Goal: Task Accomplishment & Management: Use online tool/utility

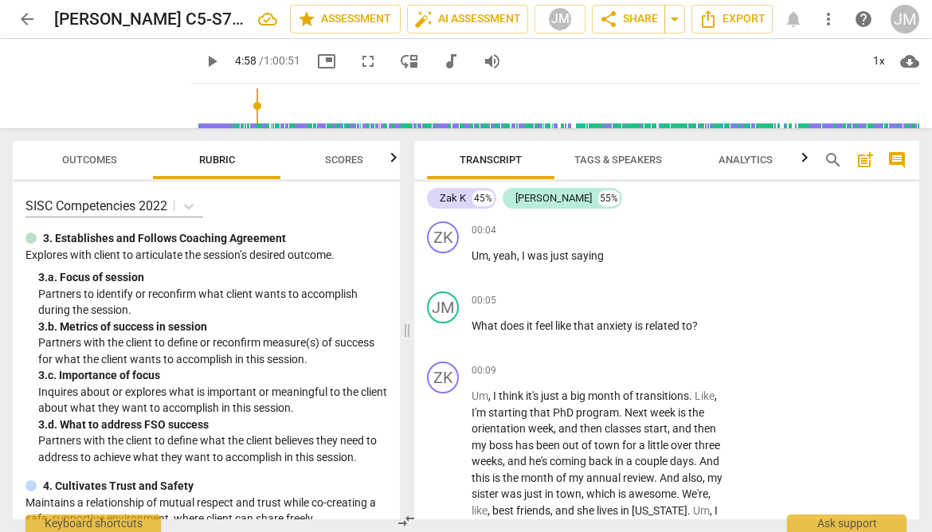
scroll to position [1916, 0]
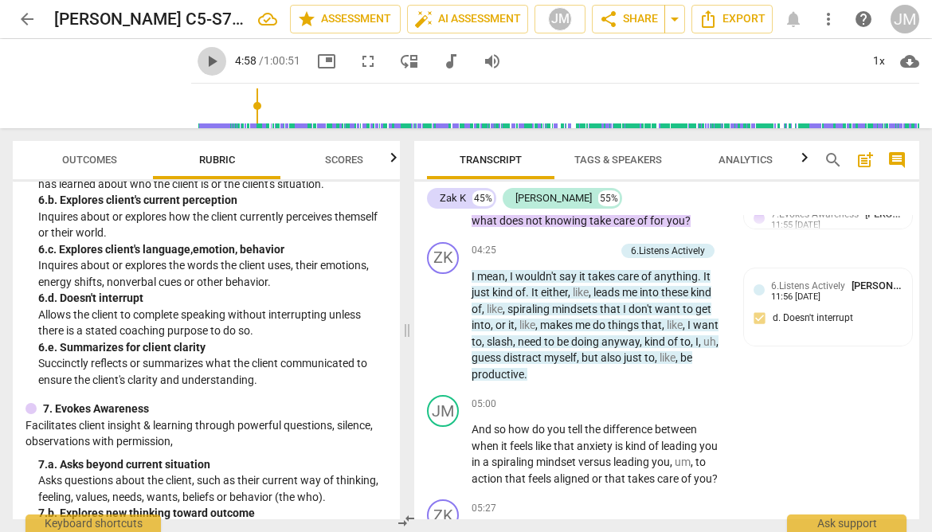
click at [202, 59] on span "play_arrow" at bounding box center [211, 61] width 19 height 19
type input "298"
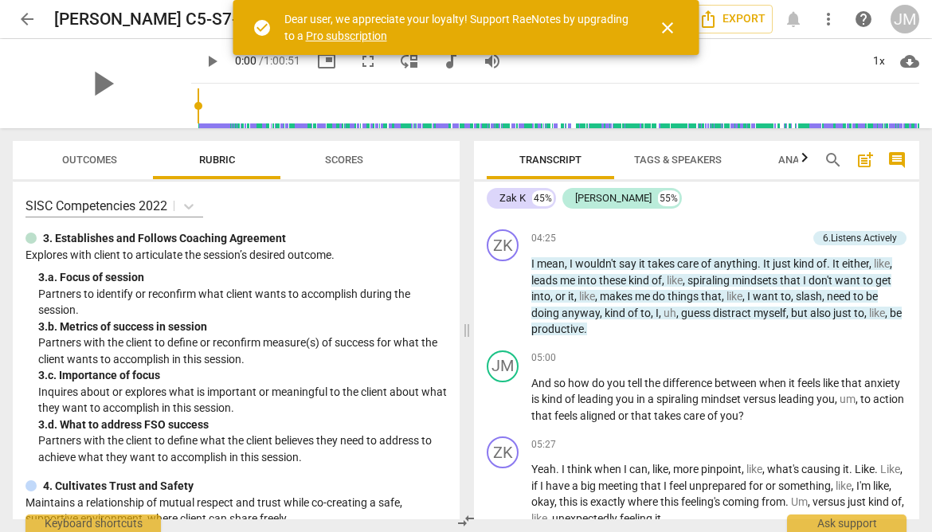
scroll to position [1663, 0]
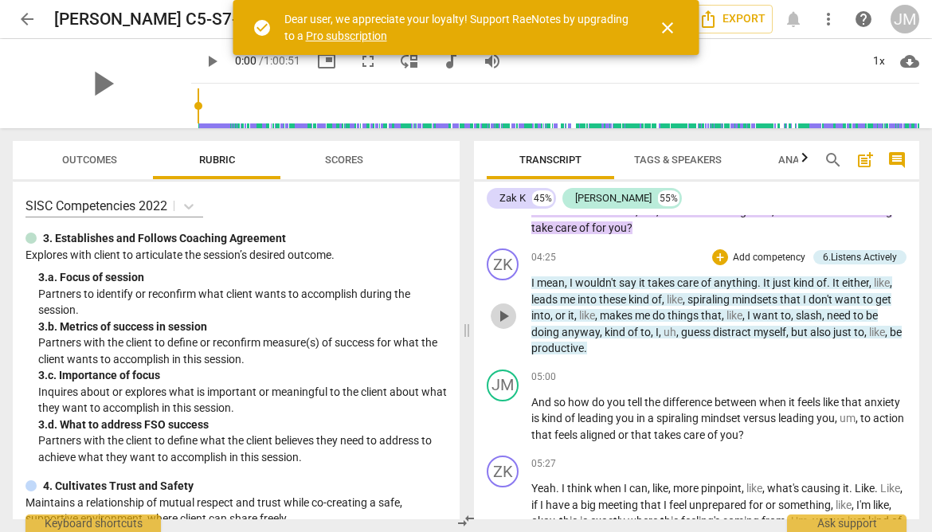
click at [504, 326] on span "play_arrow" at bounding box center [503, 316] width 19 height 19
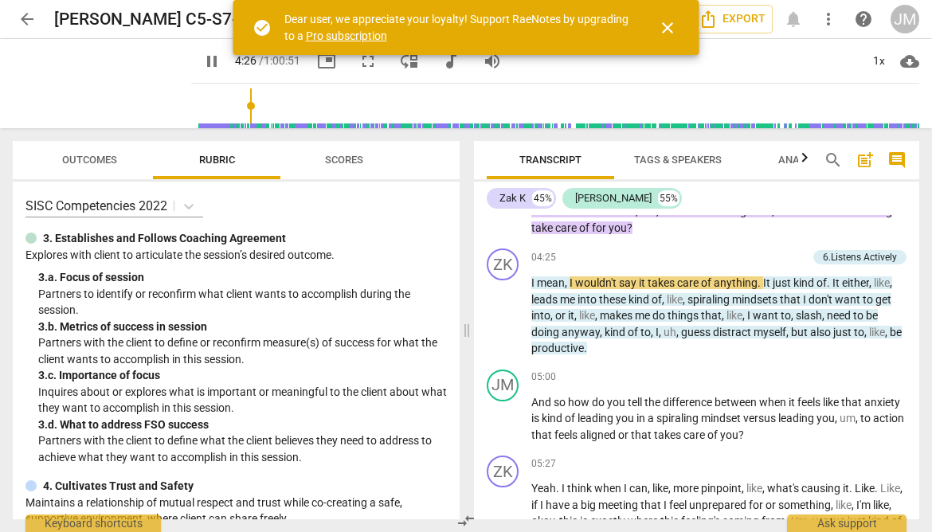
click at [674, 26] on span "close" at bounding box center [667, 27] width 19 height 19
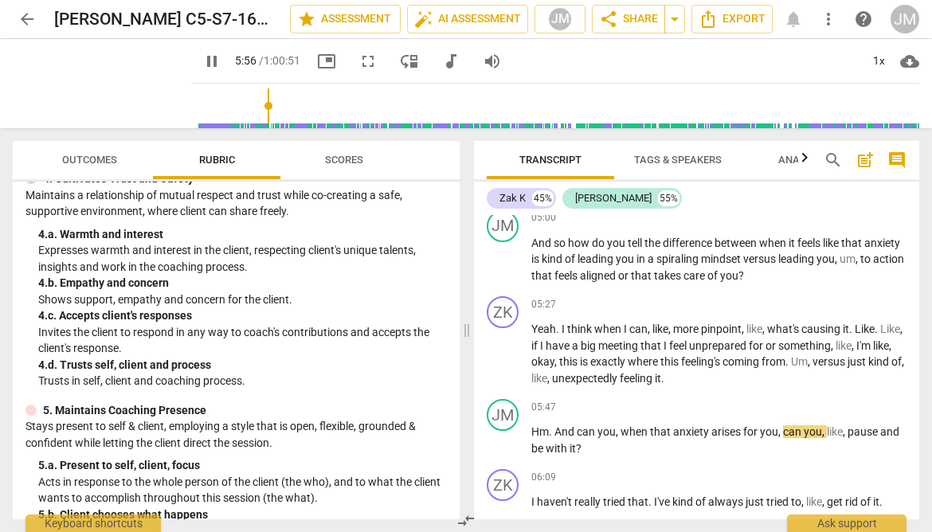
scroll to position [297, 0]
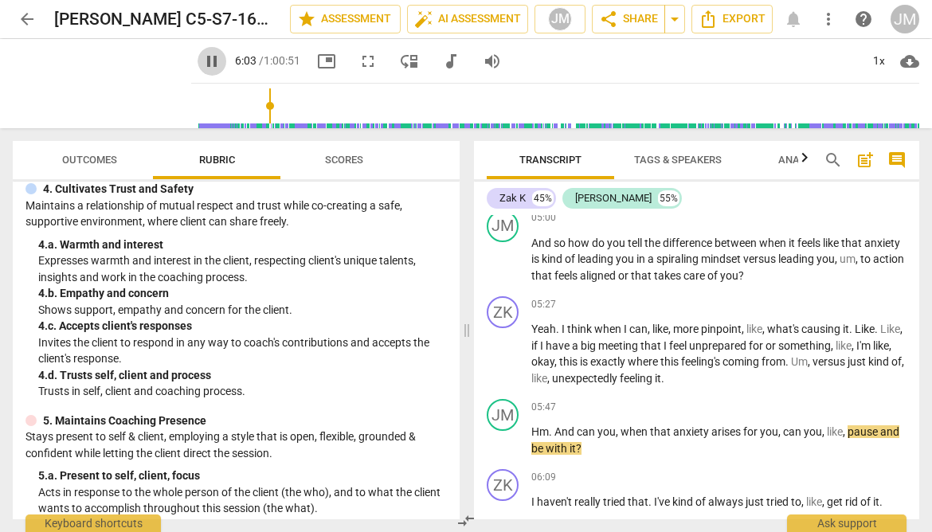
click at [202, 61] on span "pause" at bounding box center [211, 61] width 19 height 19
type input "364"
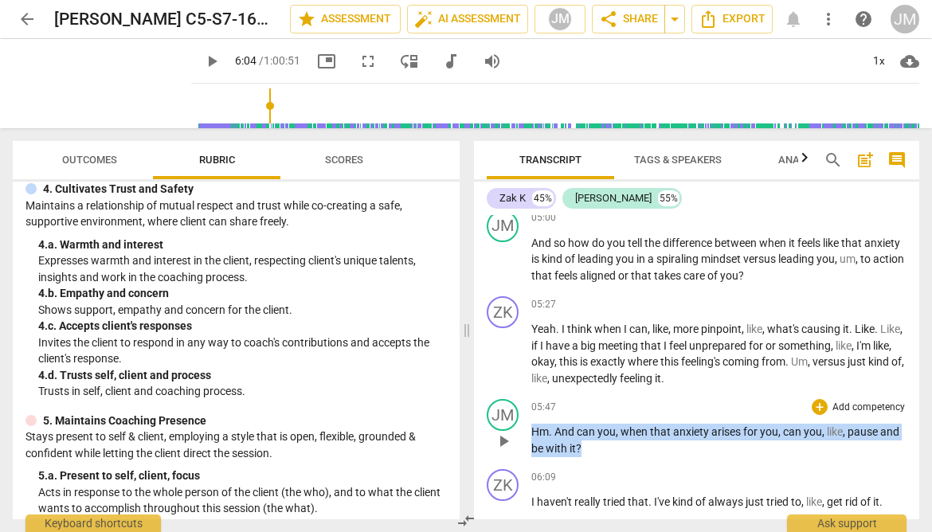
drag, startPoint x: 532, startPoint y: 447, endPoint x: 590, endPoint y: 463, distance: 60.1
click at [590, 456] on p "Hm . And can you , when that anxiety arises for you , can you , like , pause an…" at bounding box center [718, 440] width 375 height 33
click at [821, 415] on div "+ Add competency" at bounding box center [858, 407] width 95 height 16
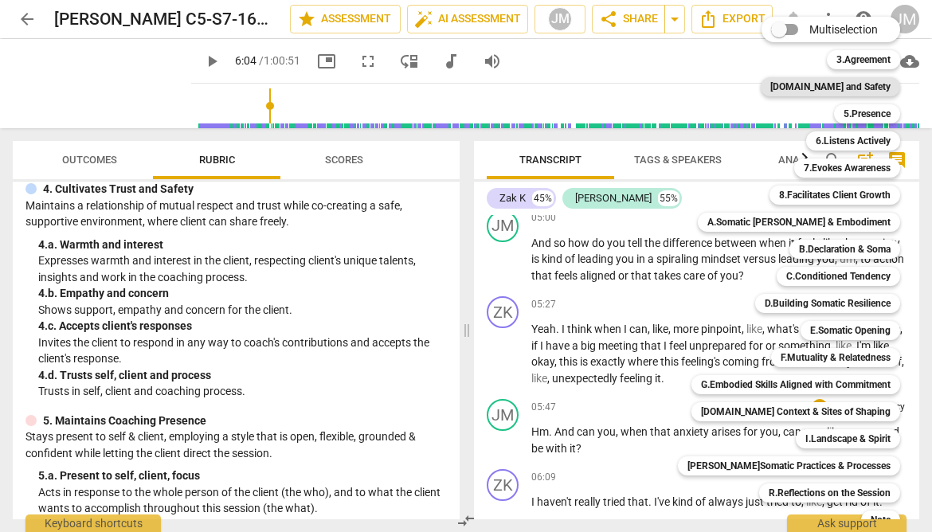
click at [830, 84] on b "4.Trust and Safety" at bounding box center [830, 86] width 120 height 19
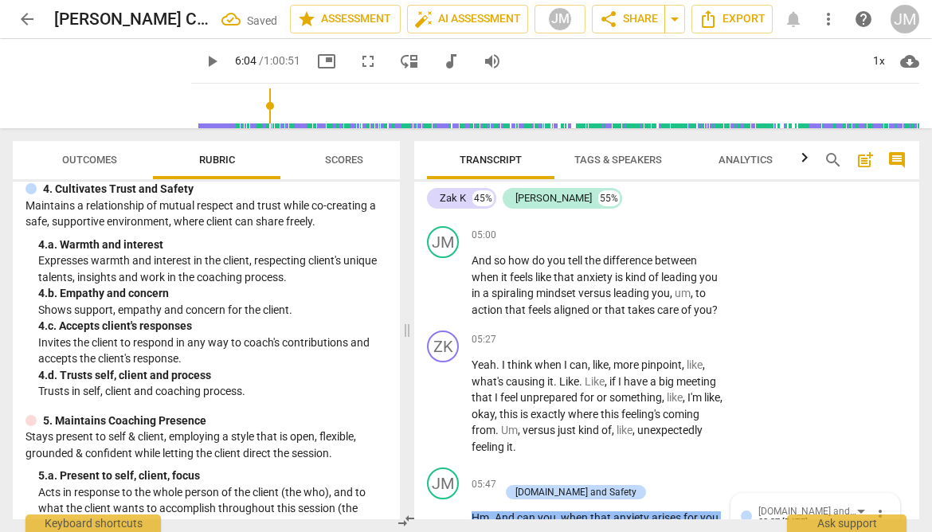
scroll to position [2406, 0]
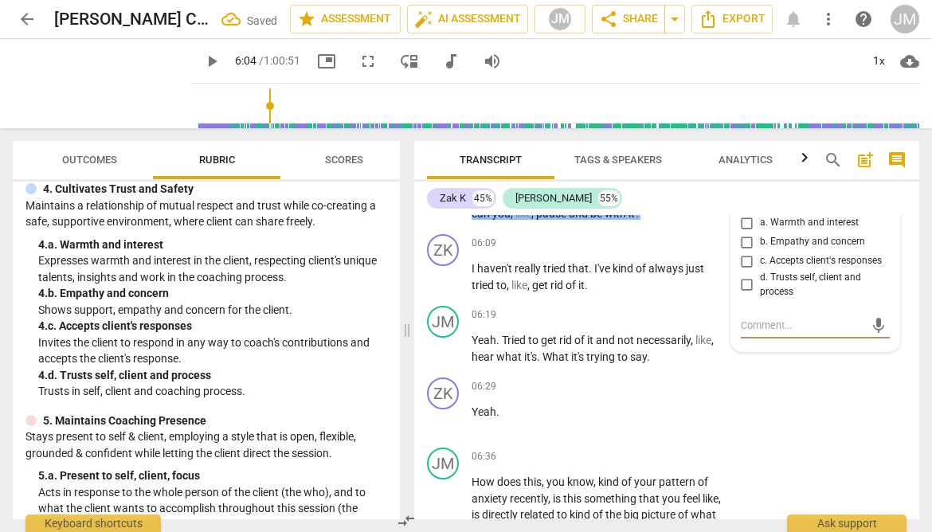
click at [743, 232] on input "a. Warmth and interest" at bounding box center [746, 222] width 25 height 19
checkbox input "true"
click at [202, 59] on span "play_arrow" at bounding box center [211, 61] width 19 height 19
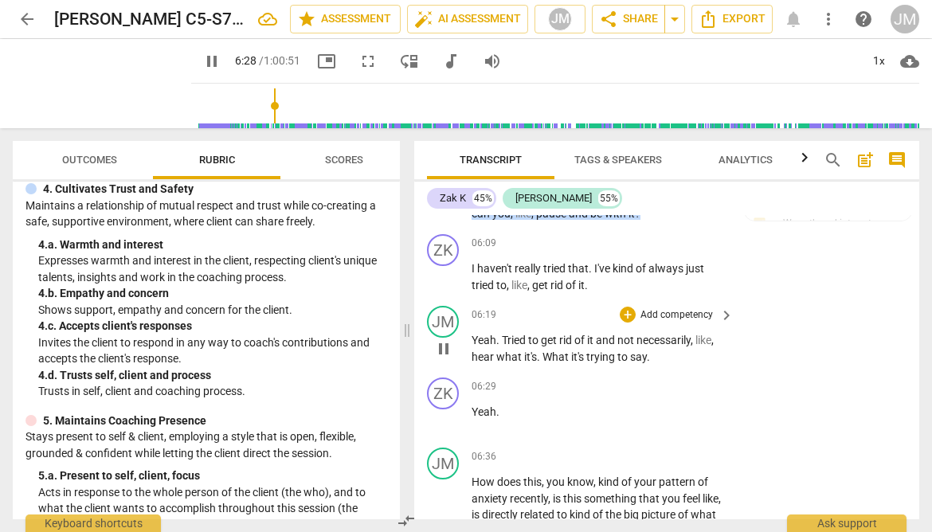
type input "389"
click at [545, 363] on span "What" at bounding box center [556, 356] width 29 height 13
type input "392"
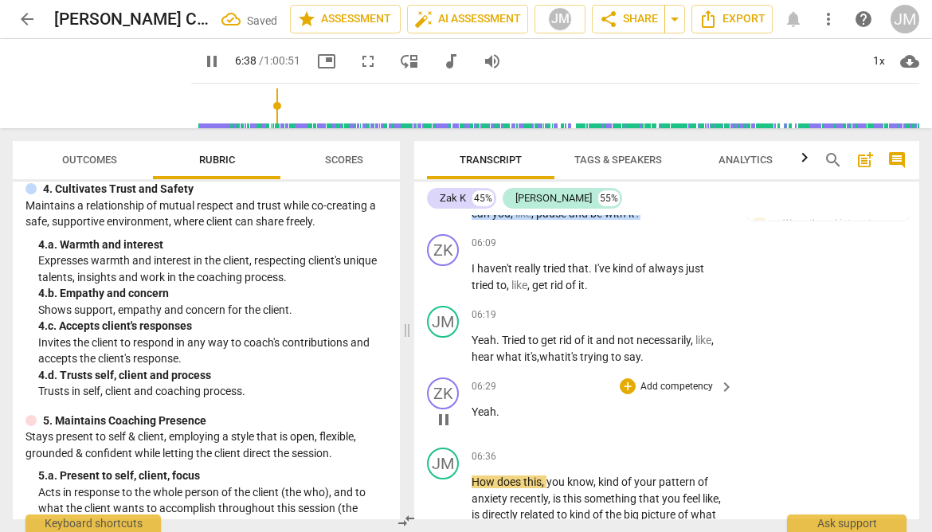
click at [512, 420] on p "Yeah ." at bounding box center [598, 412] width 254 height 17
click at [202, 55] on span "pause" at bounding box center [211, 61] width 19 height 19
type input "400"
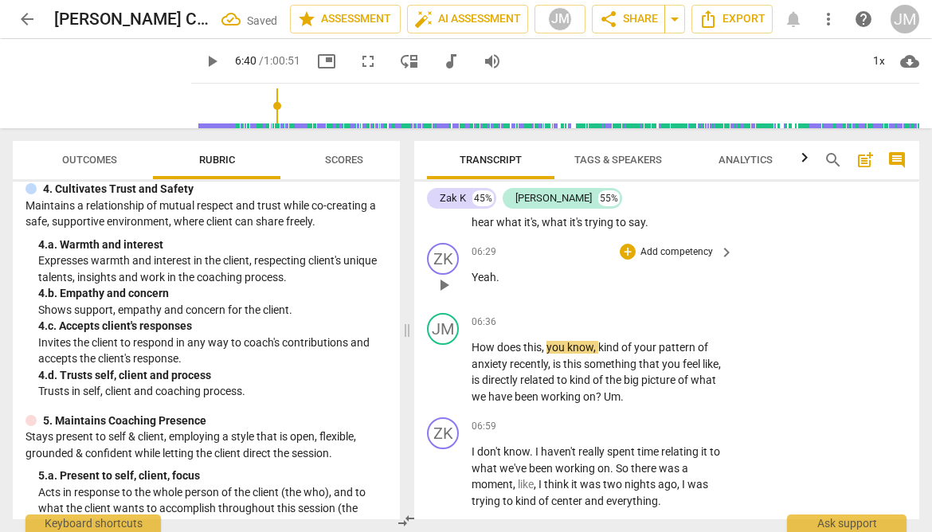
scroll to position [2552, 0]
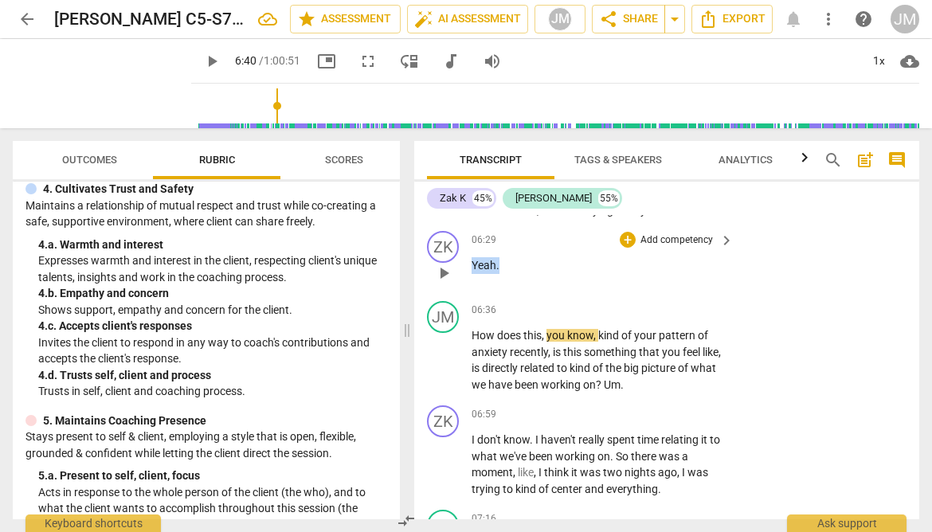
drag, startPoint x: 472, startPoint y: 282, endPoint x: 532, endPoint y: 287, distance: 60.0
click at [532, 274] on p "Yeah ." at bounding box center [598, 265] width 254 height 17
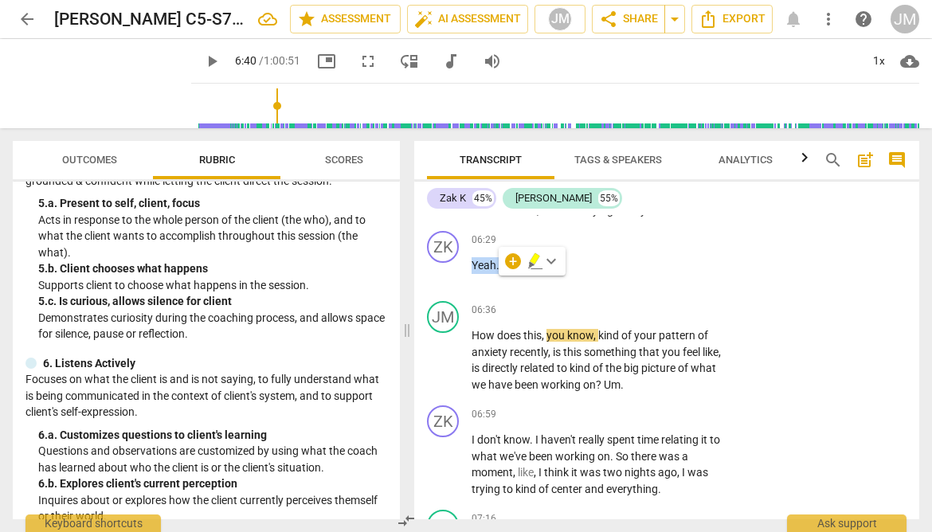
scroll to position [572, 0]
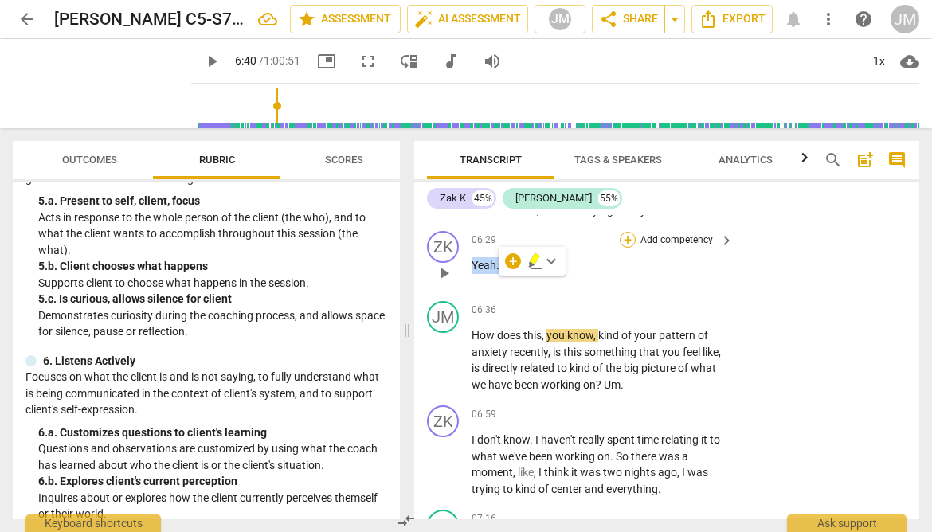
click at [629, 248] on div "+" at bounding box center [627, 240] width 16 height 16
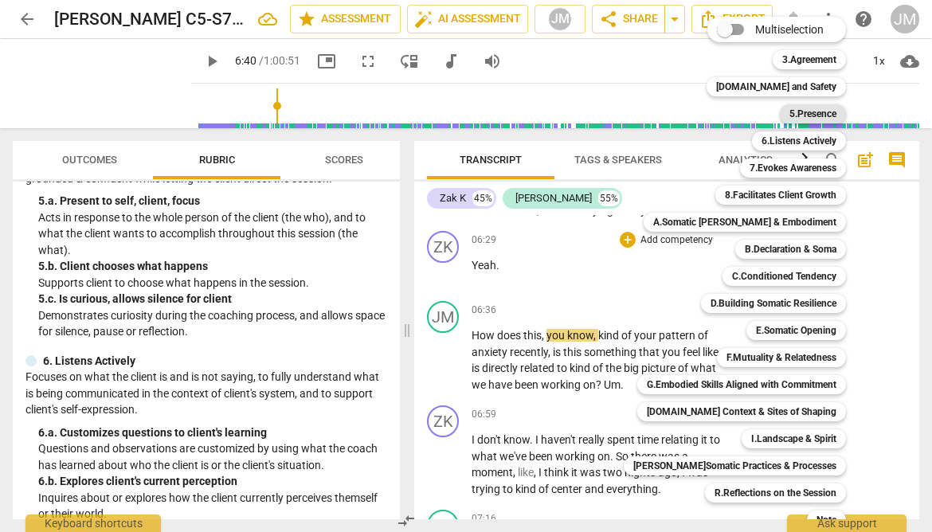
click at [794, 112] on b "5.Presence" at bounding box center [812, 113] width 47 height 19
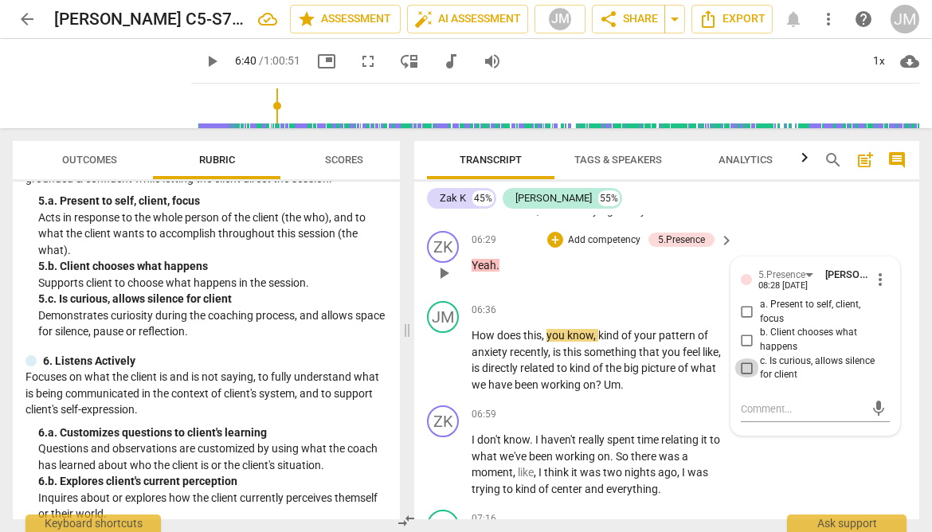
click at [744, 377] on input "c. Is curious, allows silence for client" at bounding box center [746, 367] width 25 height 19
checkbox input "true"
click at [202, 62] on span "play_arrow" at bounding box center [211, 61] width 19 height 19
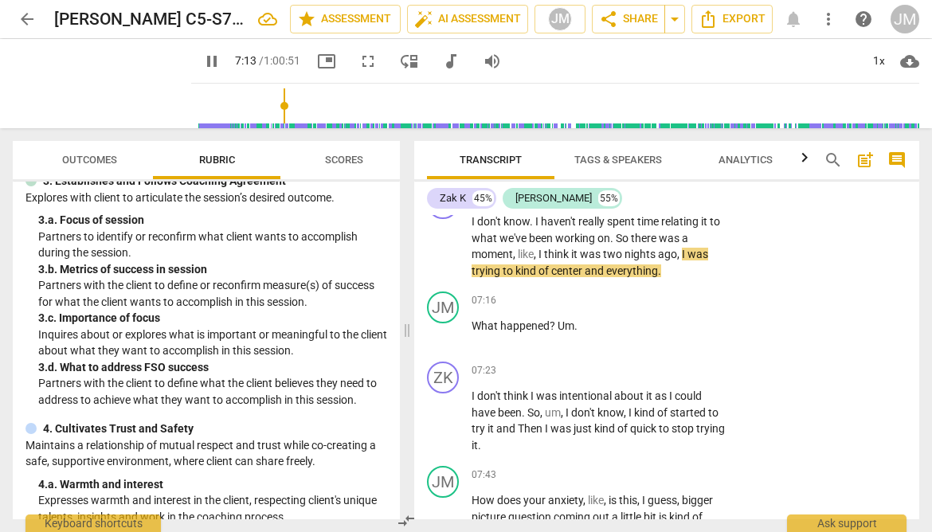
scroll to position [13, 0]
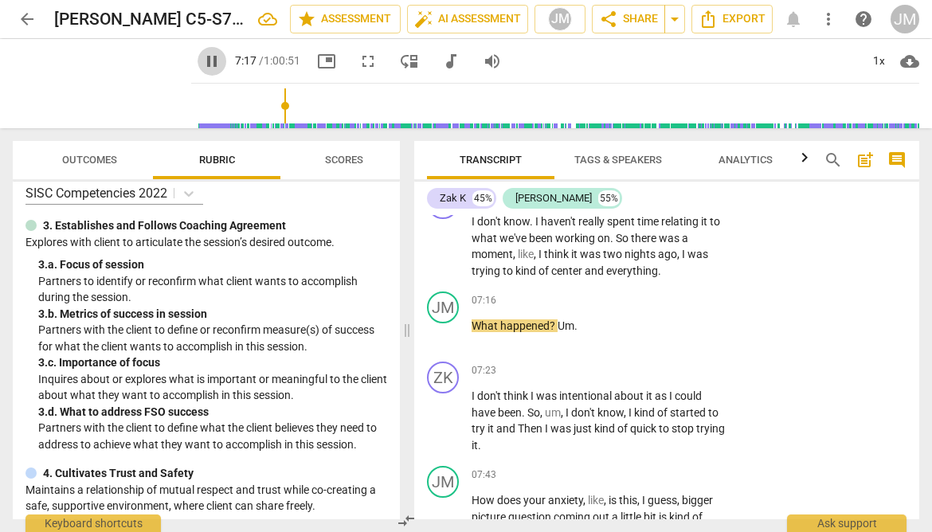
click at [202, 55] on span "pause" at bounding box center [211, 61] width 19 height 19
type input "438"
drag, startPoint x: 474, startPoint y: 342, endPoint x: 559, endPoint y: 343, distance: 85.2
click at [559, 334] on p "What happened ? Um ." at bounding box center [598, 326] width 254 height 17
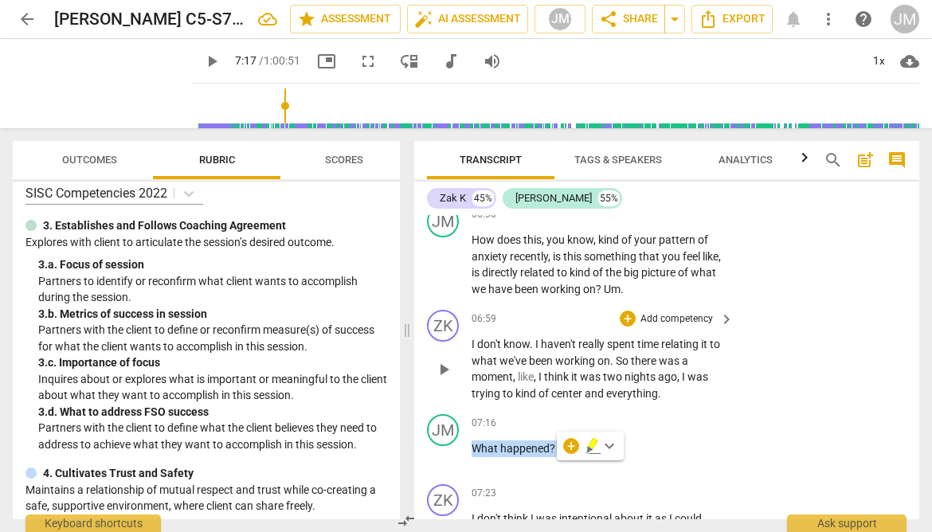
scroll to position [2643, 0]
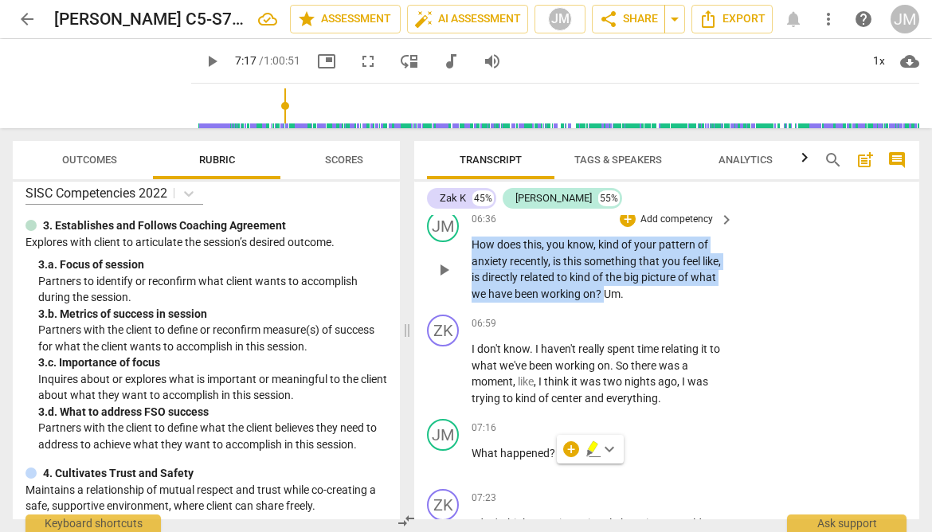
drag, startPoint x: 471, startPoint y: 260, endPoint x: 632, endPoint y: 314, distance: 169.7
click at [632, 302] on p "How does this , you know , kind of your pattern of anxiety recently , is this s…" at bounding box center [598, 268] width 254 height 65
click at [627, 227] on div "+" at bounding box center [627, 219] width 16 height 16
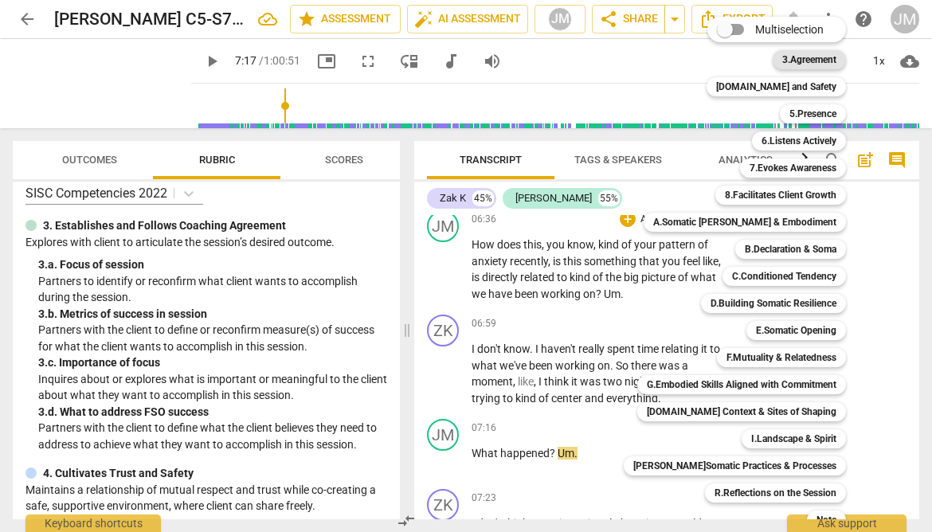
click at [803, 57] on b "3.Agreement" at bounding box center [809, 59] width 54 height 19
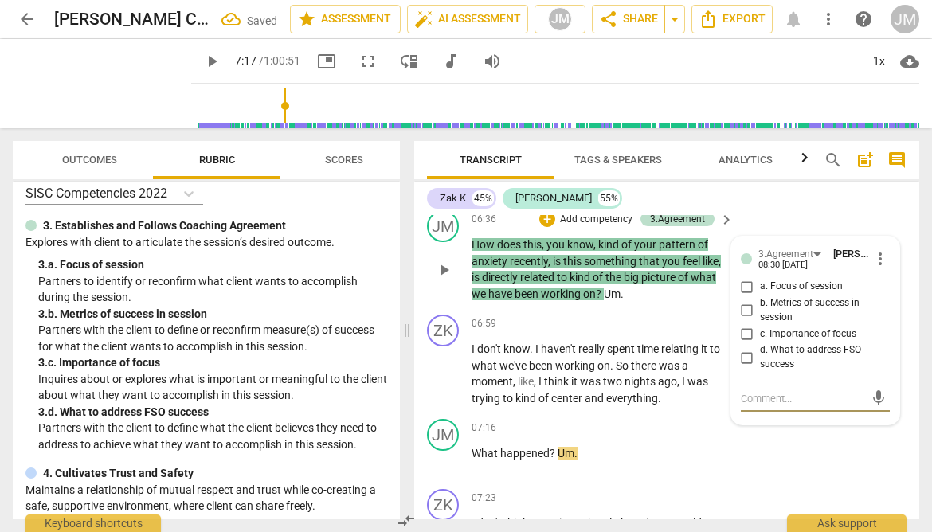
click at [745, 296] on input "a. Focus of session" at bounding box center [746, 286] width 25 height 19
checkbox input "true"
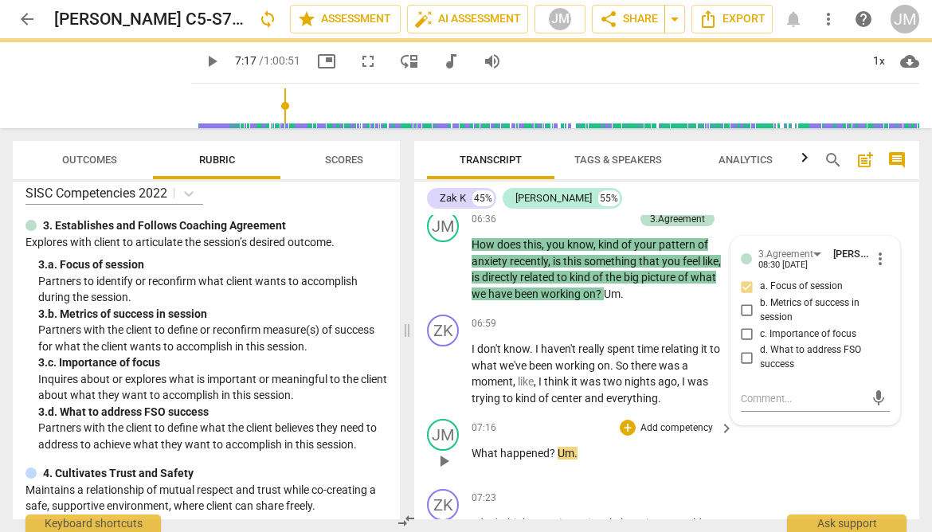
click at [705, 462] on p "What happened ? Um ." at bounding box center [598, 453] width 254 height 17
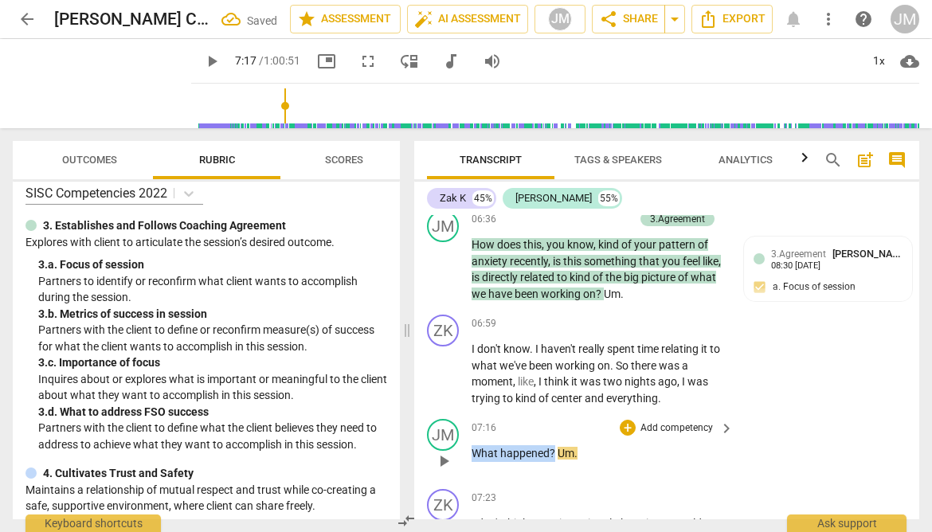
drag, startPoint x: 554, startPoint y: 470, endPoint x: 473, endPoint y: 464, distance: 81.4
click at [473, 462] on p "What happened ? Um ." at bounding box center [598, 453] width 254 height 17
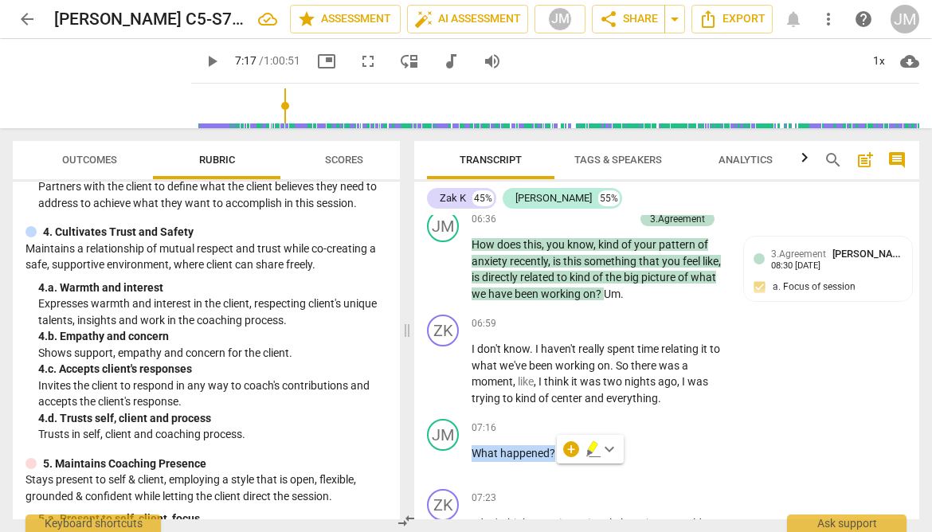
scroll to position [266, 0]
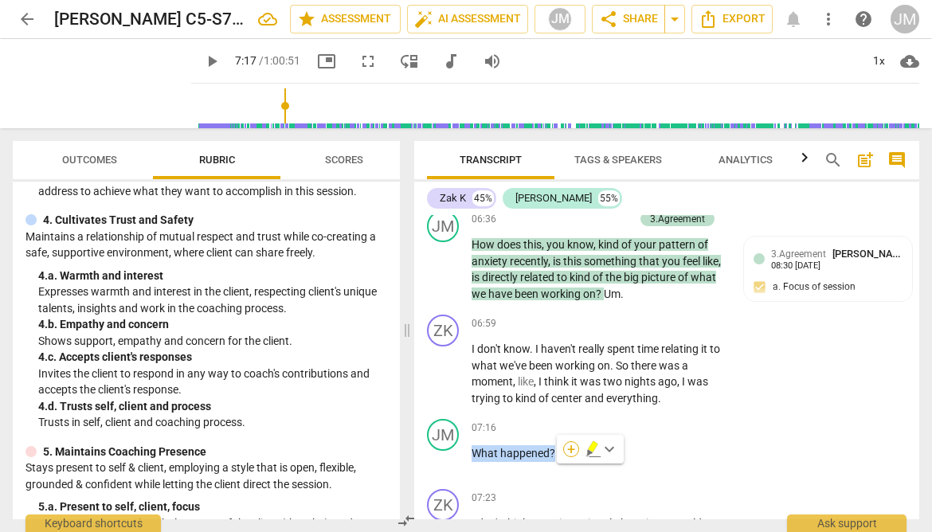
click at [572, 443] on div "+" at bounding box center [571, 449] width 16 height 16
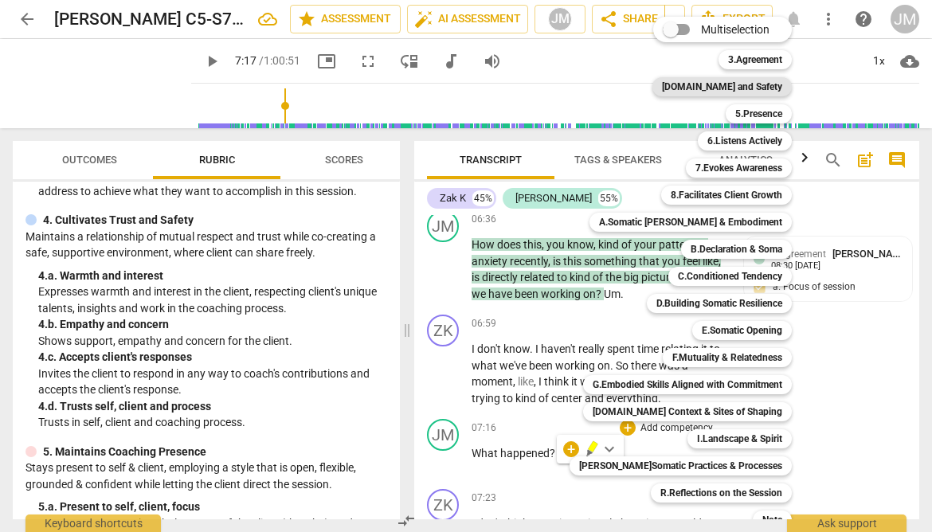
click at [740, 81] on b "4.Trust and Safety" at bounding box center [722, 86] width 120 height 19
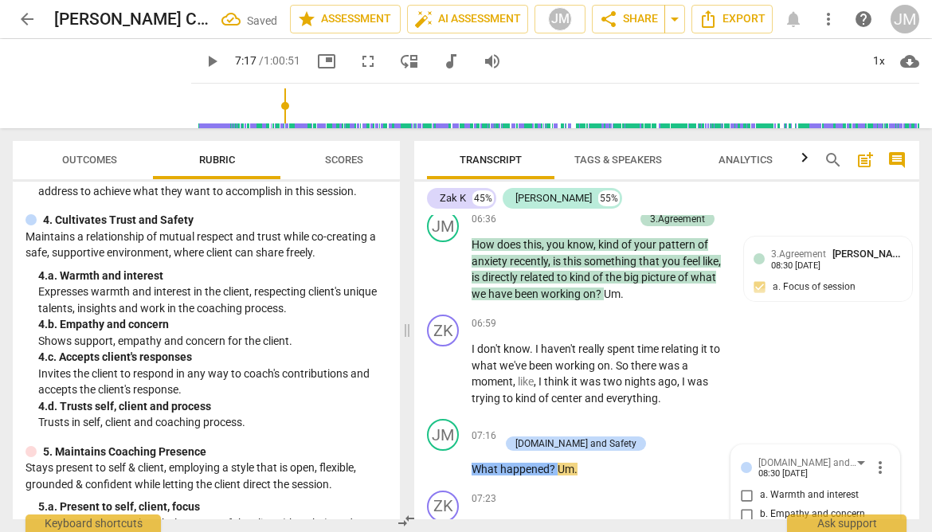
scroll to position [2900, 0]
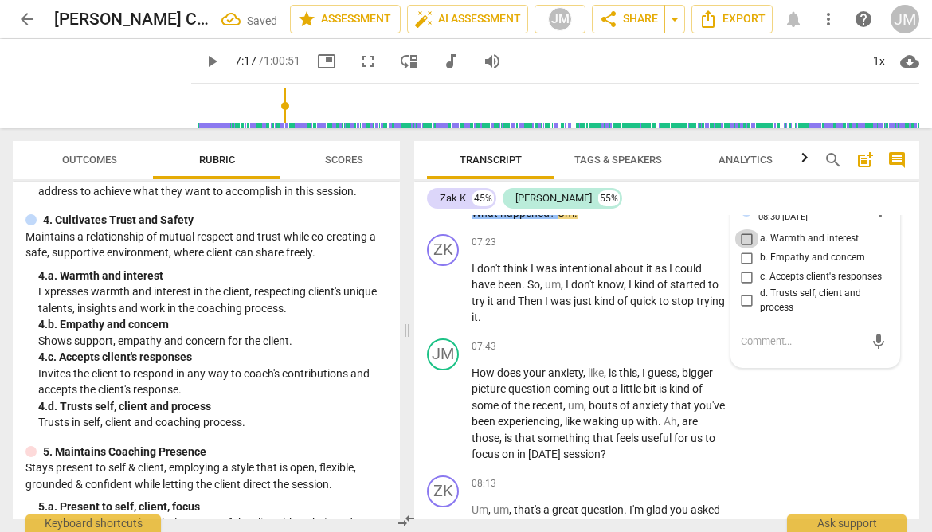
click at [744, 248] on input "a. Warmth and interest" at bounding box center [746, 238] width 25 height 19
checkbox input "true"
click at [779, 461] on div "JM play_arrow pause 07:43 + Add competency keyboard_arrow_right How does your a…" at bounding box center [666, 400] width 505 height 137
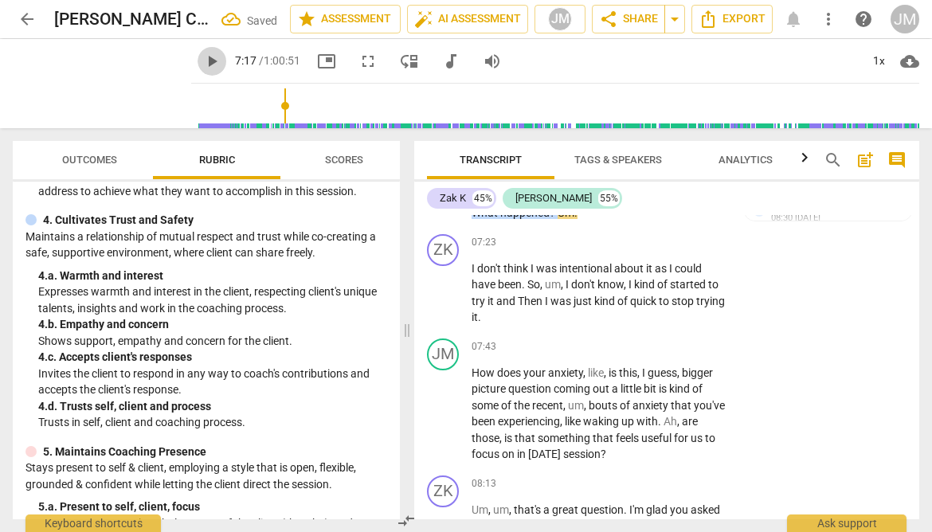
click at [202, 64] on span "play_arrow" at bounding box center [211, 61] width 19 height 19
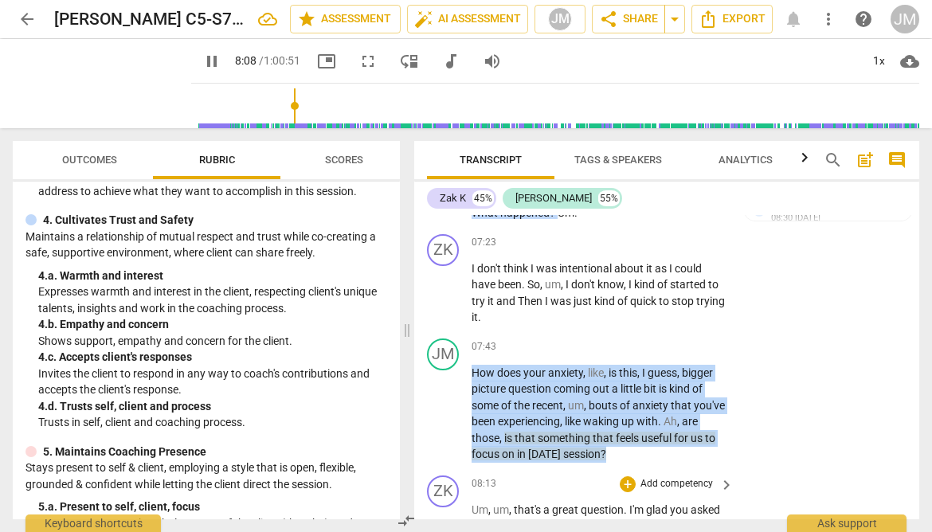
drag, startPoint x: 472, startPoint y: 388, endPoint x: 666, endPoint y: 494, distance: 221.2
click at [666, 494] on div "ZK play_arrow pause 00:04 + Add competency keyboard_arrow_right Um , yeah , I w…" at bounding box center [666, 367] width 505 height 304
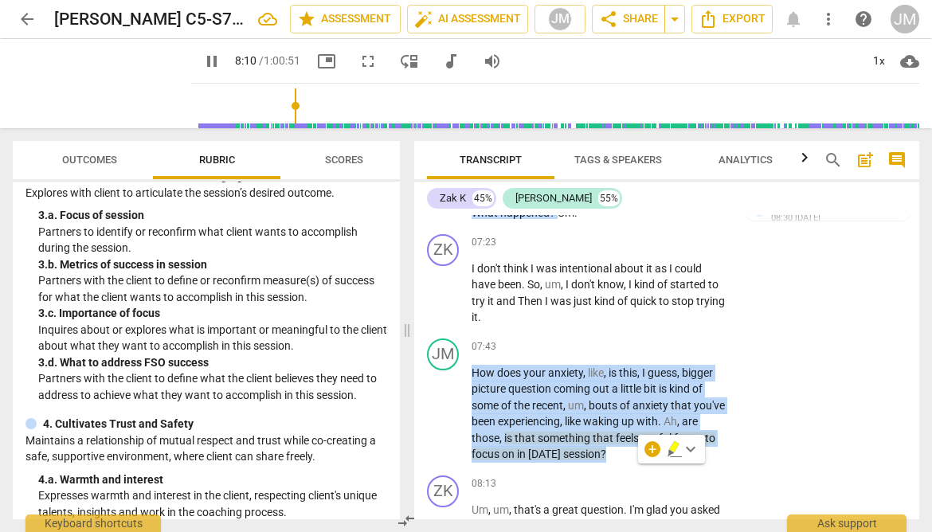
scroll to position [0, 0]
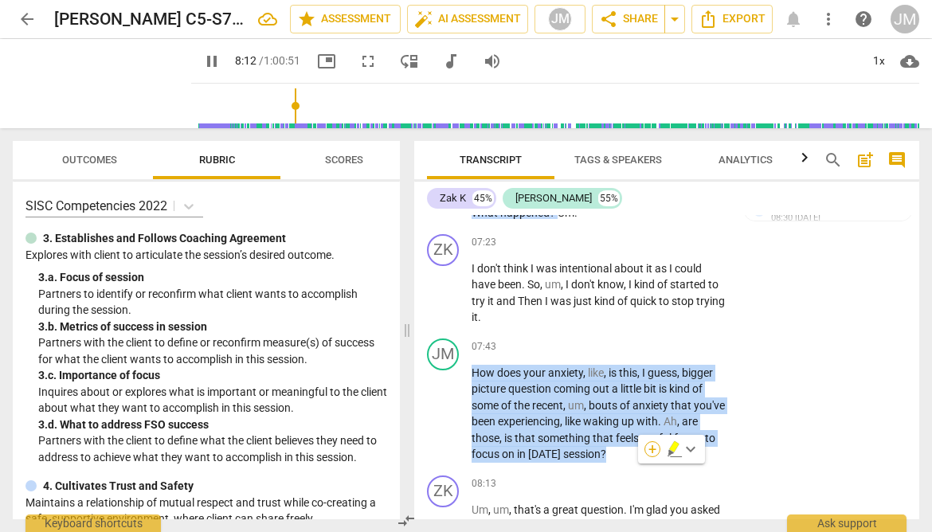
click at [653, 453] on div "+" at bounding box center [652, 449] width 16 height 16
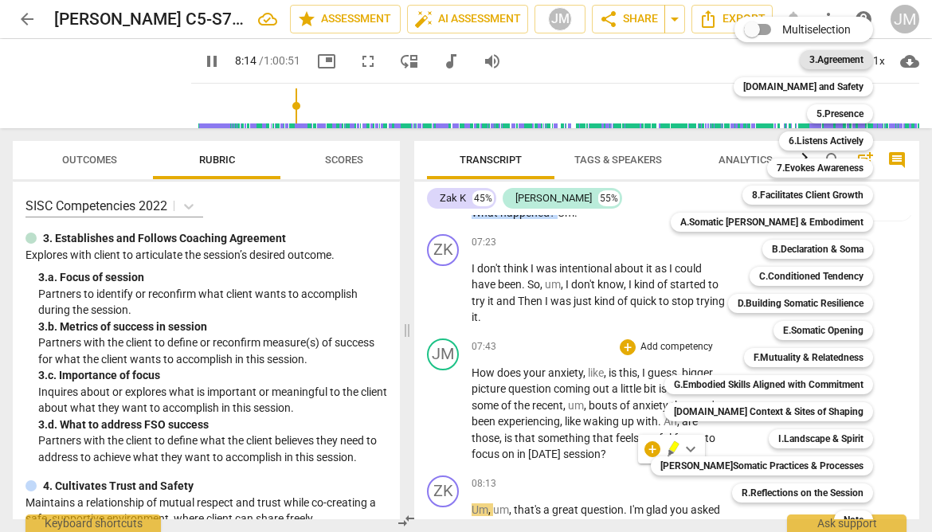
click at [809, 61] on b "3.Agreement" at bounding box center [836, 59] width 54 height 19
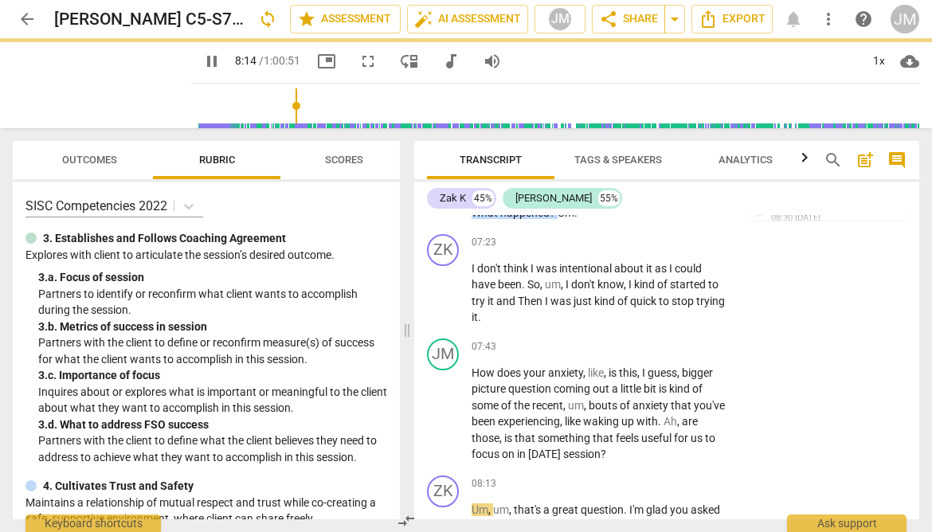
type input "495"
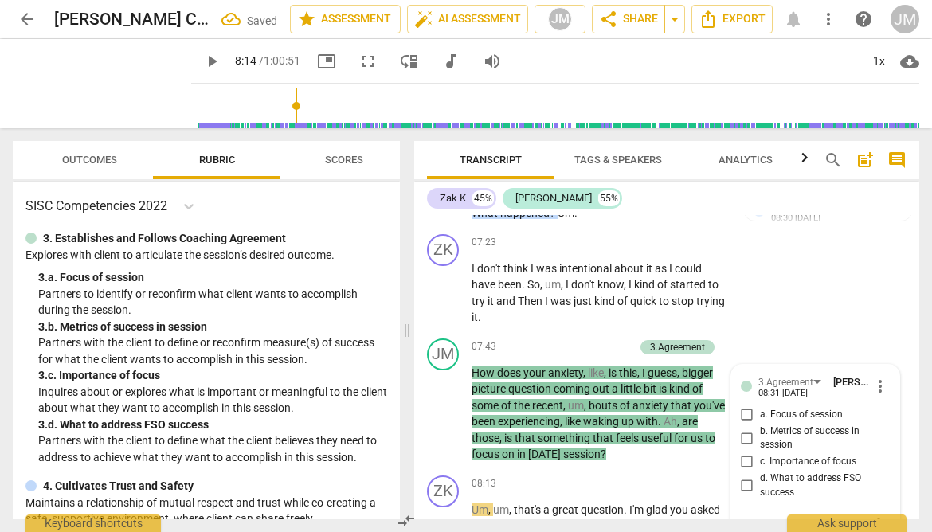
scroll to position [3074, 0]
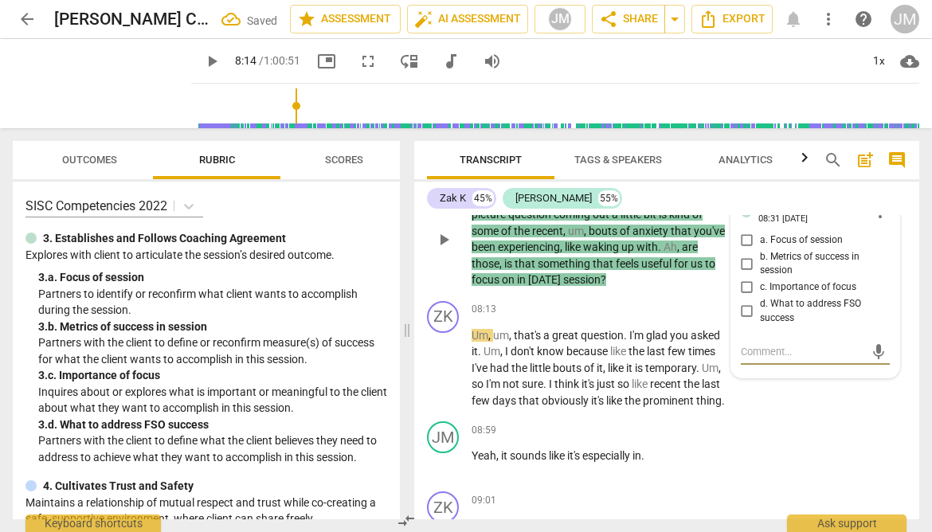
click at [746, 250] on input "a. Focus of session" at bounding box center [746, 240] width 25 height 19
checkbox input "true"
click at [820, 416] on div "ZK play_arrow pause 08:13 + Add competency keyboard_arrow_right Um , um , that'…" at bounding box center [666, 355] width 505 height 121
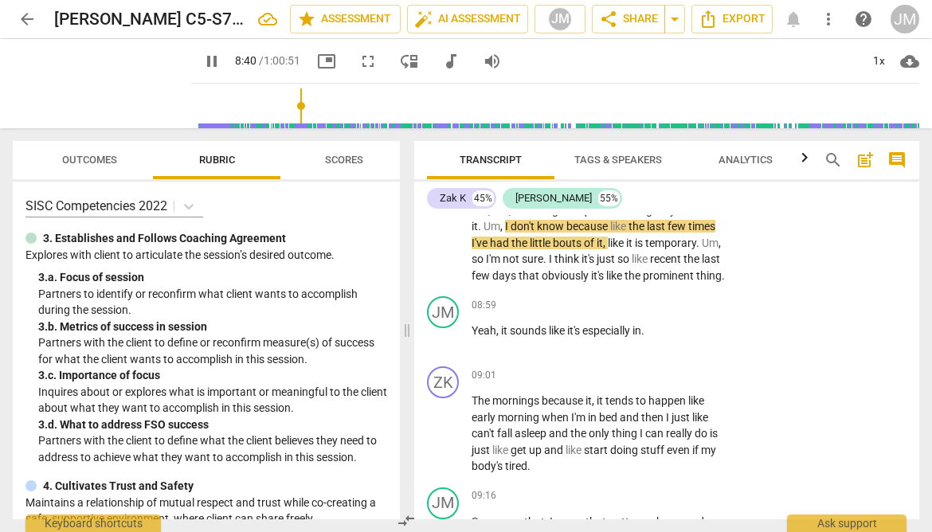
scroll to position [3200, 0]
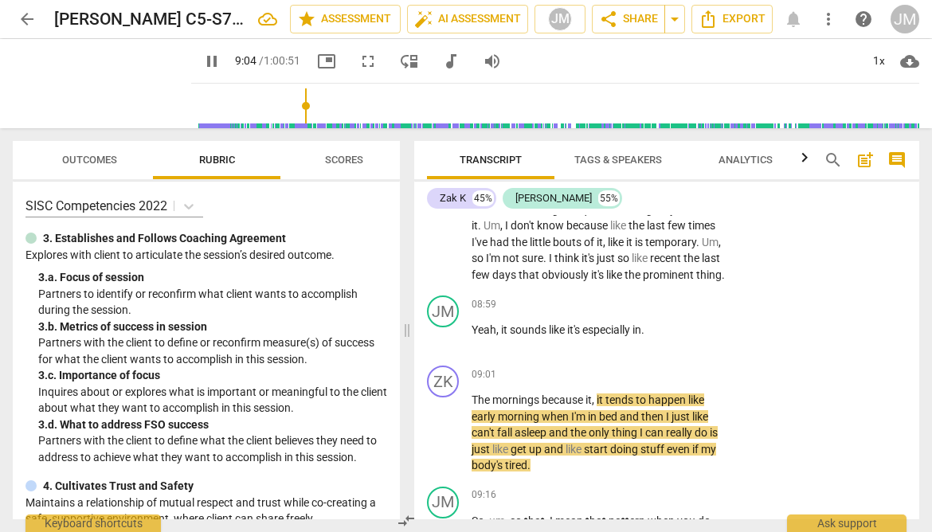
click at [202, 64] on span "pause" at bounding box center [211, 61] width 19 height 19
type input "545"
drag, startPoint x: 473, startPoint y: 363, endPoint x: 574, endPoint y: 365, distance: 101.1
click at [574, 338] on p "Yeah , it sounds like it's especially in ." at bounding box center [598, 330] width 254 height 17
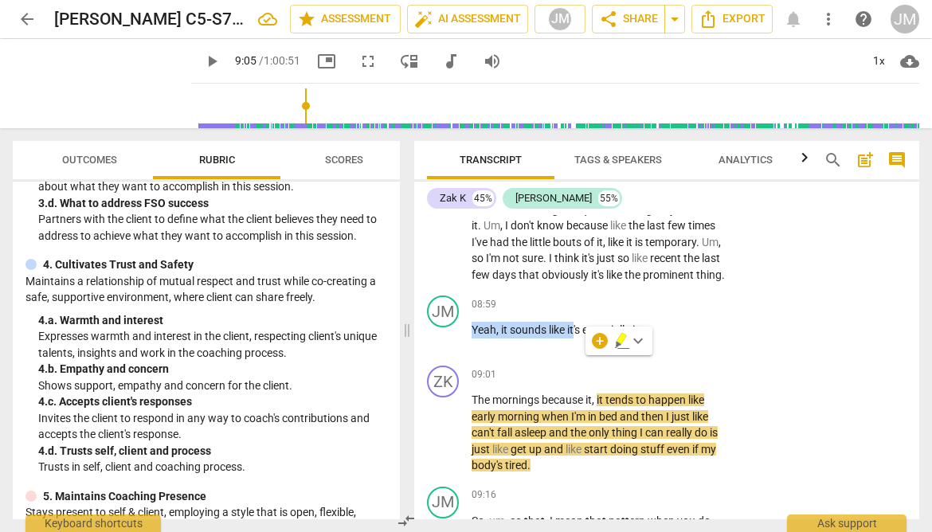
scroll to position [225, 0]
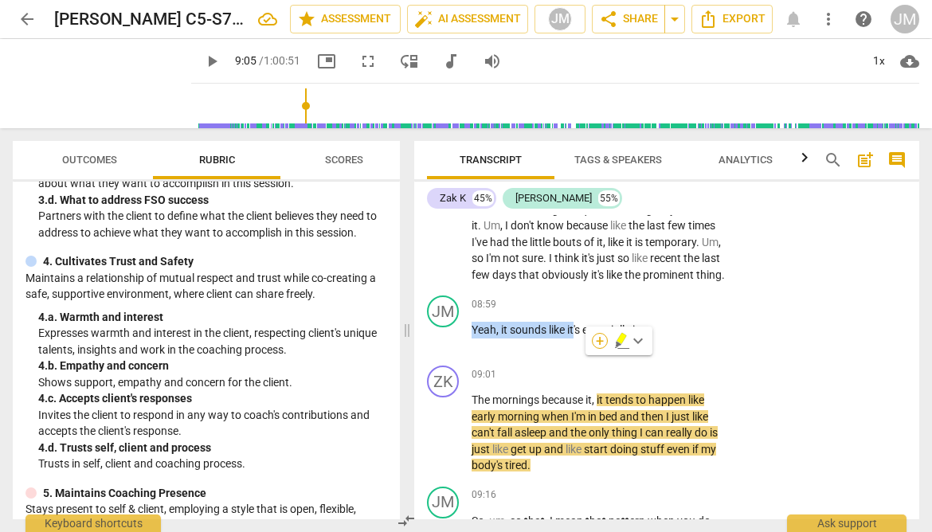
click at [600, 338] on div "+" at bounding box center [600, 341] width 16 height 16
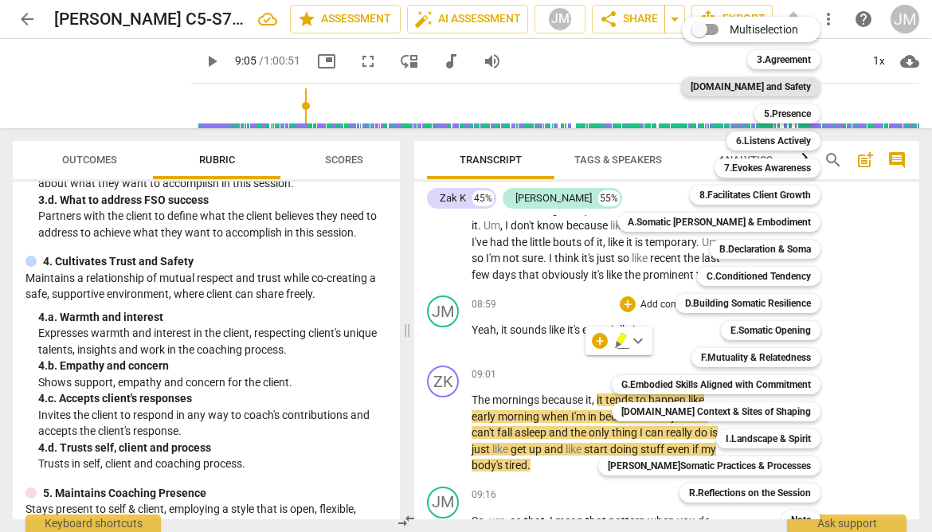
click at [757, 85] on b "4.Trust and Safety" at bounding box center [750, 86] width 120 height 19
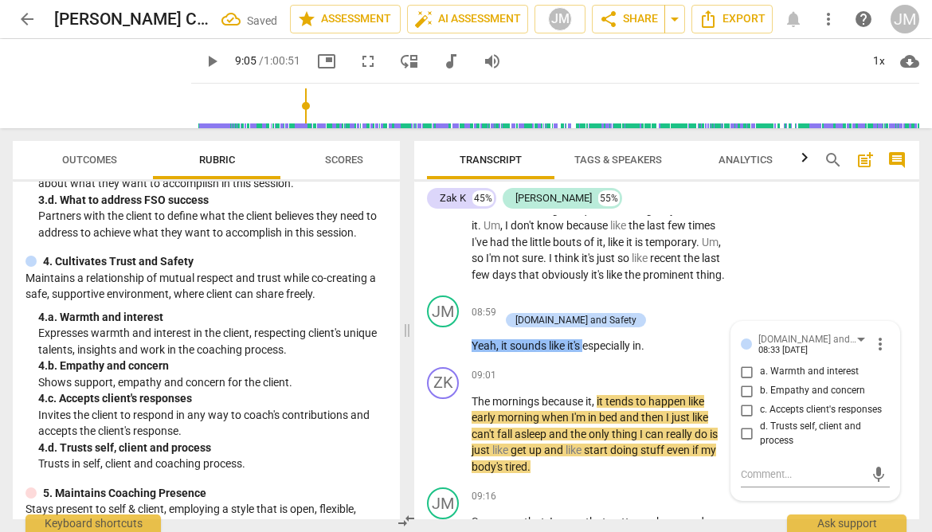
scroll to position [3202, 0]
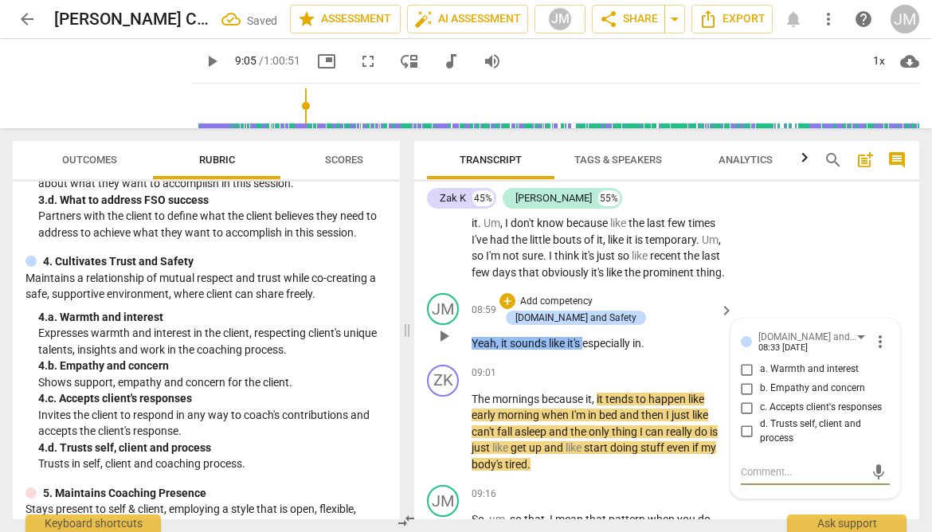
click at [746, 398] on input "b. Empathy and concern" at bounding box center [746, 388] width 25 height 19
checkbox input "true"
click at [804, 287] on div "ZK play_arrow pause 08:13 + Add competency keyboard_arrow_right Um , um , that'…" at bounding box center [666, 226] width 505 height 121
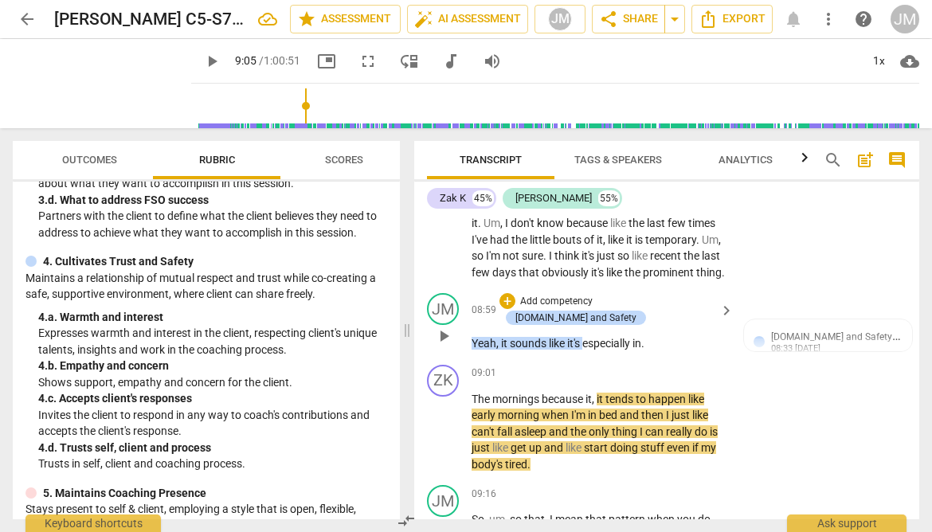
click at [586, 350] on span "especially" at bounding box center [607, 343] width 50 height 13
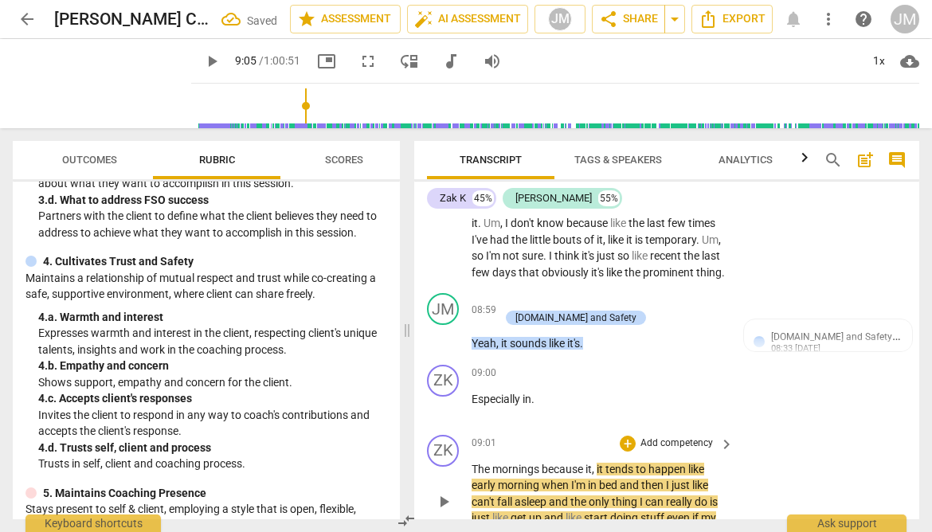
click at [474, 475] on span "The" at bounding box center [481, 469] width 21 height 13
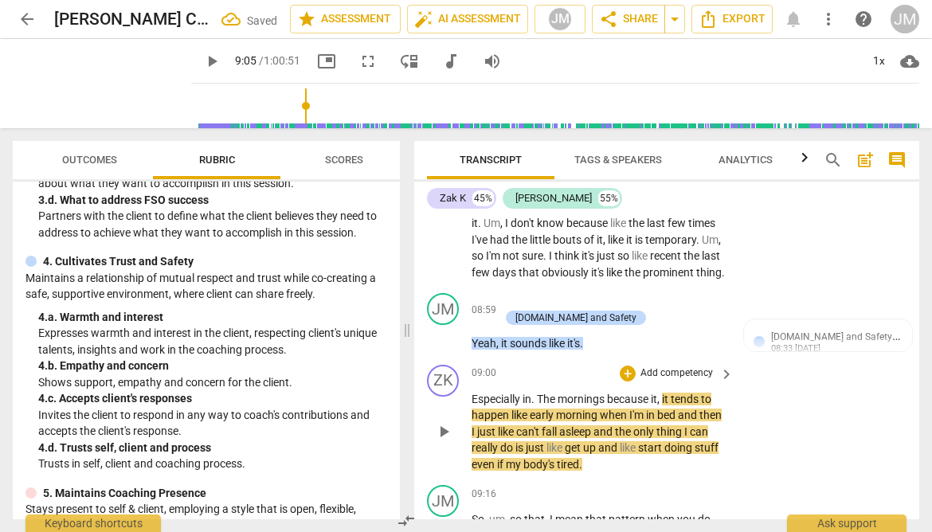
click at [544, 405] on span "The" at bounding box center [547, 399] width 21 height 13
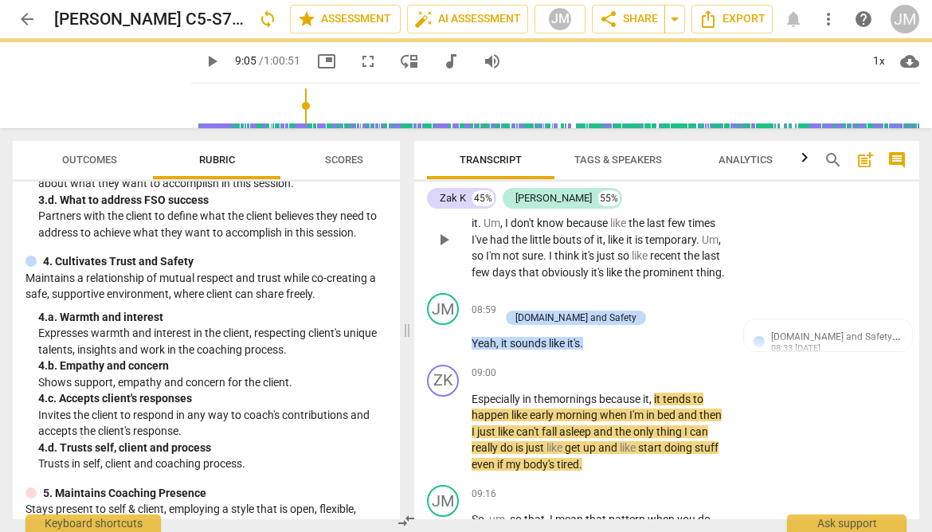
click at [752, 247] on div "ZK play_arrow pause 08:13 + Add competency keyboard_arrow_right Um , um , that'…" at bounding box center [666, 226] width 505 height 121
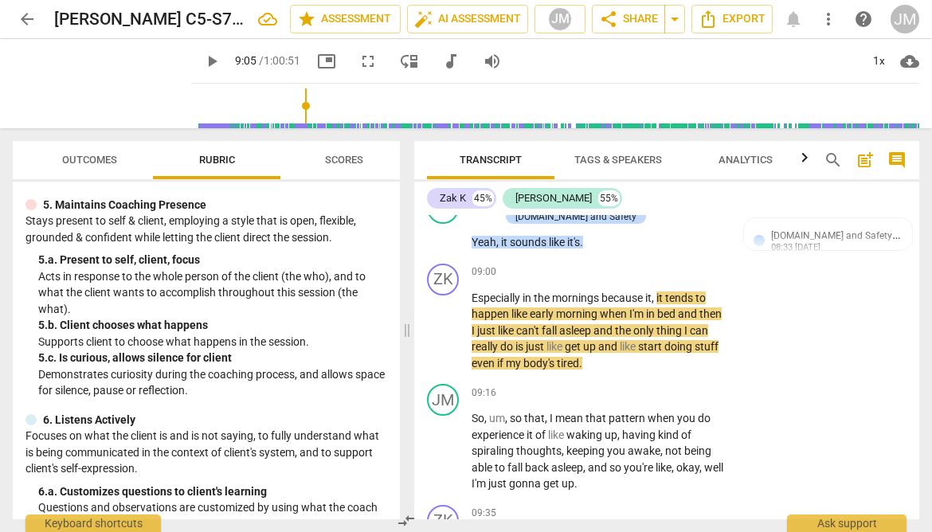
scroll to position [514, 0]
click at [348, 156] on span "Scores" at bounding box center [344, 160] width 38 height 12
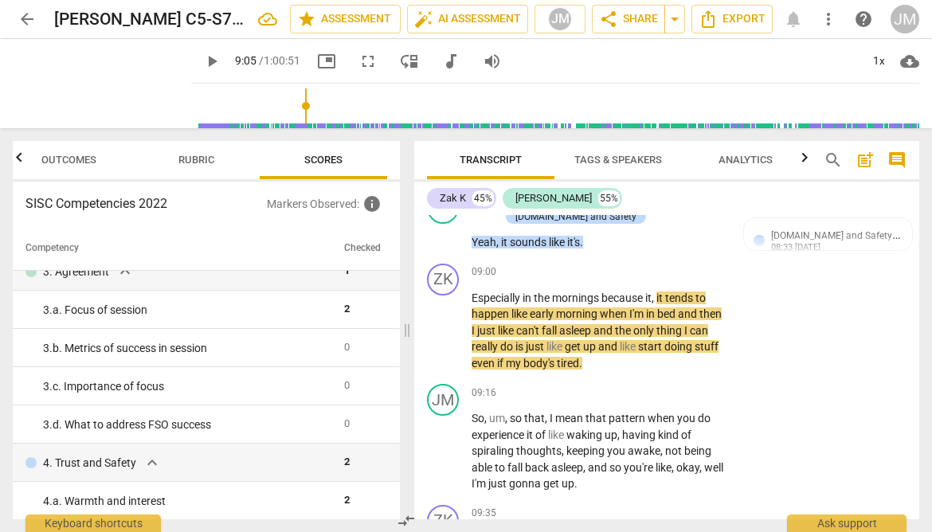
scroll to position [0, 0]
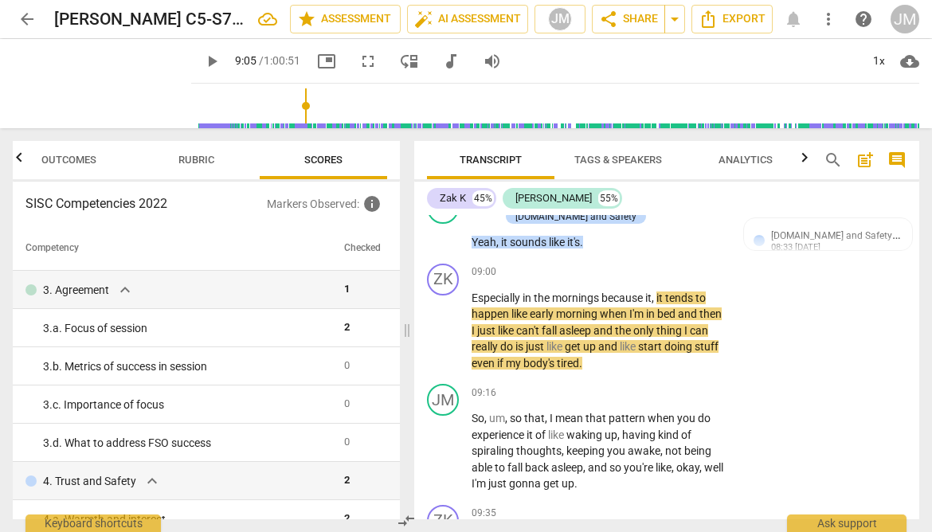
click at [202, 58] on span "play_arrow" at bounding box center [211, 61] width 19 height 19
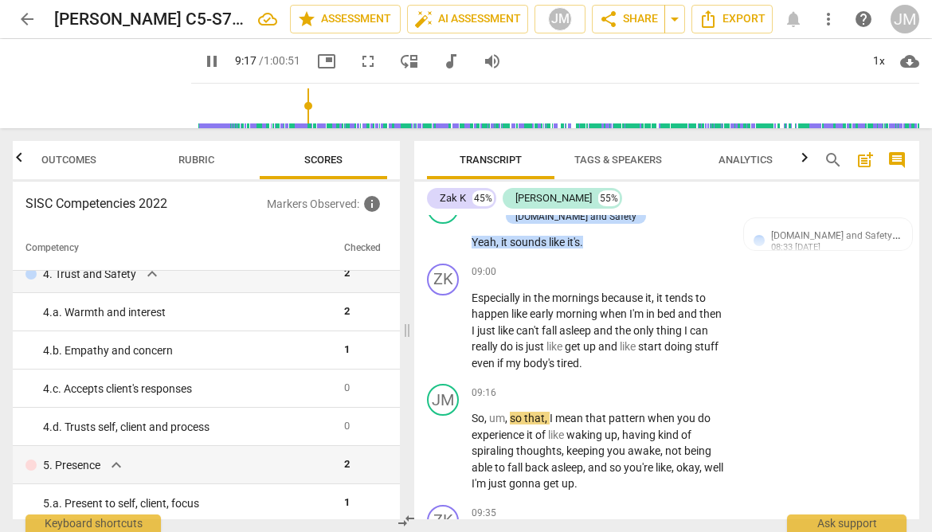
scroll to position [209, 0]
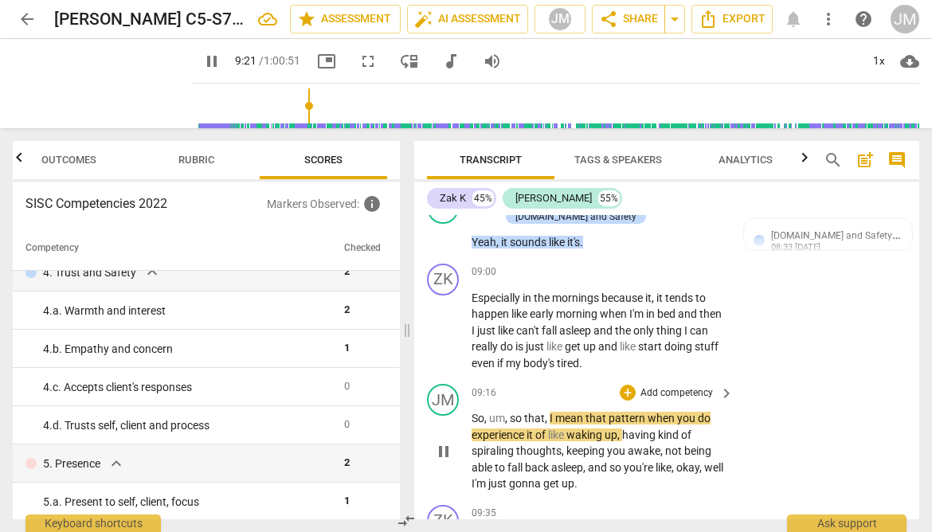
click at [510, 424] on span "so" at bounding box center [517, 418] width 14 height 13
click at [472, 424] on span "So" at bounding box center [477, 418] width 13 height 13
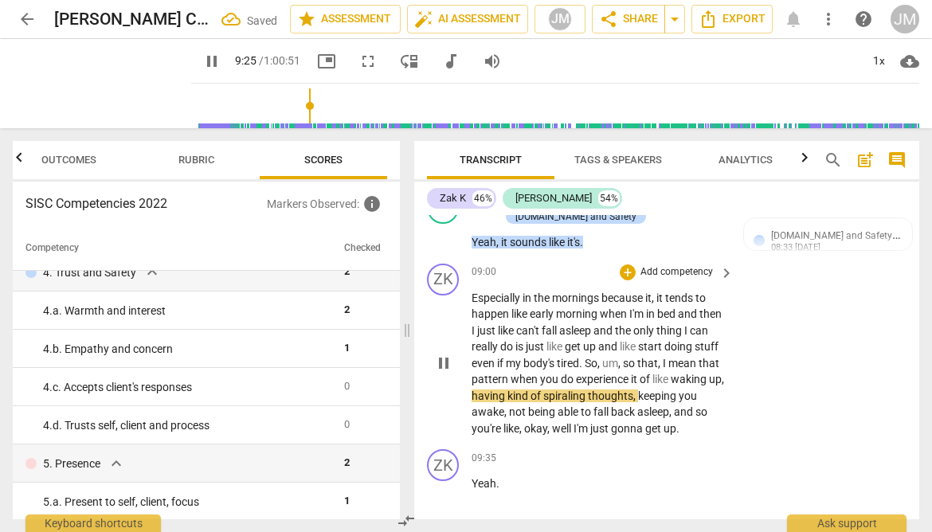
click at [637, 369] on span "so" at bounding box center [630, 363] width 14 height 13
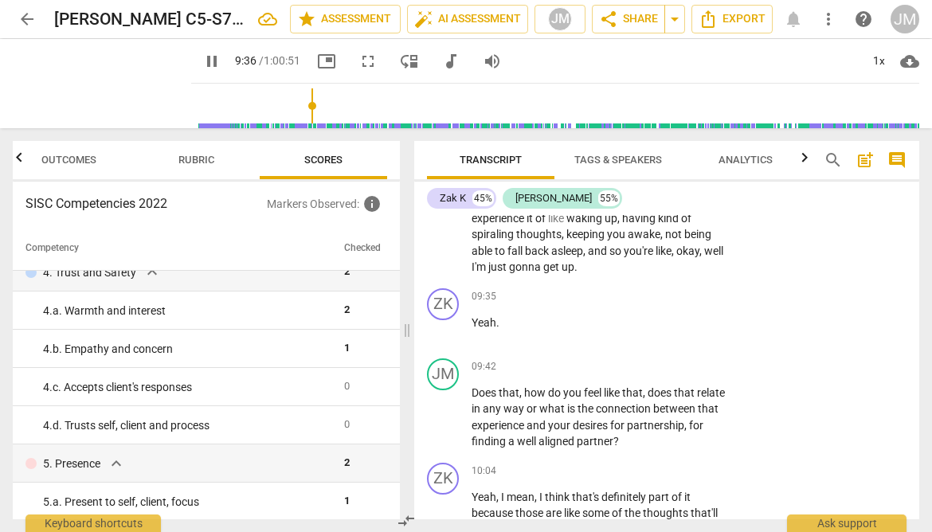
scroll to position [3525, 0]
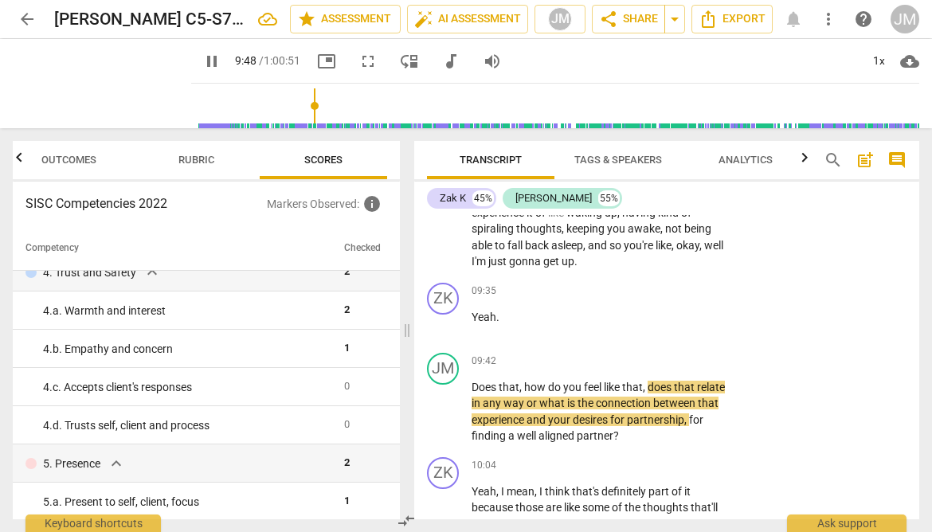
click at [202, 59] on span "pause" at bounding box center [211, 61] width 19 height 19
click at [202, 59] on span "play_arrow" at bounding box center [211, 61] width 19 height 19
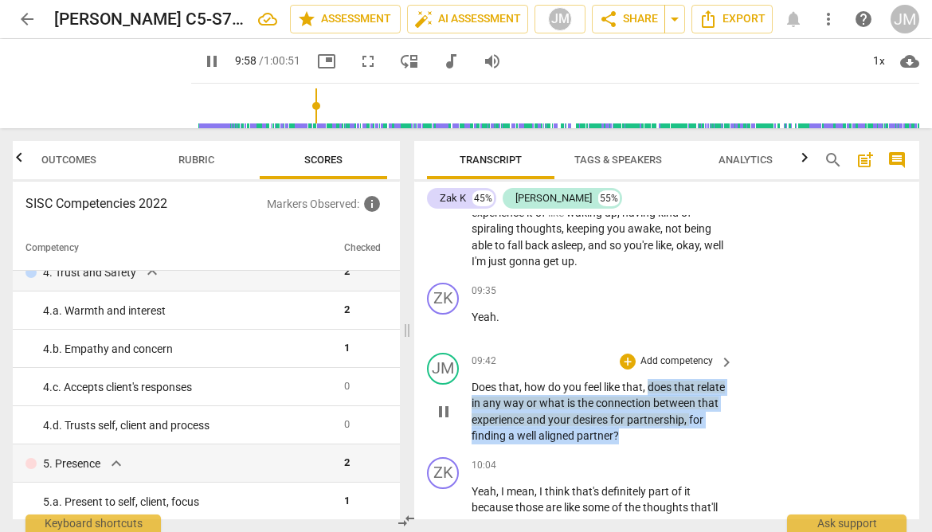
drag, startPoint x: 649, startPoint y: 417, endPoint x: 700, endPoint y: 474, distance: 76.1
click at [700, 444] on p "Does that , how do you feel like that , does that relate in any way or what is …" at bounding box center [598, 411] width 254 height 65
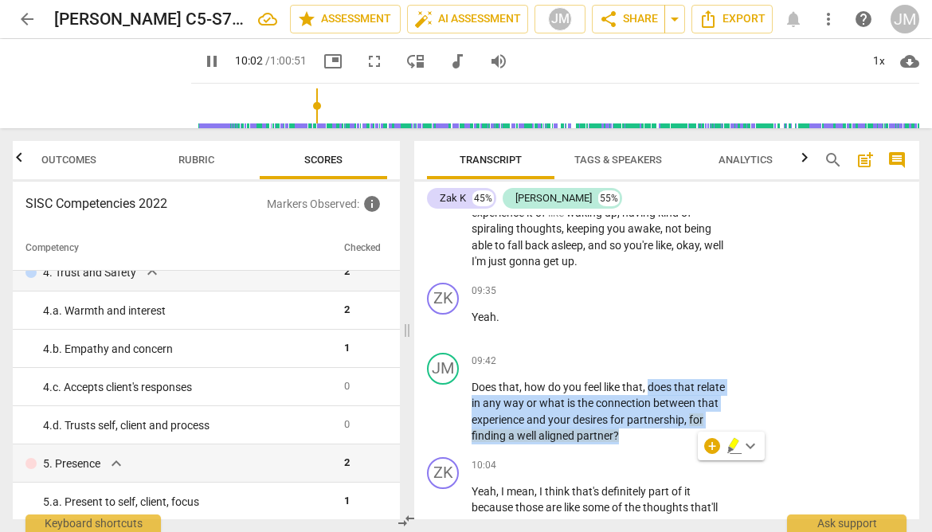
click at [202, 57] on span "pause" at bounding box center [211, 61] width 19 height 19
type input "603"
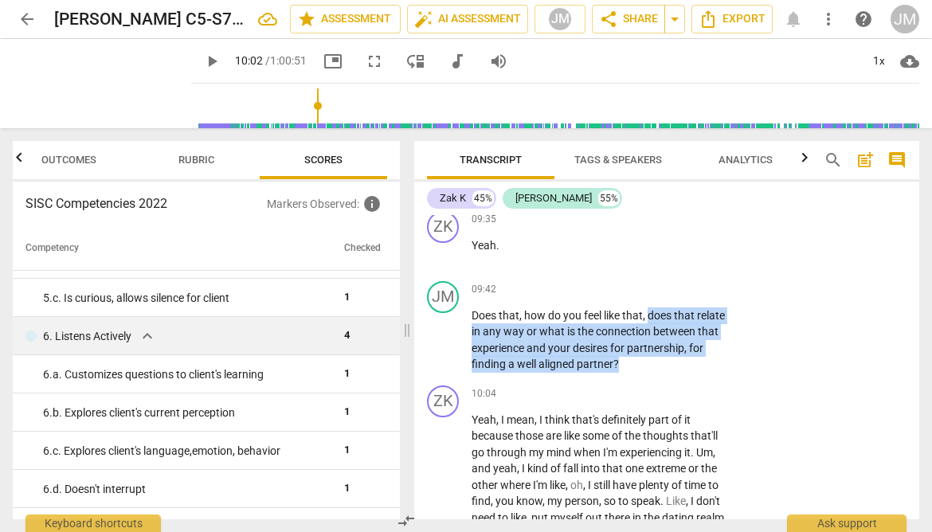
scroll to position [522, 0]
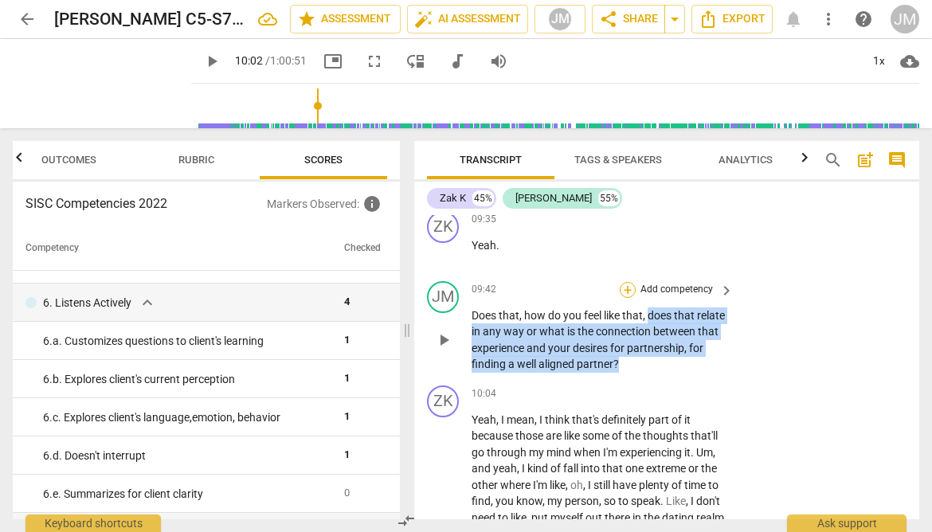
click at [627, 298] on div "+" at bounding box center [627, 290] width 16 height 16
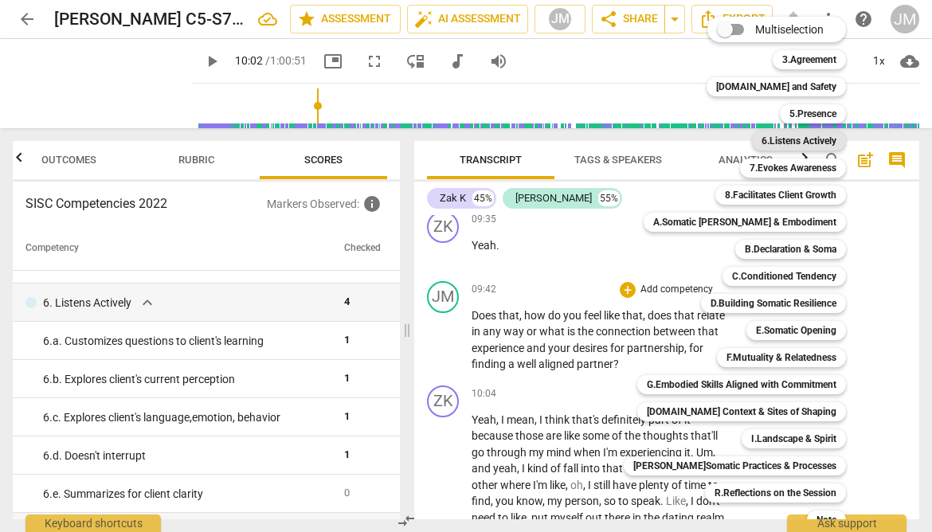
click at [791, 137] on b "6.Listens Actively" at bounding box center [798, 140] width 75 height 19
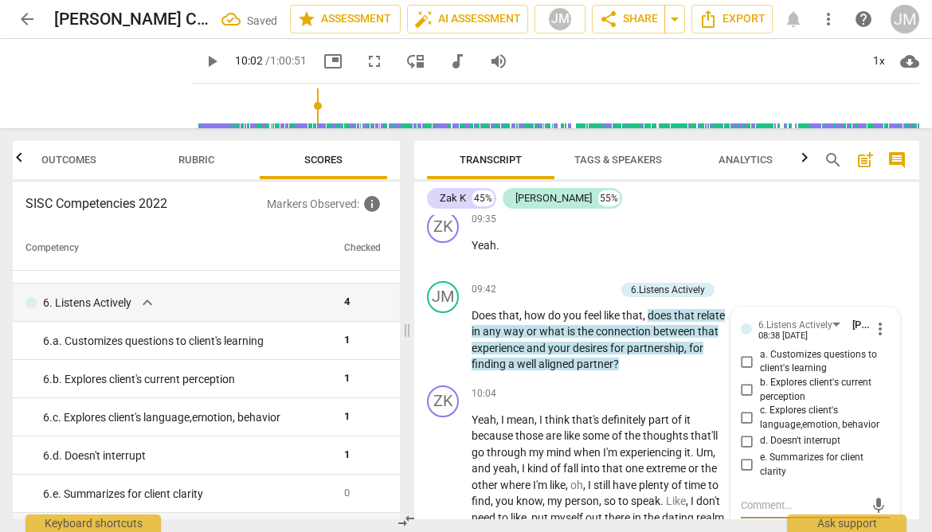
scroll to position [3766, 0]
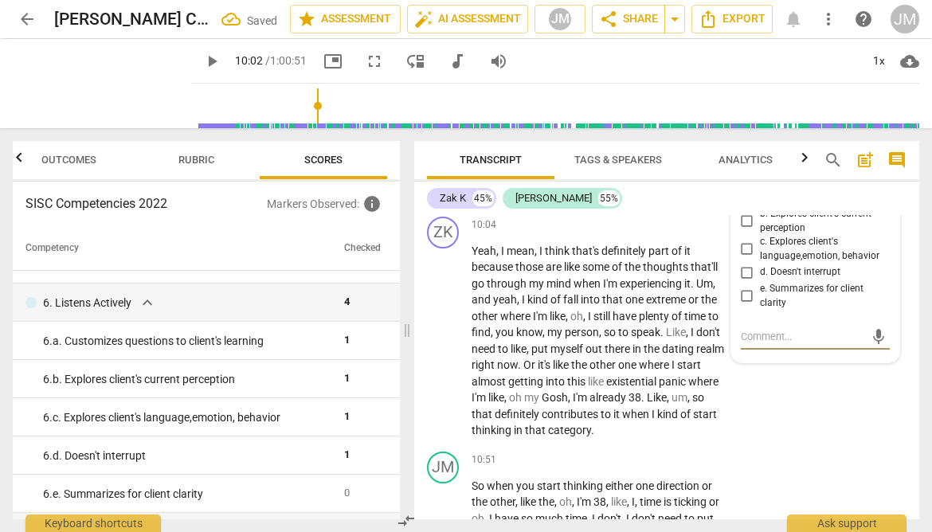
click at [743, 231] on input "b. Explores client's current perception" at bounding box center [746, 221] width 25 height 19
checkbox input "true"
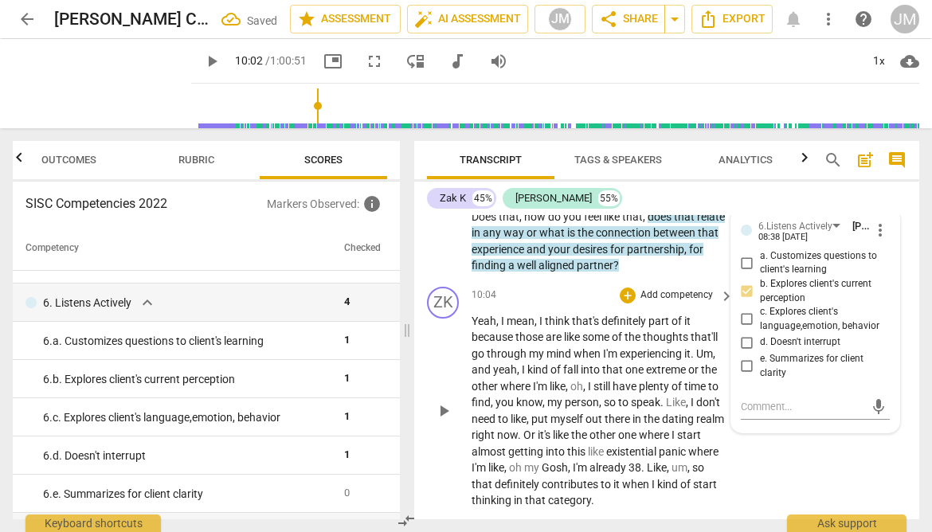
scroll to position [3693, 0]
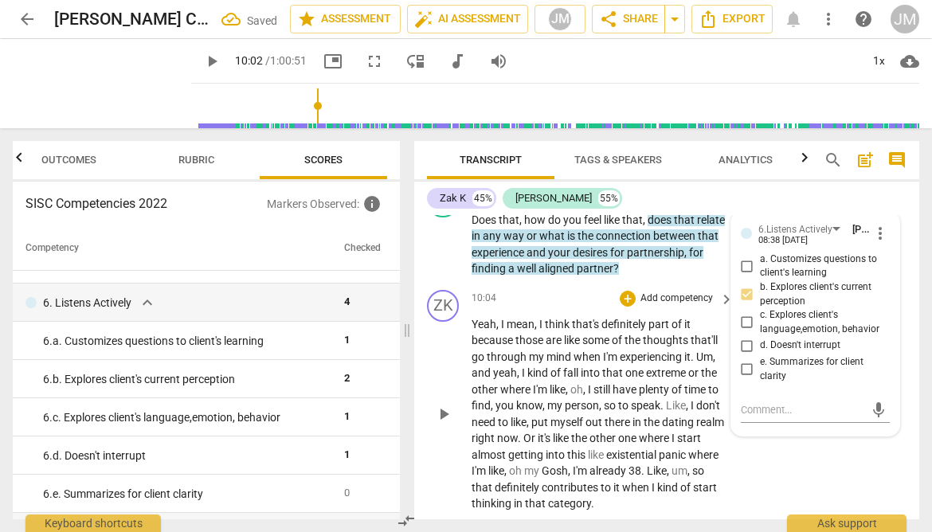
click at [779, 490] on div "ZK play_arrow pause 10:04 + Add competency keyboard_arrow_right Yeah , I mean ,…" at bounding box center [666, 400] width 505 height 235
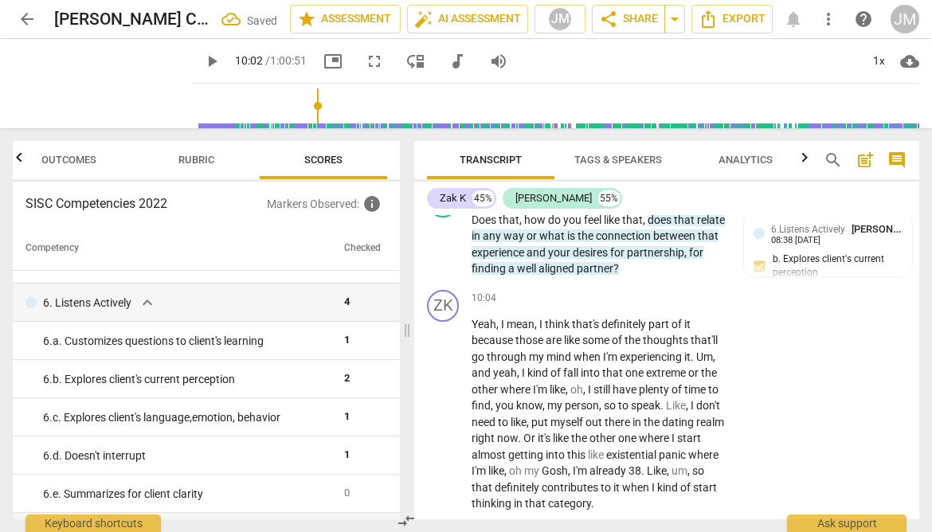
click at [202, 57] on span "play_arrow" at bounding box center [211, 61] width 19 height 19
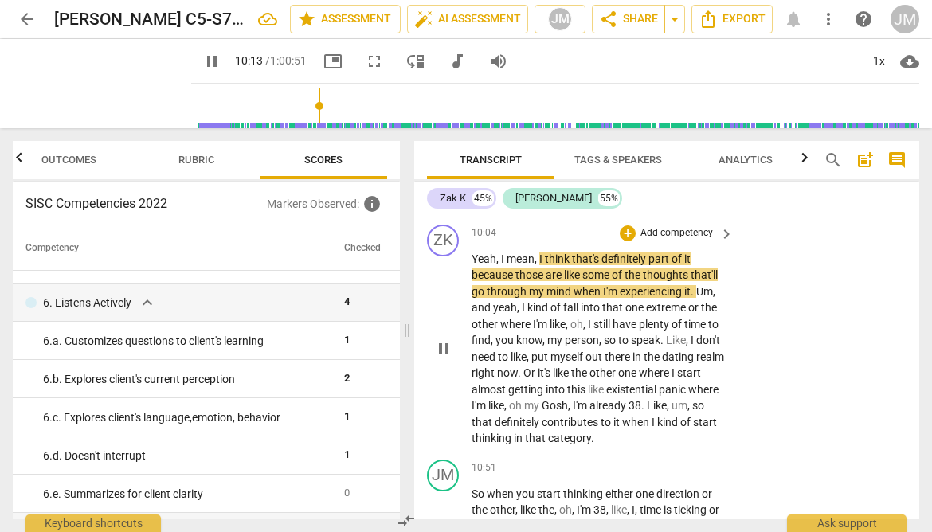
scroll to position [3759, 0]
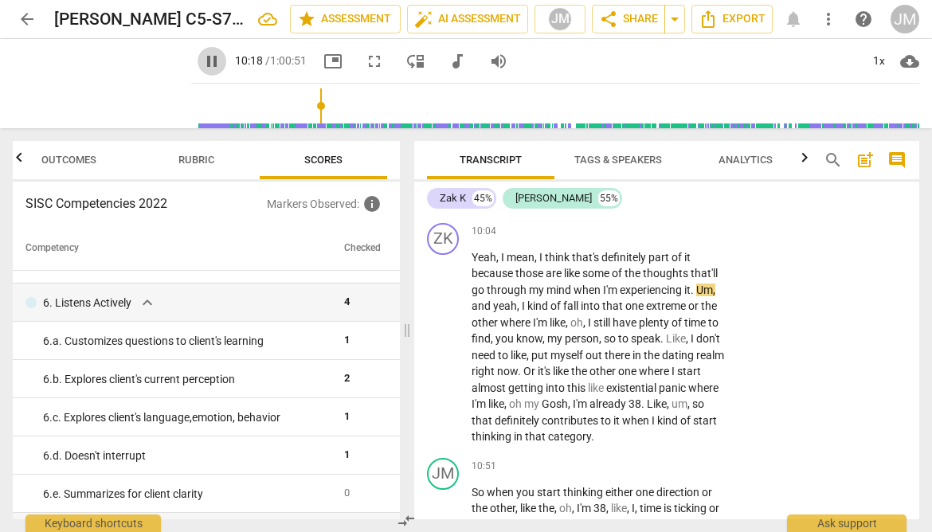
click at [202, 65] on span "pause" at bounding box center [211, 61] width 19 height 19
type input "619"
drag, startPoint x: 698, startPoint y: 320, endPoint x: 724, endPoint y: 324, distance: 25.8
click at [724, 324] on div "Yeah , I mean , I think that's definitely part of it because those are like som…" at bounding box center [603, 347] width 264 height 196
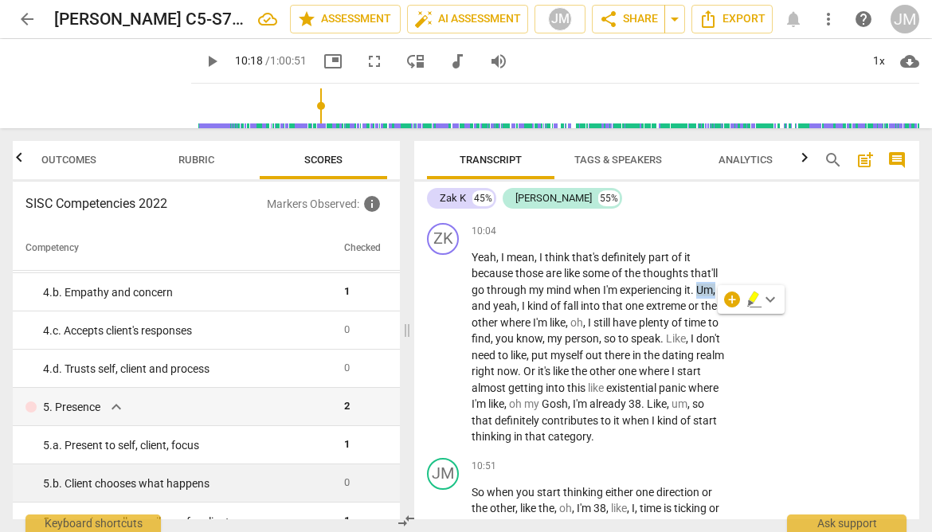
scroll to position [259, 0]
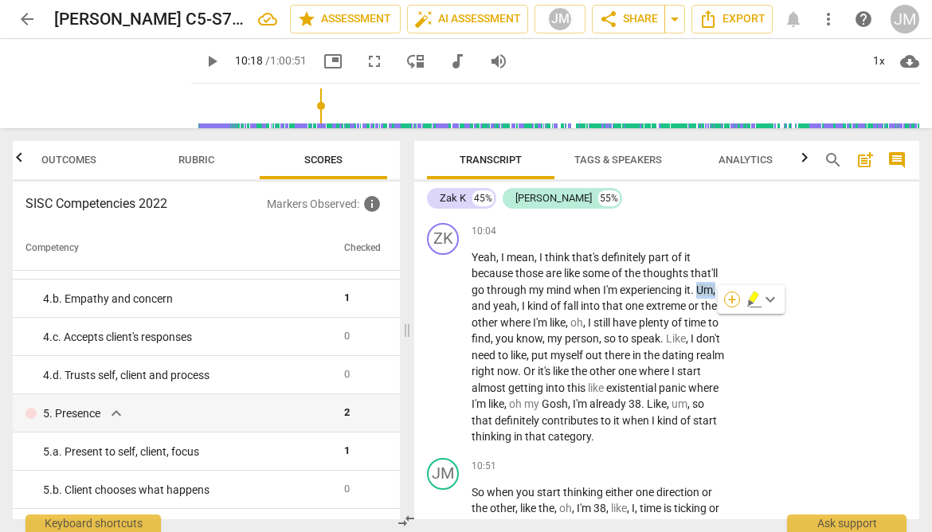
click at [732, 301] on div "+" at bounding box center [732, 299] width 16 height 16
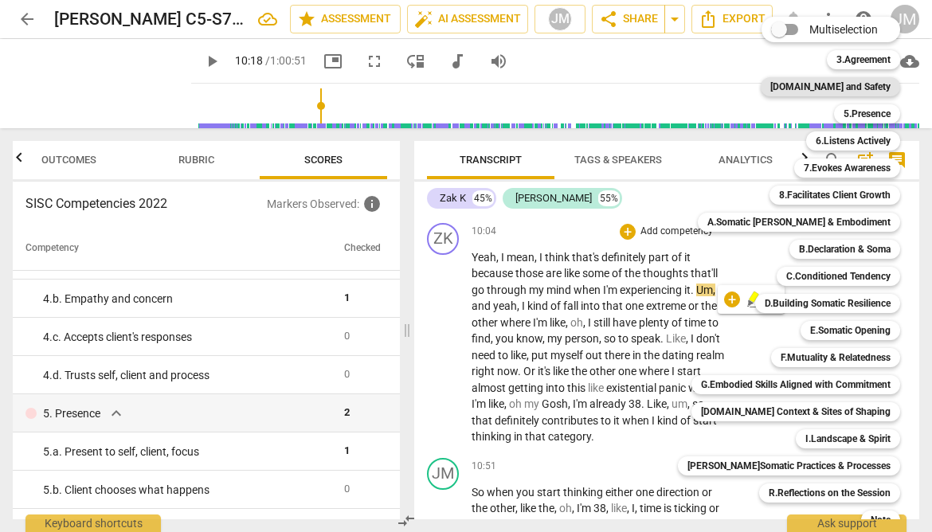
click at [834, 84] on b "4.Trust and Safety" at bounding box center [830, 86] width 120 height 19
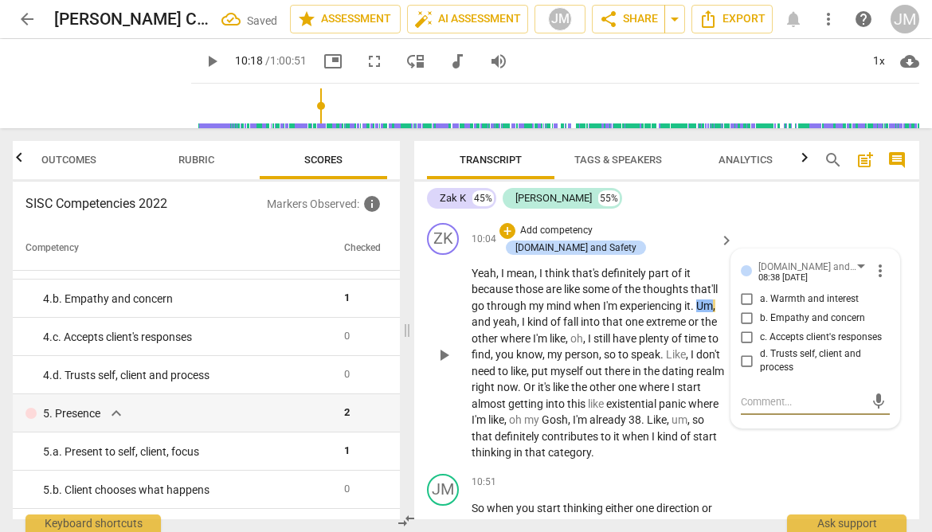
click at [745, 347] on input "c. Accepts client's responses" at bounding box center [746, 337] width 25 height 19
checkbox input "true"
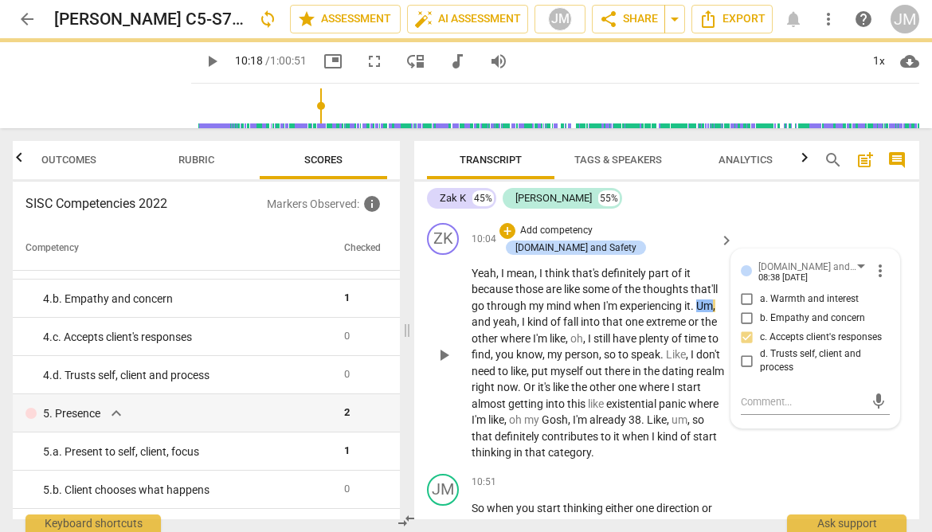
click at [908, 434] on div "ZK play_arrow pause 10:04 + Add competency 4.Trust and Safety keyboard_arrow_ri…" at bounding box center [666, 342] width 505 height 251
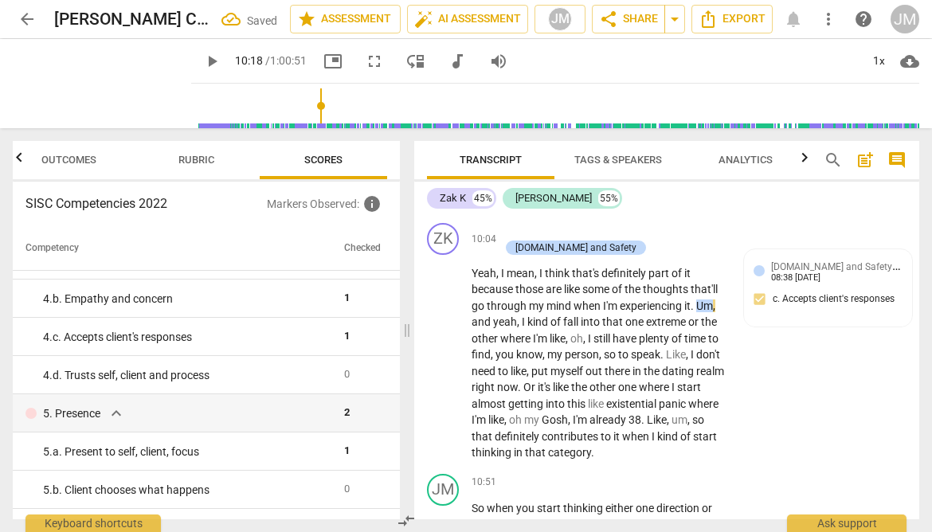
click at [202, 60] on span "play_arrow" at bounding box center [211, 61] width 19 height 19
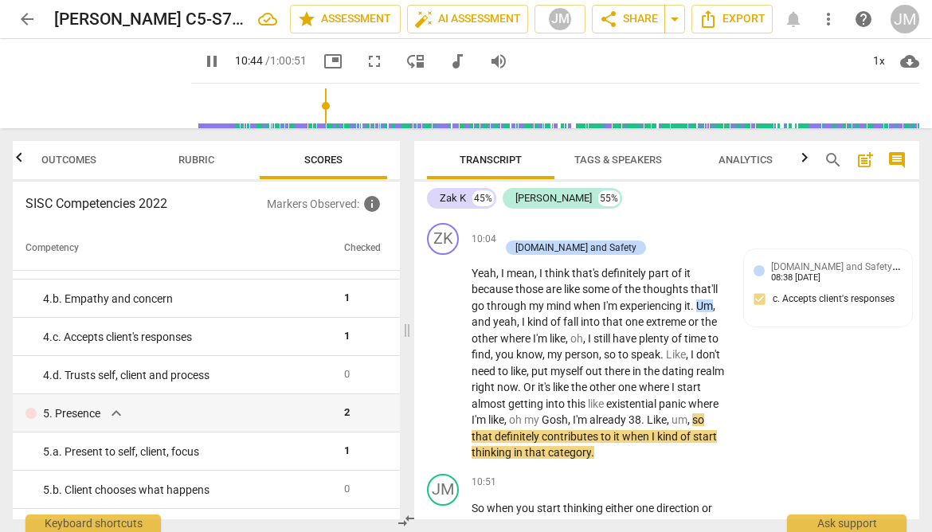
click at [202, 61] on span "pause" at bounding box center [211, 61] width 19 height 19
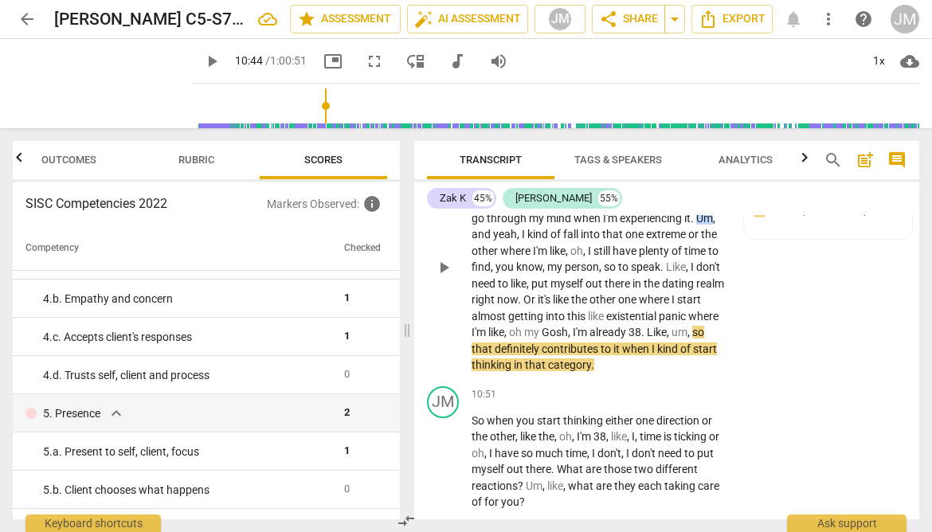
scroll to position [3850, 0]
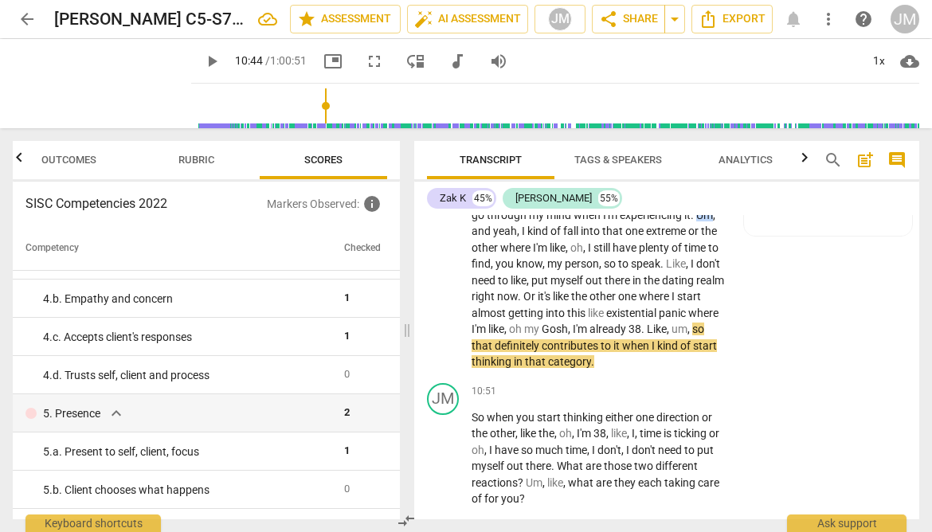
click at [202, 59] on span "play_arrow" at bounding box center [211, 61] width 19 height 19
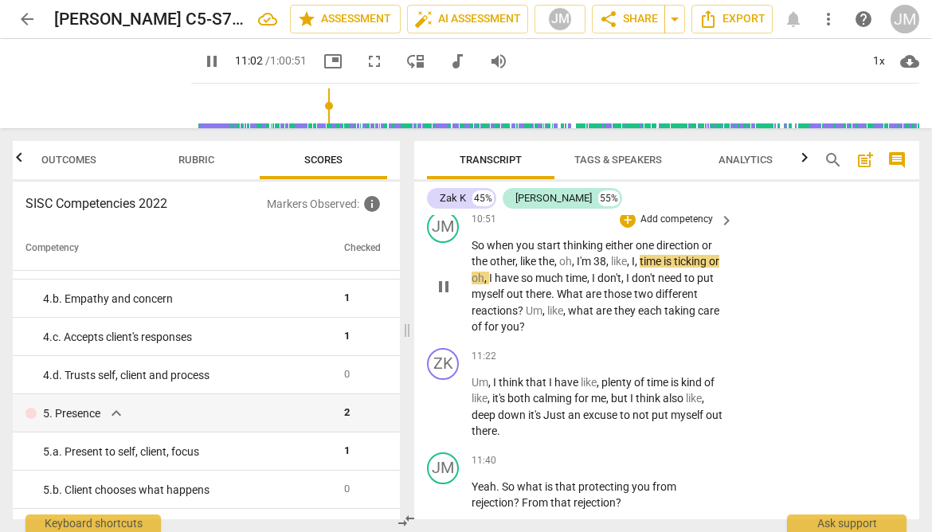
scroll to position [4028, 0]
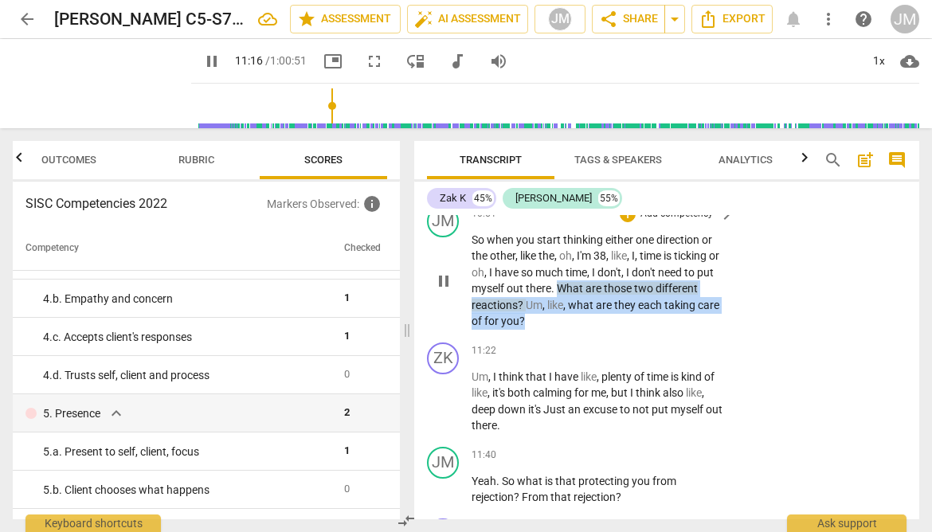
drag, startPoint x: 577, startPoint y: 303, endPoint x: 621, endPoint y: 335, distance: 54.6
click at [621, 330] on p "So when you start thinking either one direction or the other , like the , oh , …" at bounding box center [598, 281] width 254 height 98
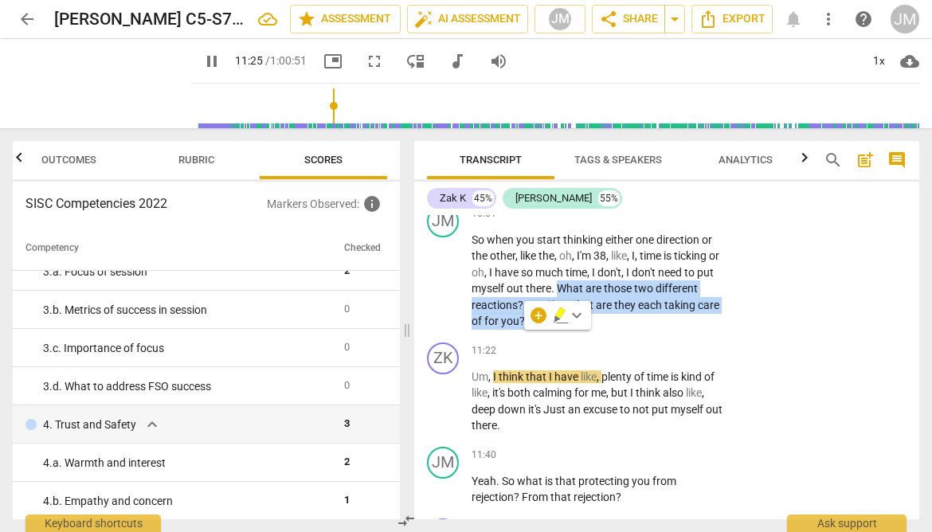
scroll to position [55, 0]
click at [202, 65] on span "pause" at bounding box center [211, 61] width 19 height 19
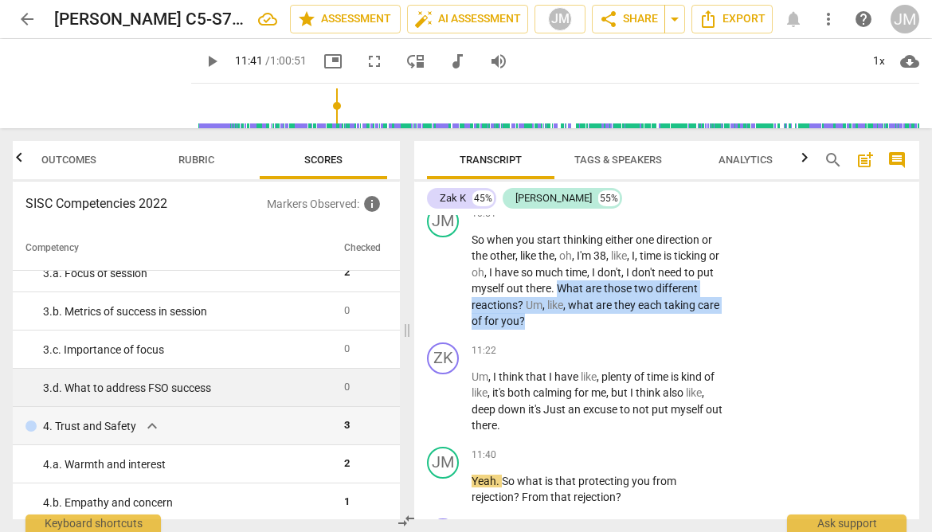
type input "701"
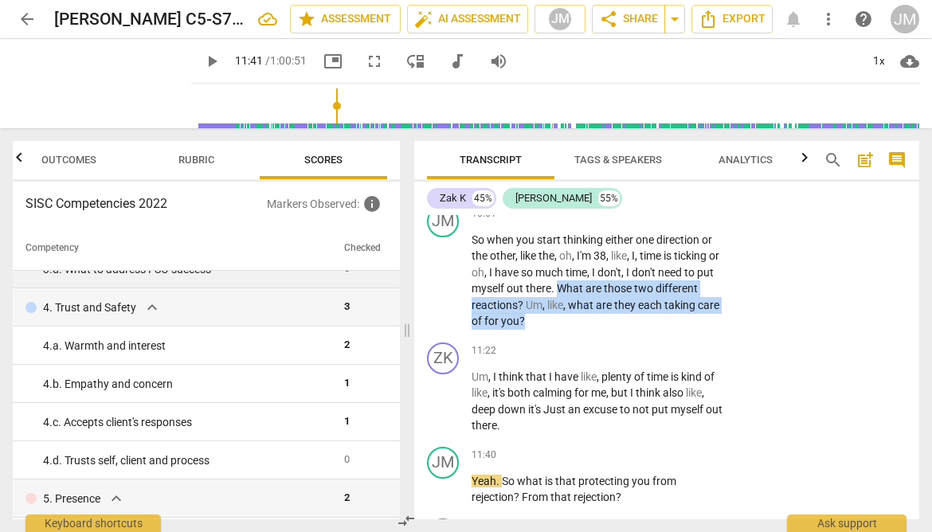
scroll to position [174, 0]
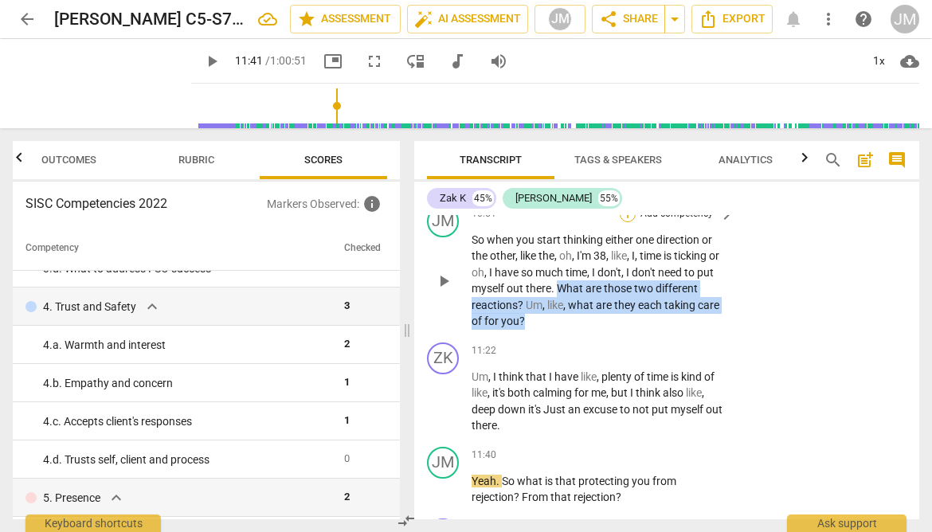
click at [628, 222] on div "+" at bounding box center [627, 214] width 16 height 16
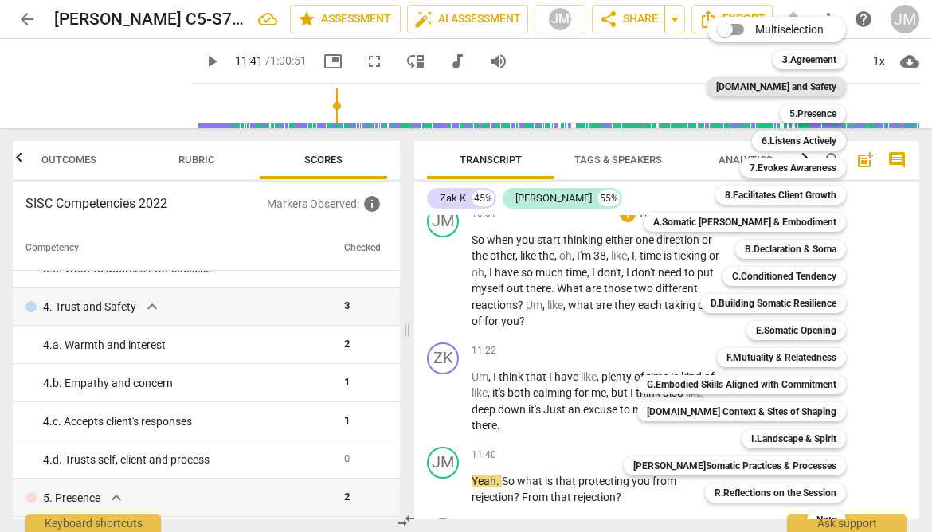
click at [810, 83] on b "4.Trust and Safety" at bounding box center [776, 86] width 120 height 19
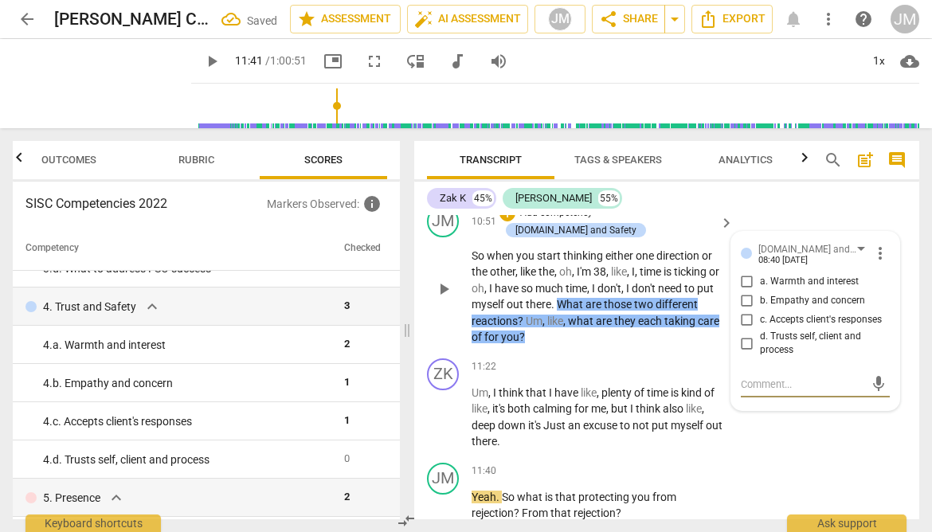
click at [745, 311] on input "b. Empathy and concern" at bounding box center [746, 300] width 25 height 19
checkbox input "true"
click at [764, 465] on div "JM play_arrow pause 11:40 + Add competency keyboard_arrow_right Yeah . So what …" at bounding box center [666, 492] width 505 height 72
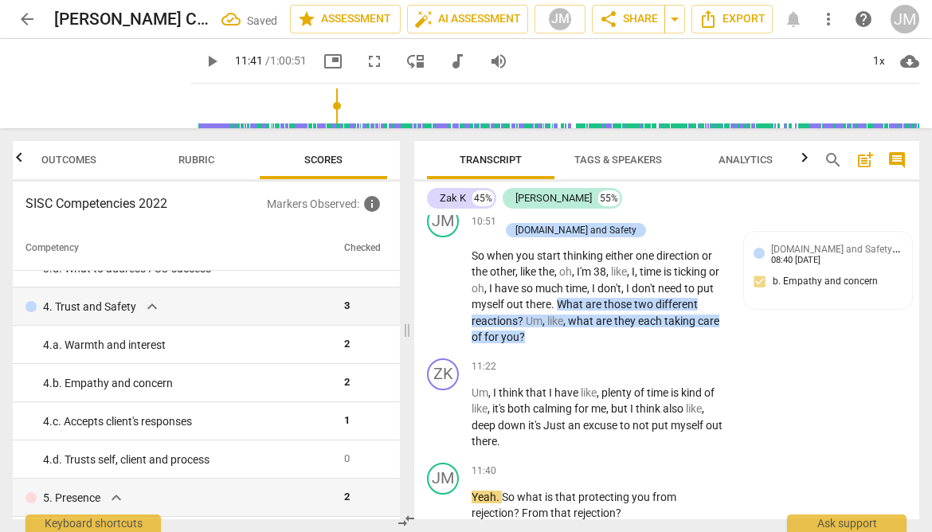
click at [202, 61] on span "play_arrow" at bounding box center [211, 61] width 19 height 19
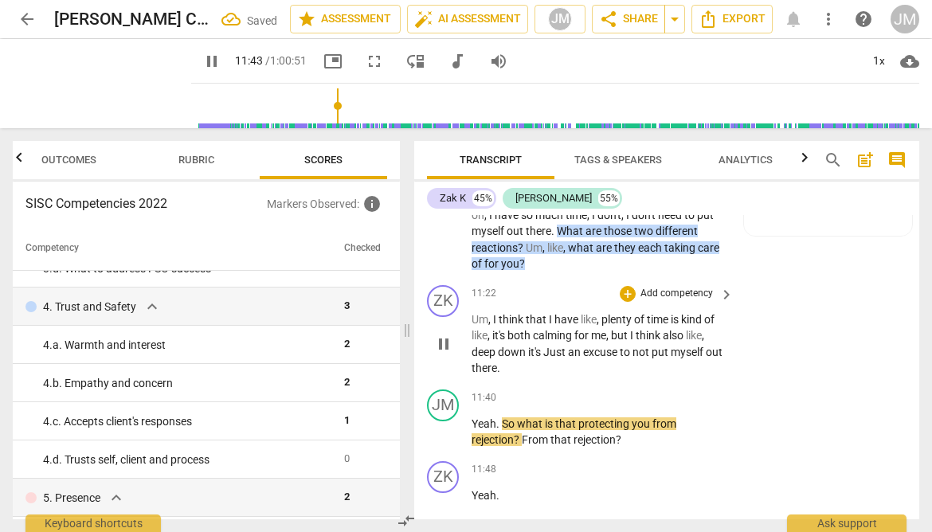
scroll to position [4108, 0]
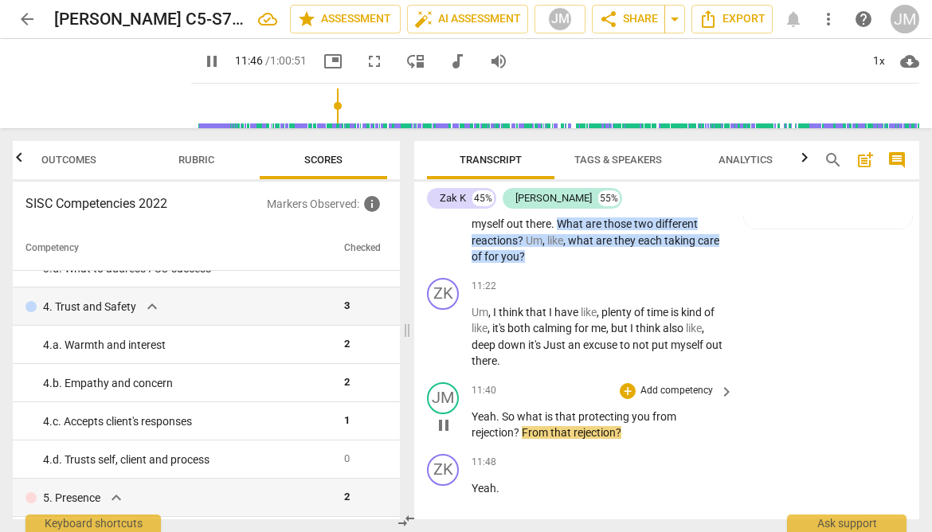
click at [677, 421] on p "Yeah . So what is that protecting you from rejection ? From that rejection ?" at bounding box center [598, 424] width 254 height 33
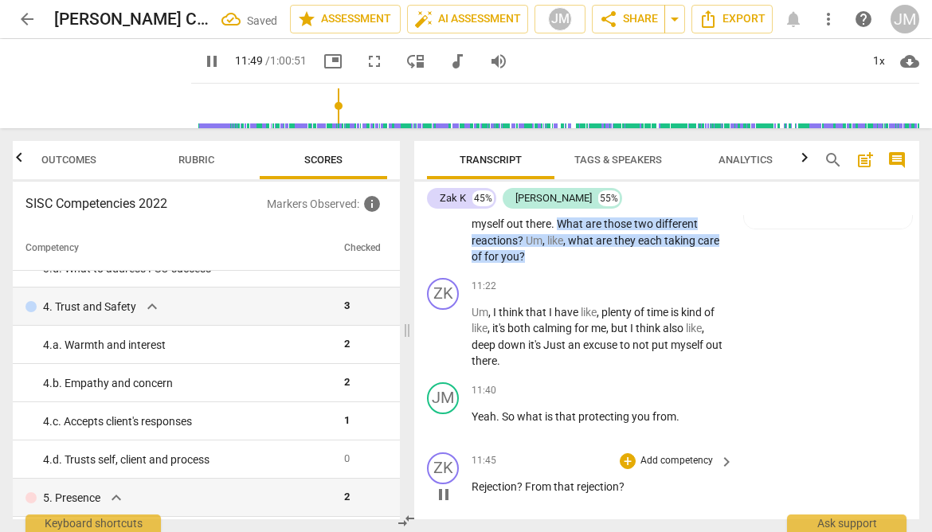
click at [525, 486] on span "?" at bounding box center [521, 486] width 8 height 13
click at [689, 418] on p "Yeah . So what is that protecting you from ." at bounding box center [598, 416] width 254 height 17
type input "713"
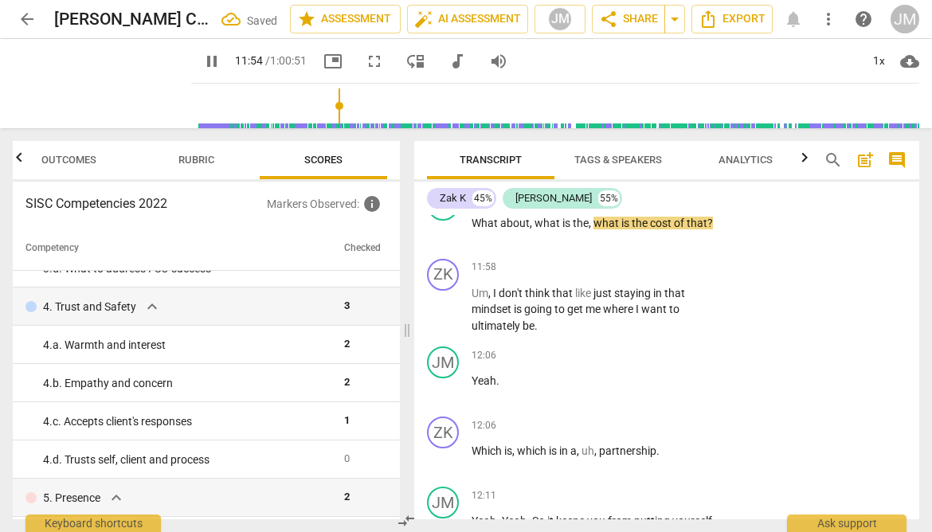
click at [202, 59] on span "pause" at bounding box center [211, 61] width 19 height 19
type input "715"
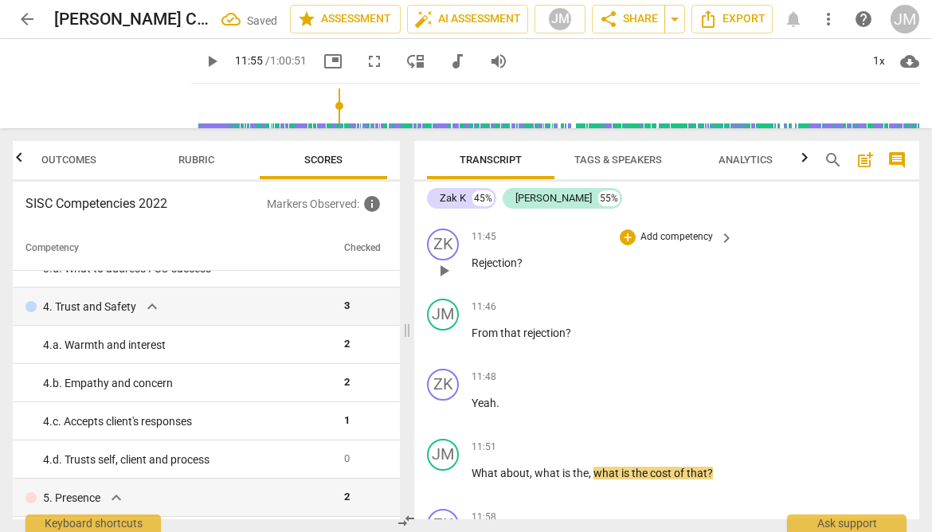
scroll to position [4330, 0]
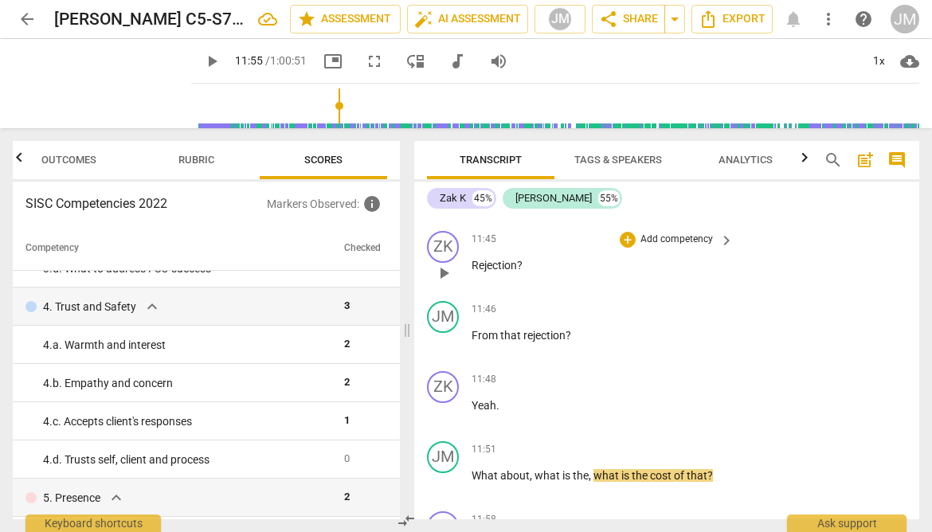
click at [529, 264] on p "Rejection ?" at bounding box center [598, 265] width 254 height 17
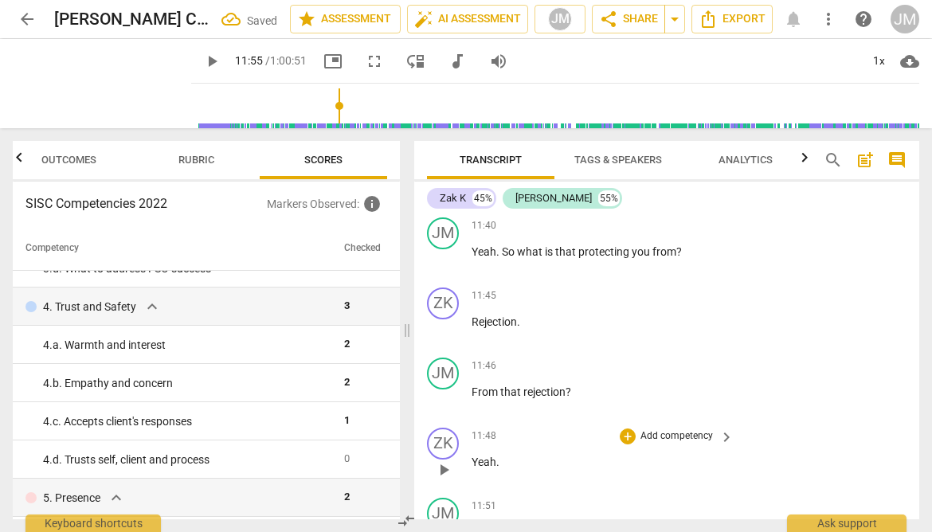
scroll to position [4266, 0]
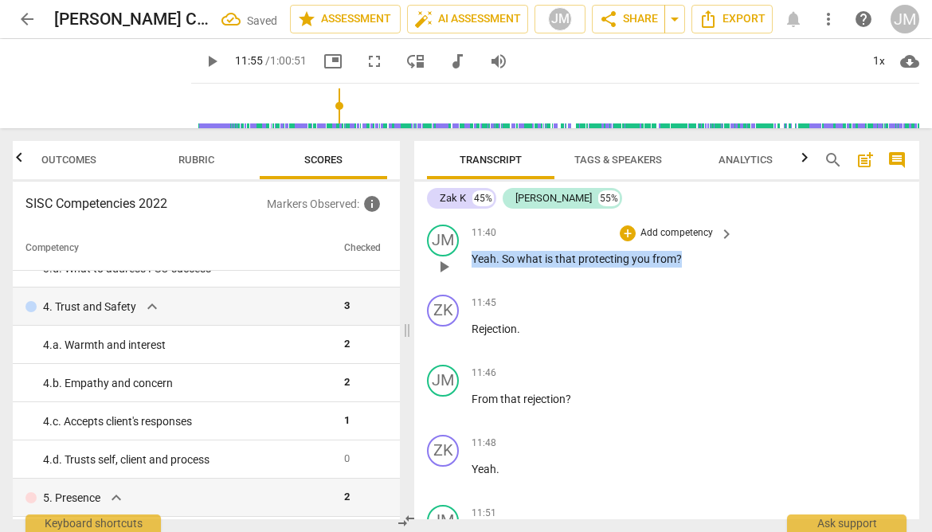
drag, startPoint x: 693, startPoint y: 260, endPoint x: 494, endPoint y: 245, distance: 199.6
click at [494, 245] on div "11:40 + Add competency keyboard_arrow_right Yeah . So what is that protecting y…" at bounding box center [603, 253] width 264 height 57
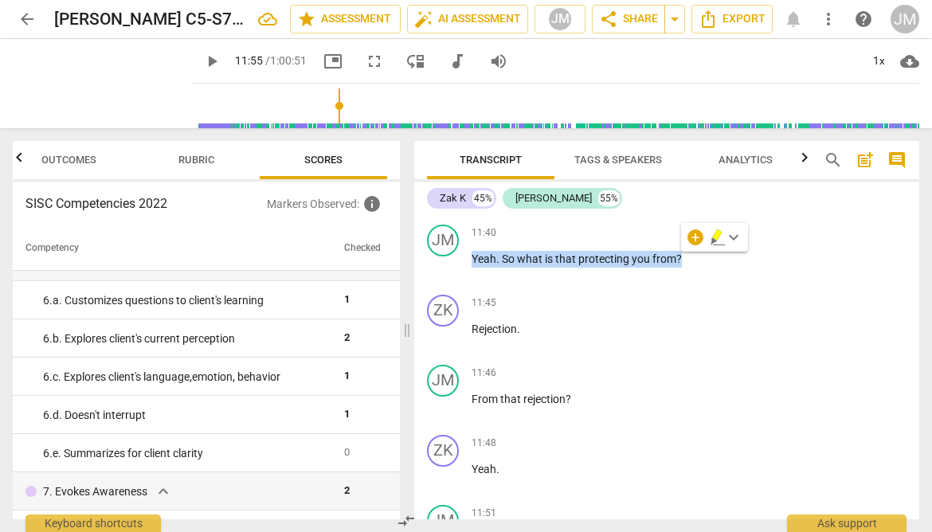
scroll to position [570, 0]
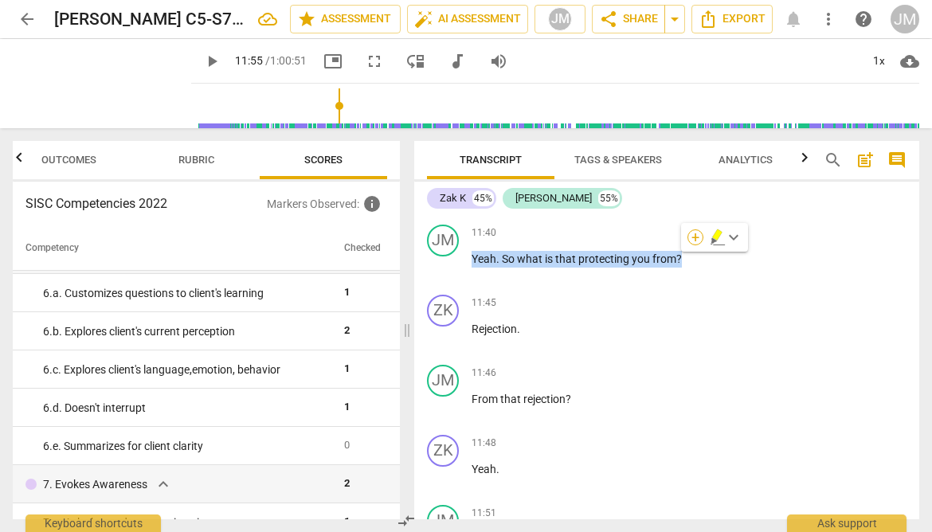
click at [693, 241] on div "+" at bounding box center [695, 237] width 16 height 16
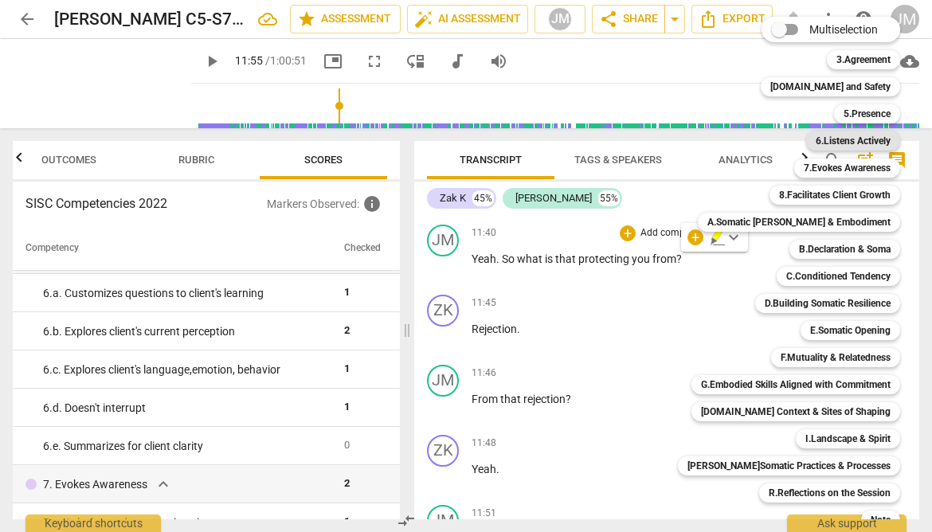
click at [838, 136] on b "6.Listens Actively" at bounding box center [852, 140] width 75 height 19
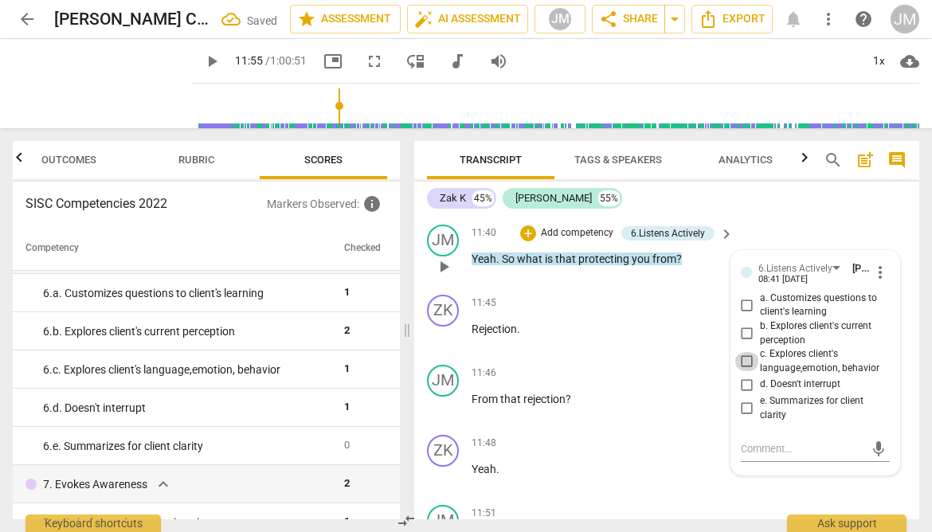
click at [744, 359] on input "c. Explores client's language,emotion, behavior" at bounding box center [746, 361] width 25 height 19
checkbox input "true"
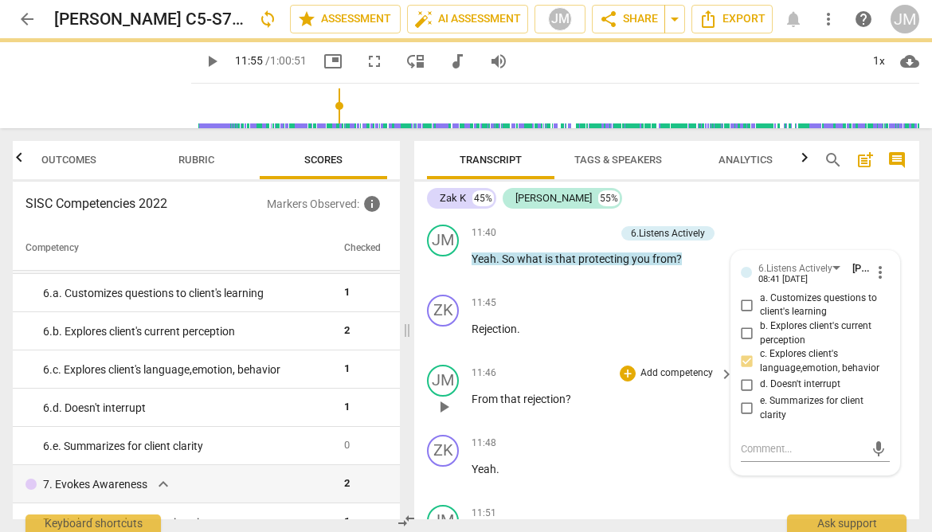
click at [654, 391] on p "From that rejection ?" at bounding box center [598, 399] width 254 height 17
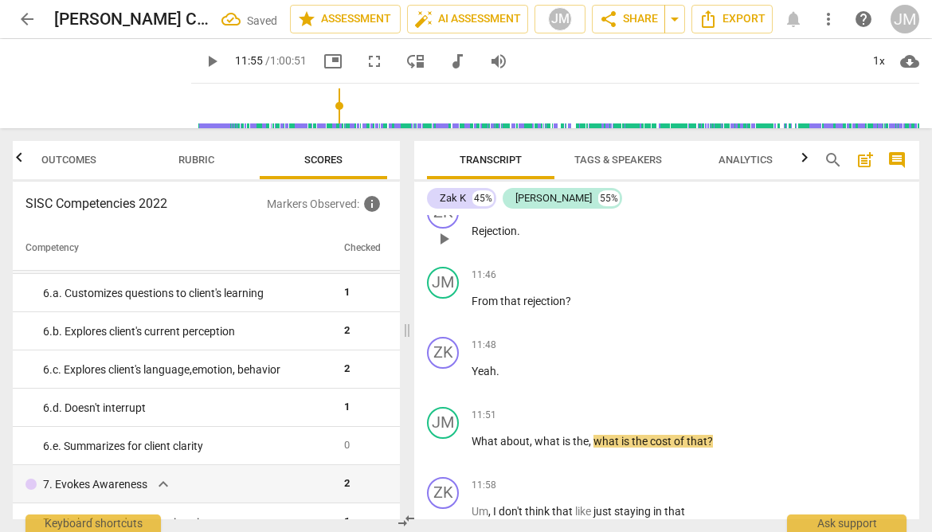
scroll to position [4366, 0]
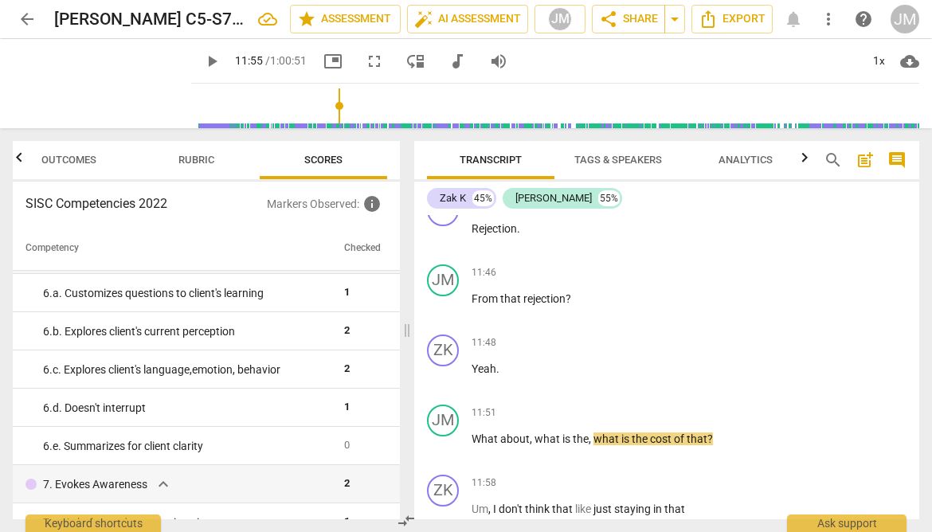
click at [202, 63] on span "play_arrow" at bounding box center [211, 61] width 19 height 19
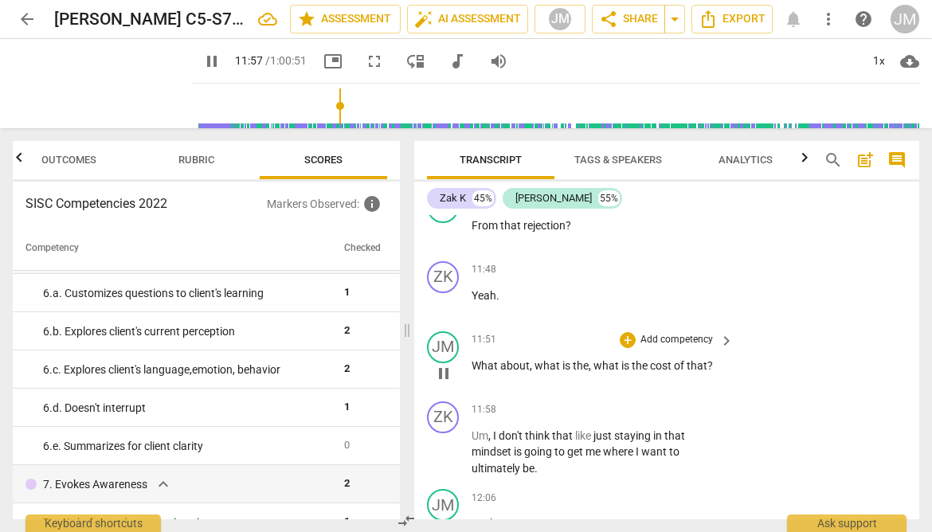
scroll to position [4441, 0]
click at [202, 59] on span "pause" at bounding box center [211, 61] width 19 height 19
type input "725"
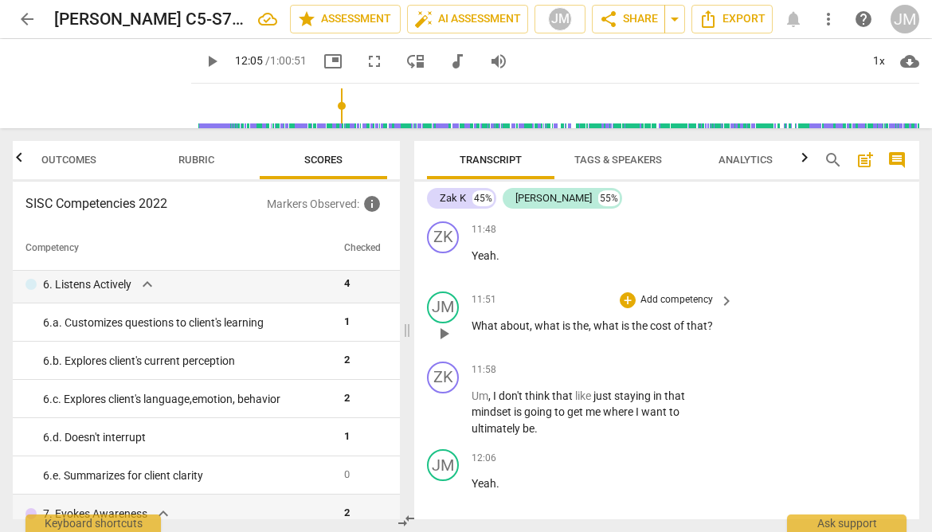
scroll to position [4482, 0]
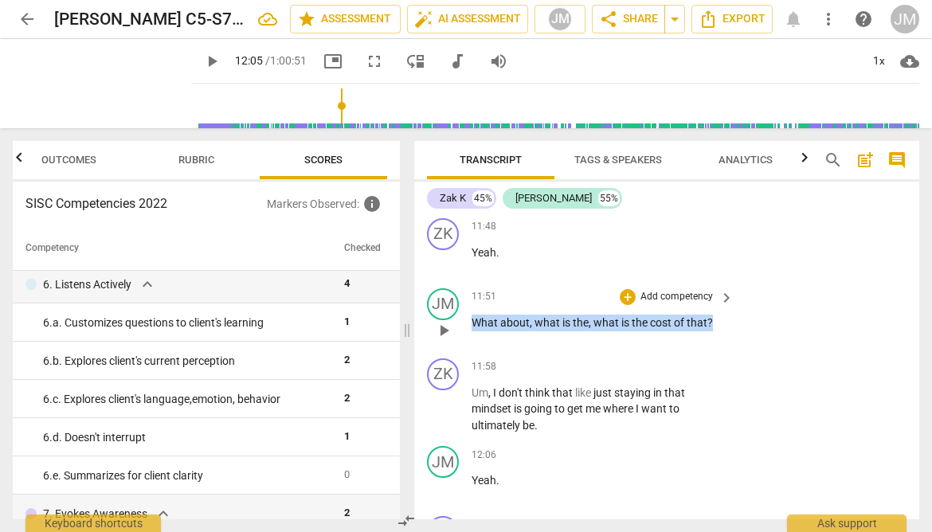
drag, startPoint x: 471, startPoint y: 321, endPoint x: 714, endPoint y: 326, distance: 242.9
click at [714, 326] on p "What about , what is the , what is the cost of that ?" at bounding box center [598, 322] width 254 height 17
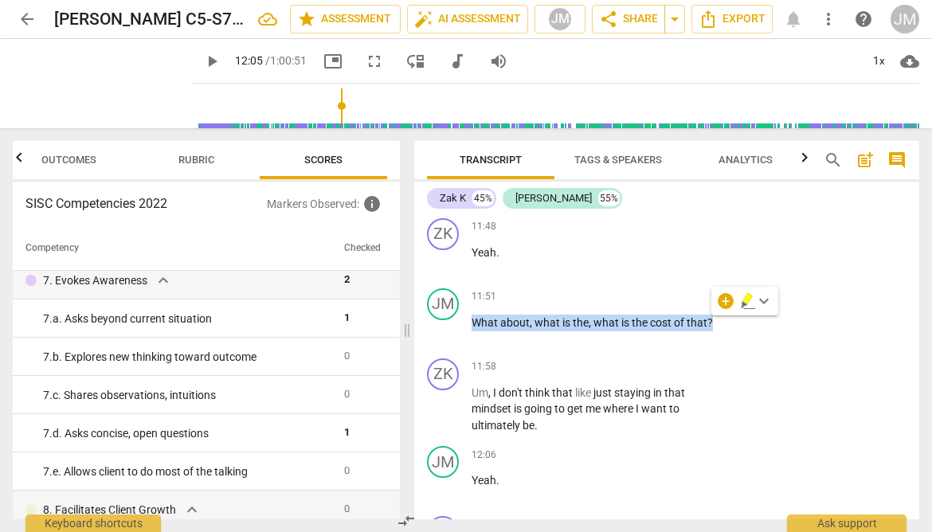
scroll to position [775, 0]
click at [729, 299] on div "+" at bounding box center [725, 301] width 16 height 16
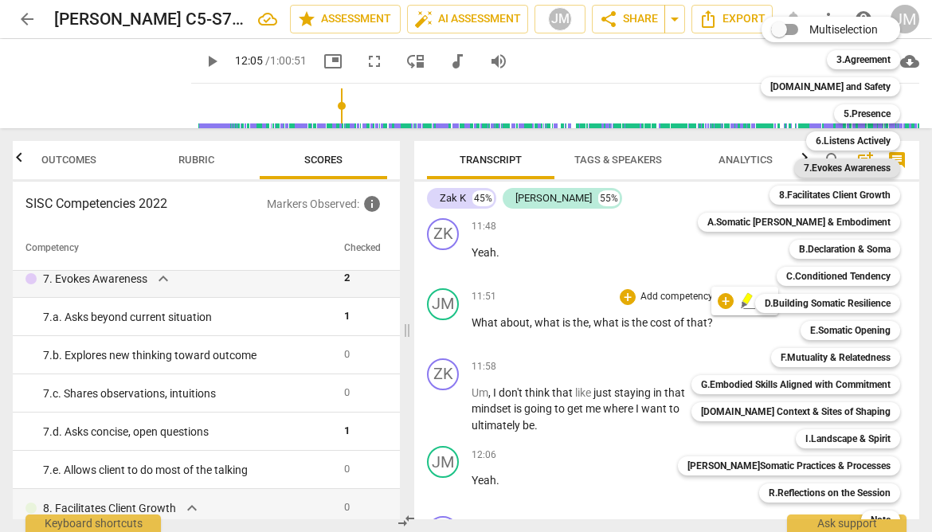
click at [810, 169] on b "7.Evokes Awareness" at bounding box center [846, 167] width 87 height 19
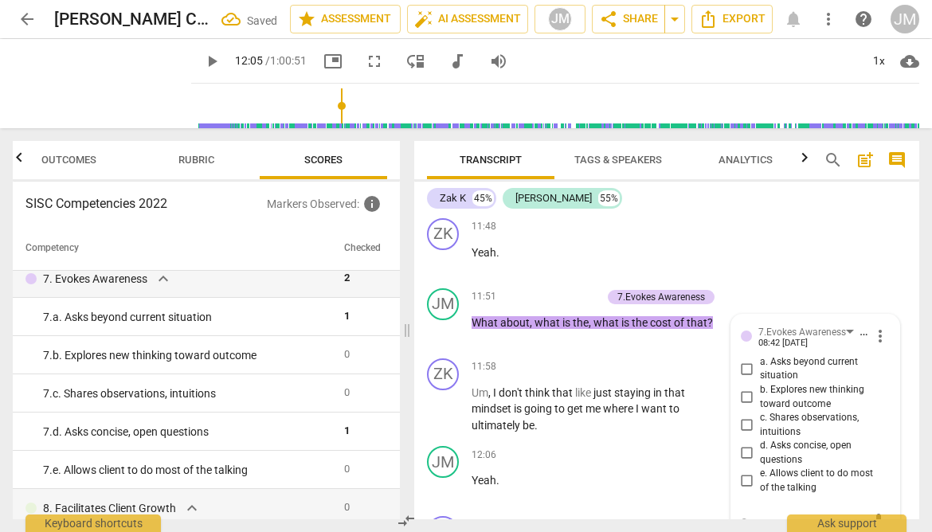
scroll to position [4490, 0]
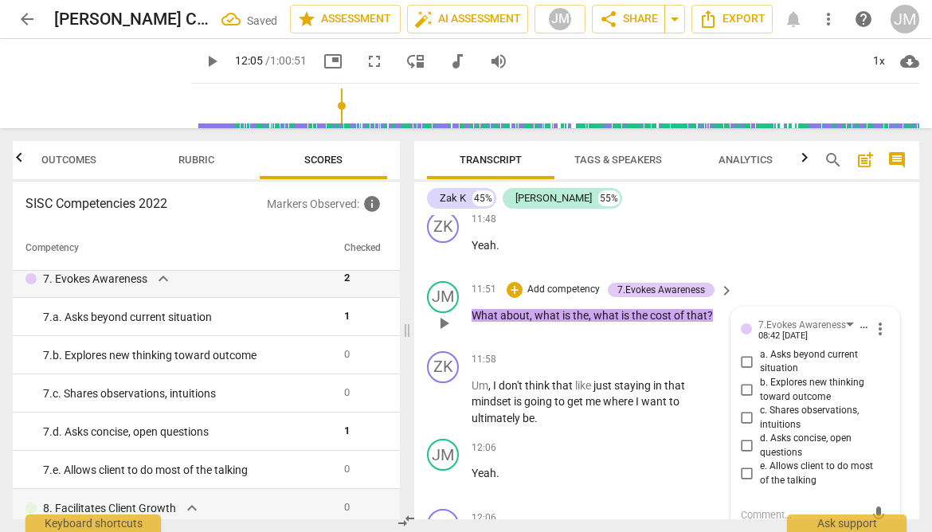
click at [746, 443] on input "d. Asks concise, open questions" at bounding box center [746, 445] width 25 height 19
checkbox input "true"
click at [777, 238] on div "ZK play_arrow pause 11:48 + Add competency keyboard_arrow_right Yeah ." at bounding box center [666, 240] width 505 height 70
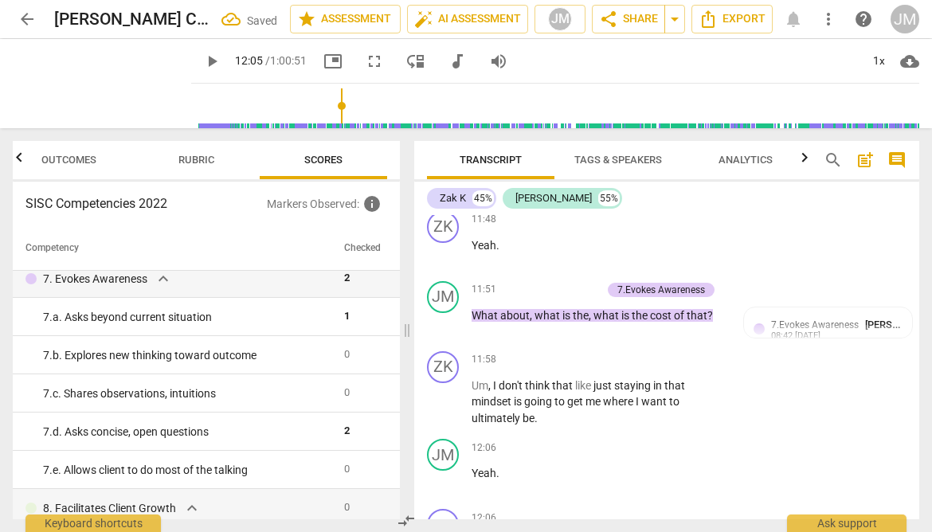
click at [202, 57] on span "play_arrow" at bounding box center [211, 61] width 19 height 19
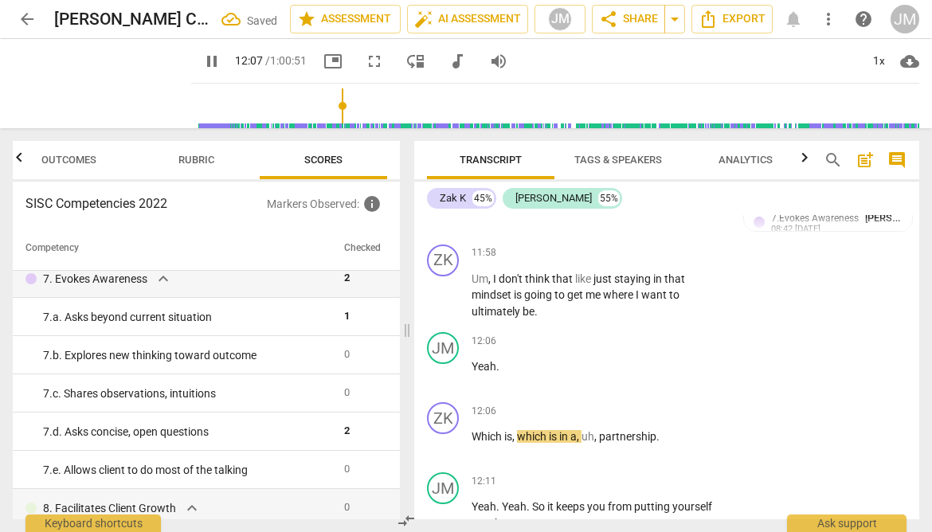
scroll to position [4599, 0]
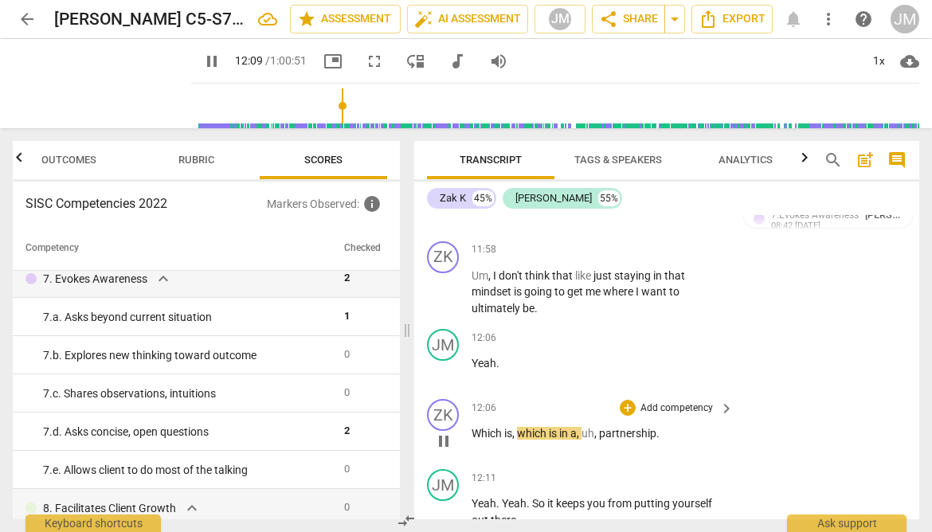
click at [520, 431] on span "which" at bounding box center [533, 433] width 32 height 13
type input "730"
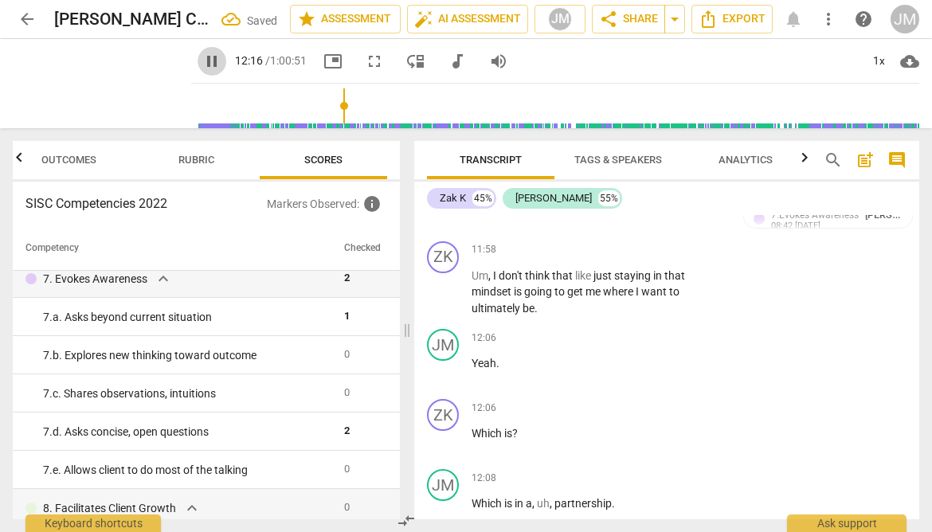
click at [202, 64] on span "pause" at bounding box center [211, 61] width 19 height 19
type input "736"
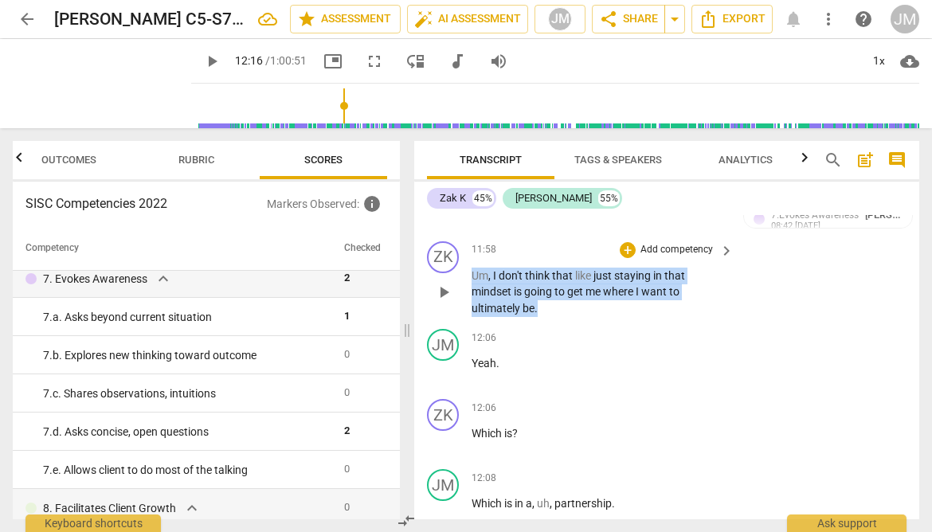
drag, startPoint x: 572, startPoint y: 309, endPoint x: 469, endPoint y: 277, distance: 107.5
click at [469, 277] on div "ZK play_arrow pause 11:58 + Add competency keyboard_arrow_right Um , I don't th…" at bounding box center [666, 279] width 505 height 88
click at [623, 249] on div "+" at bounding box center [627, 250] width 16 height 16
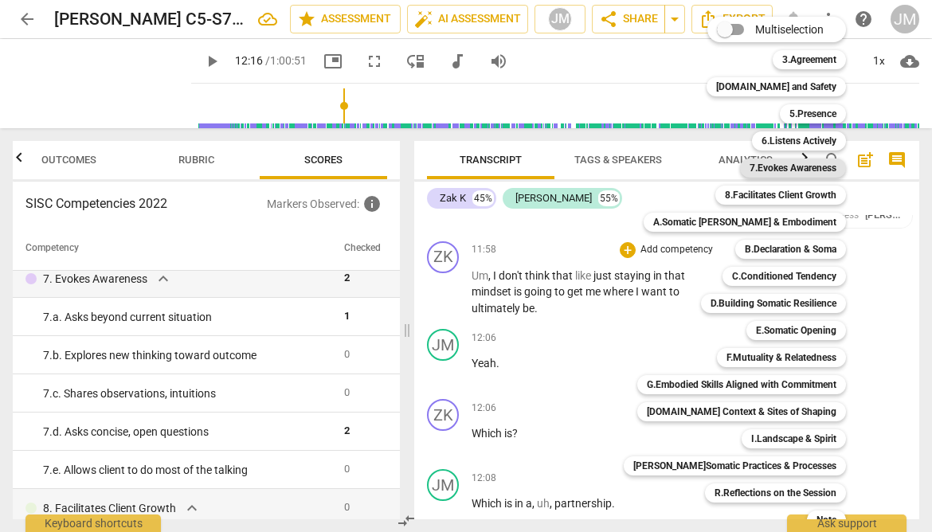
click at [767, 166] on b "7.Evokes Awareness" at bounding box center [792, 167] width 87 height 19
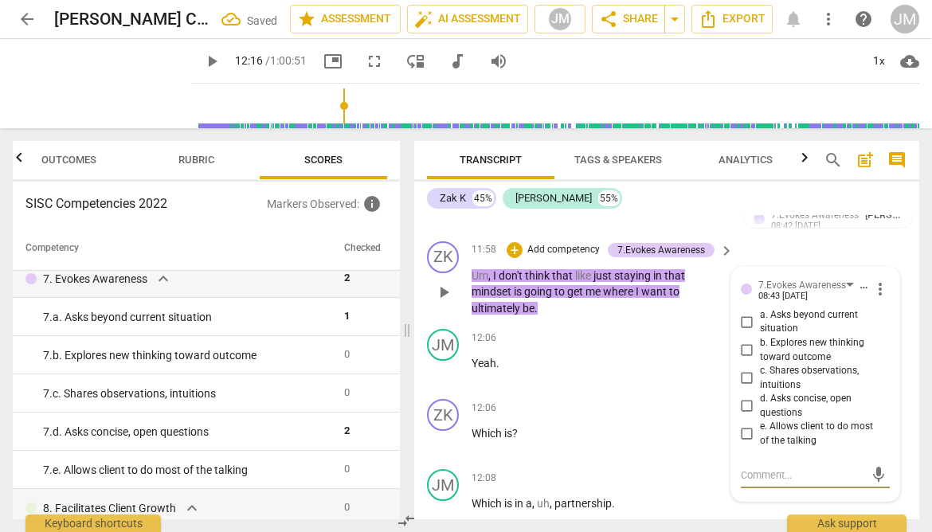
click at [742, 345] on input "b. Explores new thinking toward outcome" at bounding box center [746, 350] width 25 height 19
checkbox input "true"
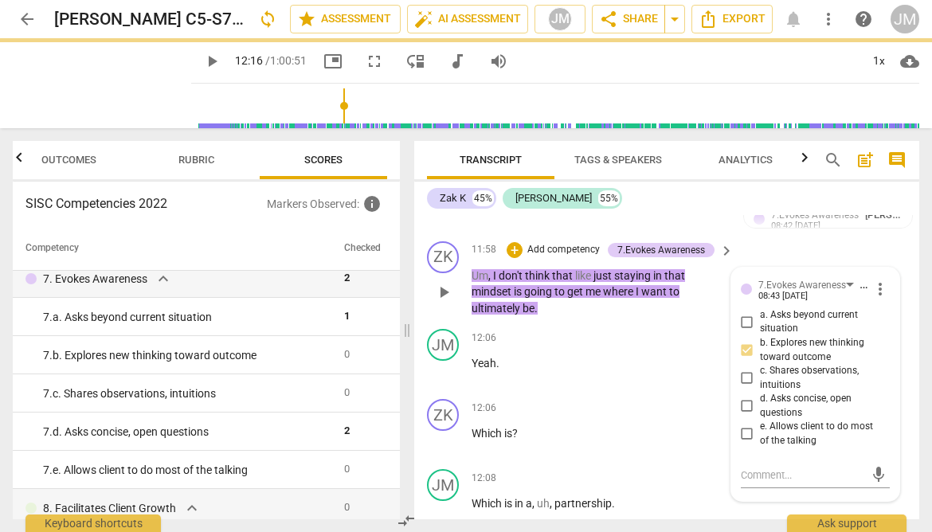
click at [767, 246] on div "ZK play_arrow pause 11:58 + Add competency 7.Evokes Awareness keyboard_arrow_ri…" at bounding box center [666, 279] width 505 height 88
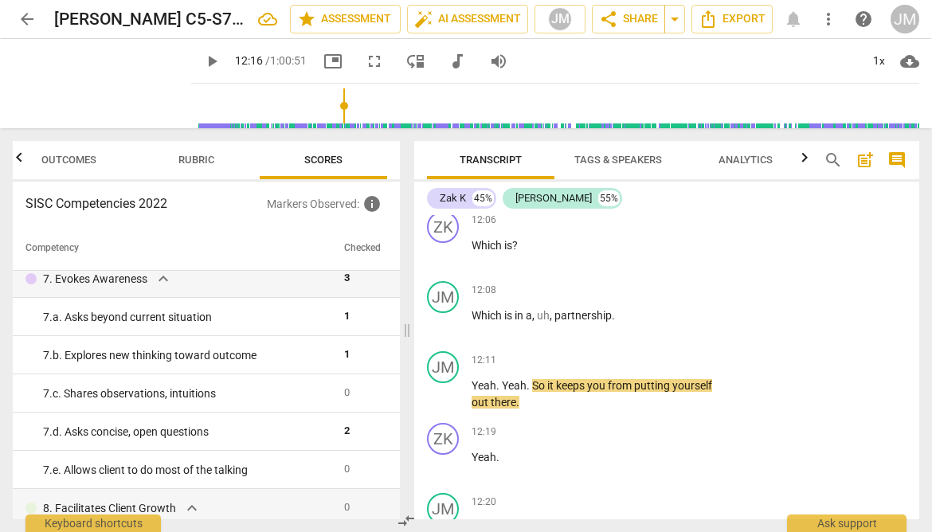
scroll to position [4788, 0]
click at [202, 58] on span "play_arrow" at bounding box center [211, 61] width 19 height 19
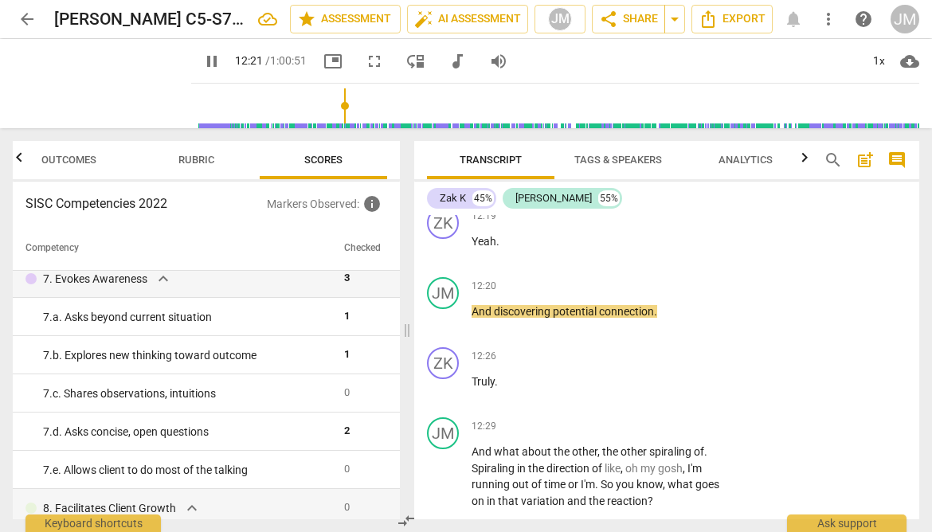
scroll to position [5005, 0]
click at [202, 58] on span "pause" at bounding box center [211, 61] width 19 height 19
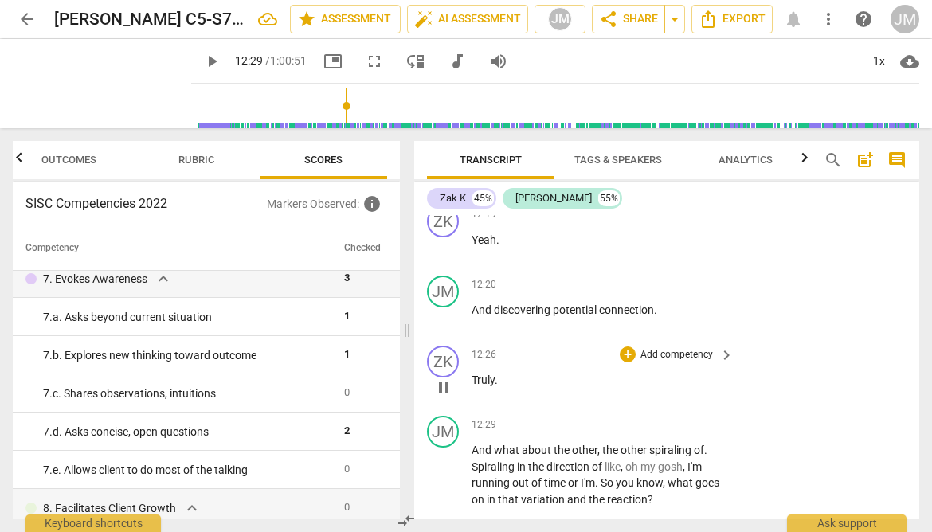
type input "749"
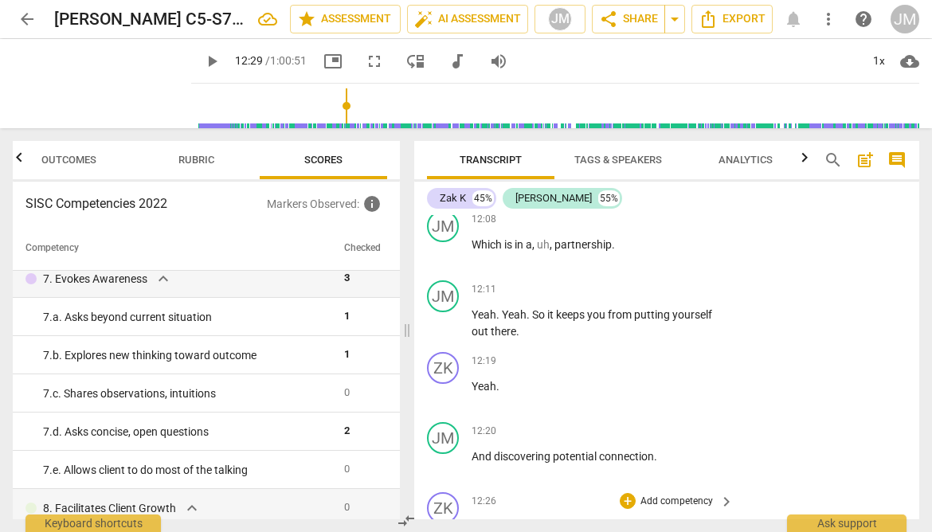
scroll to position [4854, 0]
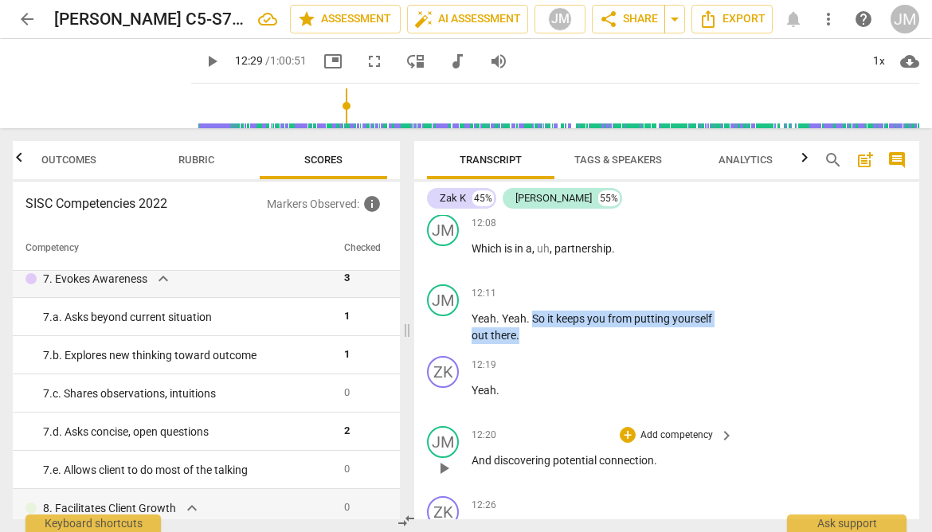
drag, startPoint x: 532, startPoint y: 314, endPoint x: 677, endPoint y: 460, distance: 205.5
click at [677, 460] on div "ZK play_arrow pause 00:04 + Add competency keyboard_arrow_right Um , yeah , I w…" at bounding box center [666, 367] width 505 height 304
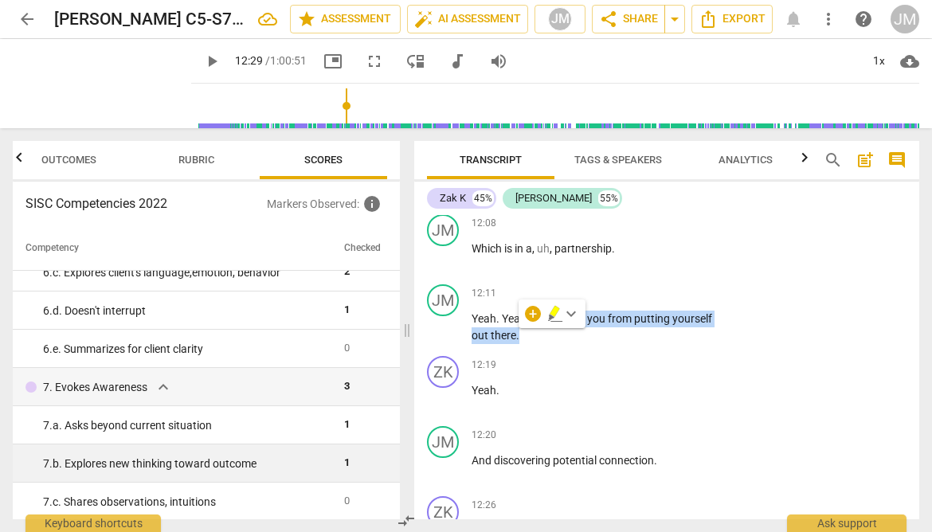
scroll to position [666, 0]
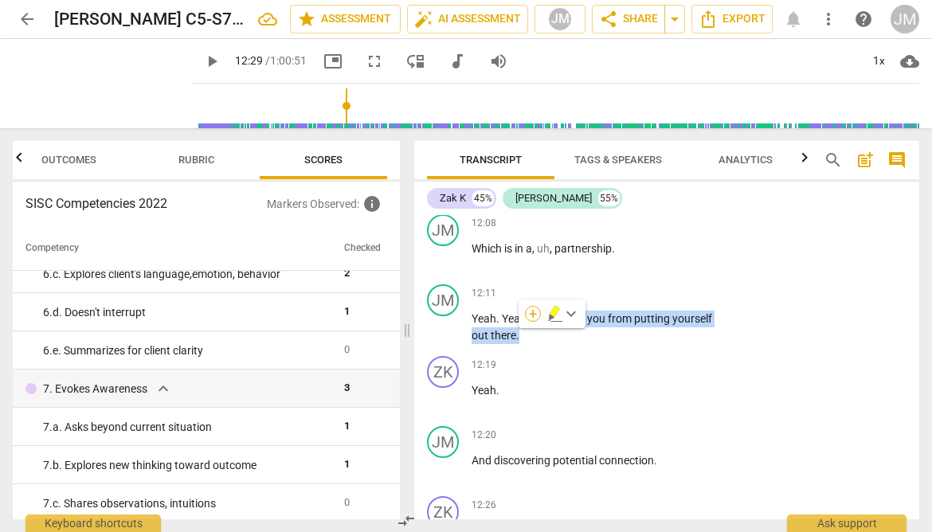
click at [532, 313] on div "+" at bounding box center [533, 314] width 16 height 16
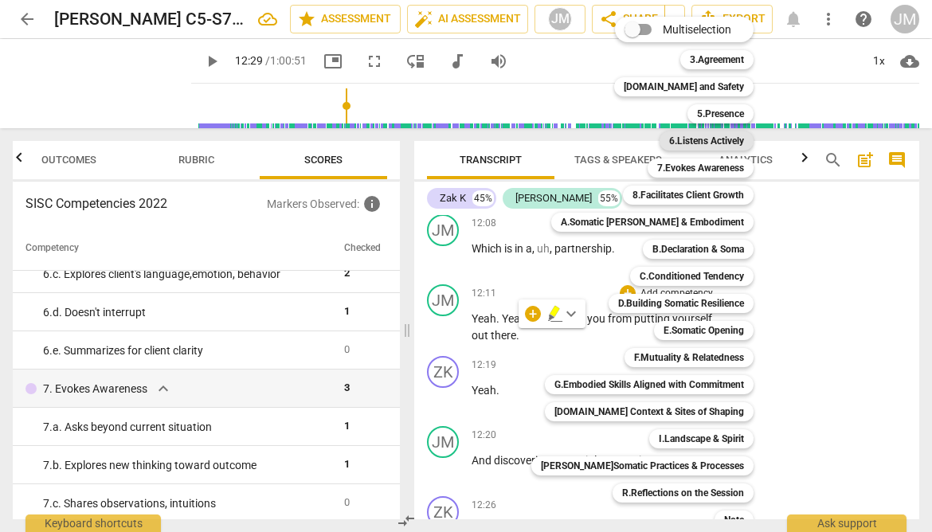
click at [699, 140] on b "6.Listens Actively" at bounding box center [706, 140] width 75 height 19
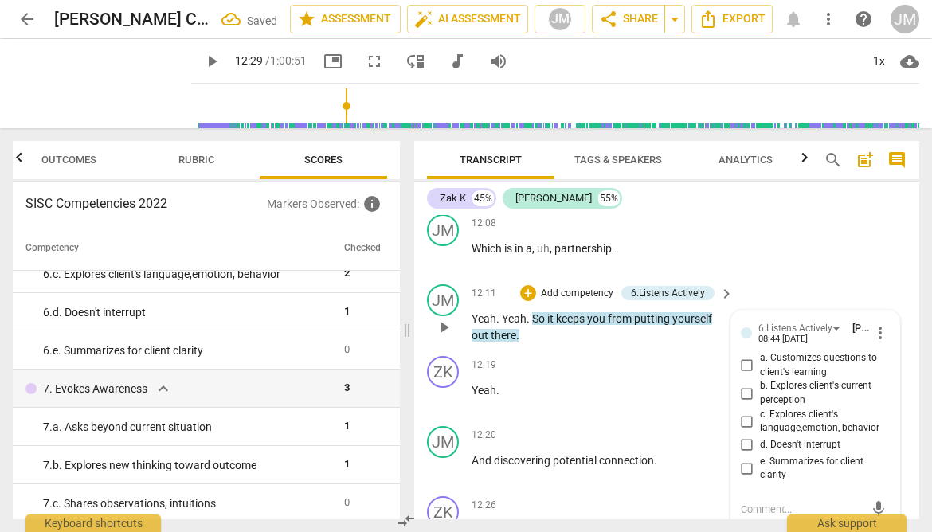
click at [744, 469] on input "e. Summarizes for client clarity" at bounding box center [746, 468] width 25 height 19
checkbox input "true"
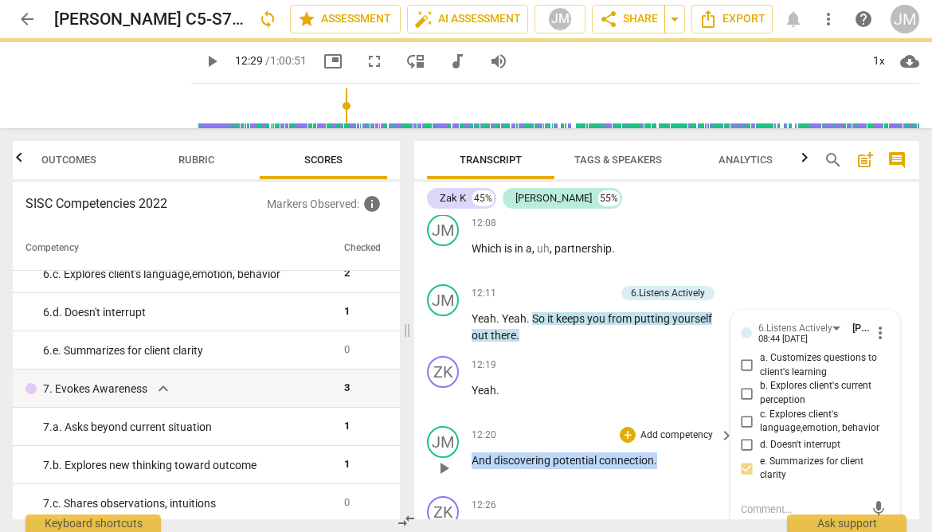
drag, startPoint x: 471, startPoint y: 461, endPoint x: 662, endPoint y: 482, distance: 192.2
click at [662, 482] on div "12:20 + Add competency keyboard_arrow_right And discovering potential connectio…" at bounding box center [603, 454] width 264 height 57
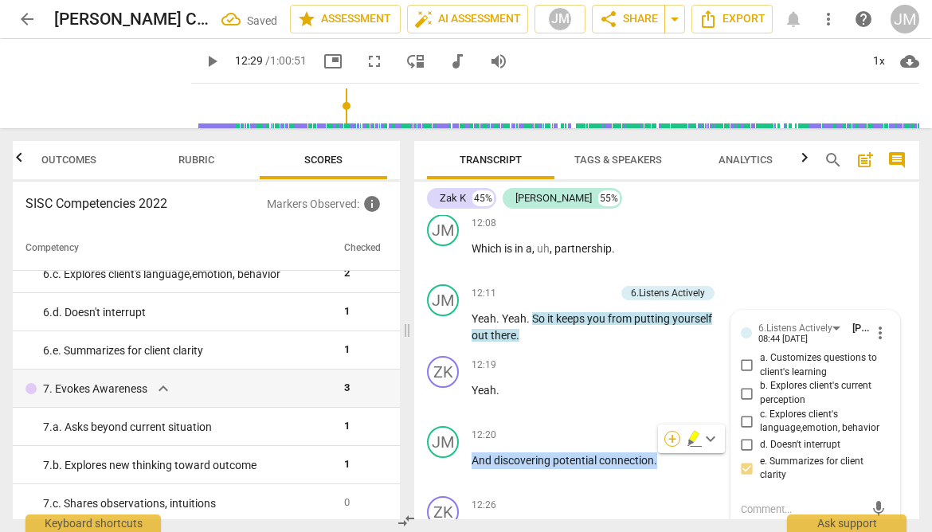
click at [672, 440] on div "+" at bounding box center [672, 439] width 16 height 16
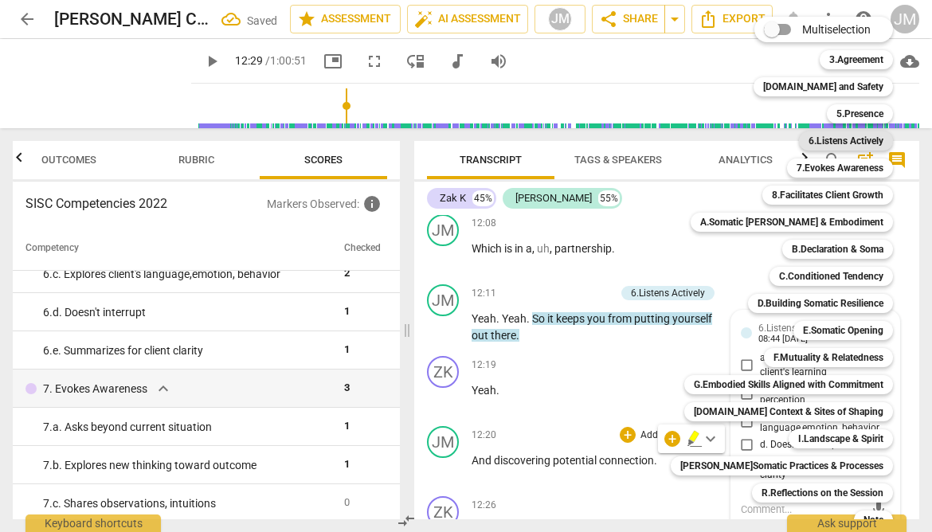
click at [808, 140] on b "6.Listens Actively" at bounding box center [845, 140] width 75 height 19
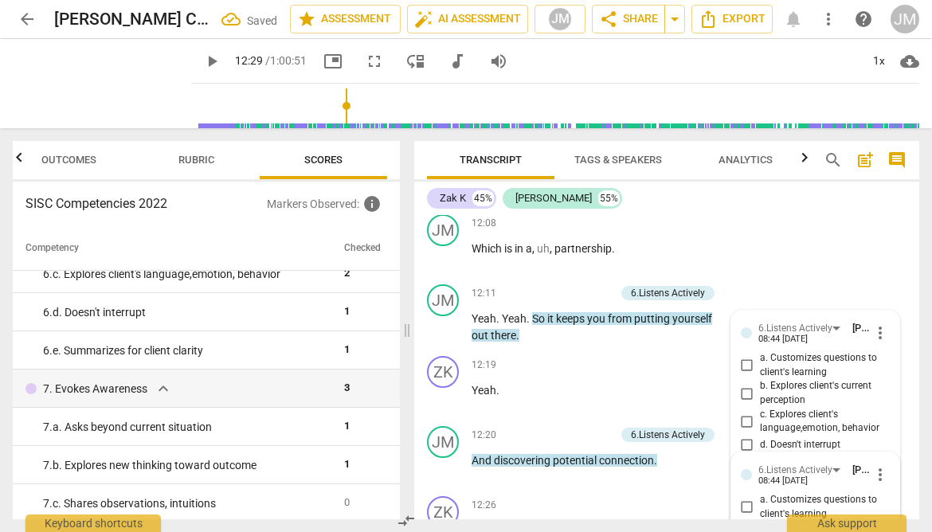
scroll to position [5137, 0]
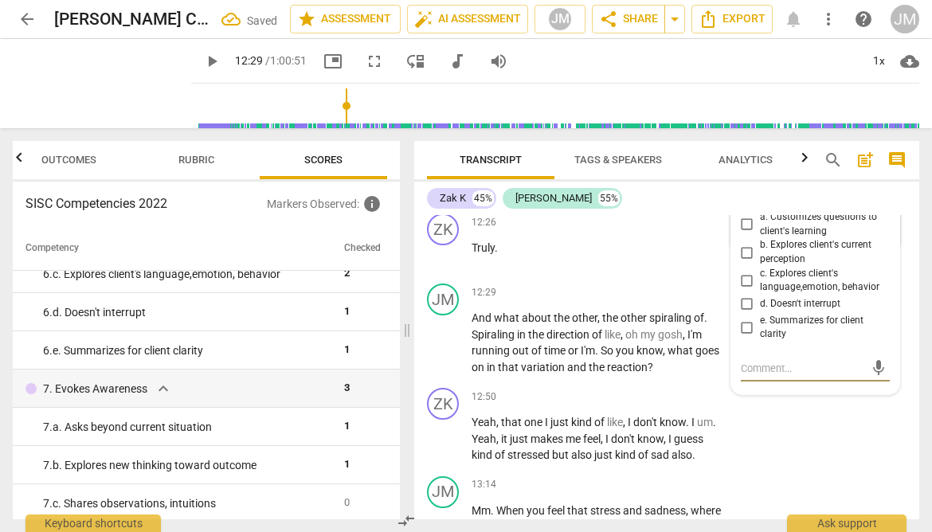
click at [744, 324] on input "e. Summarizes for client clarity" at bounding box center [746, 327] width 25 height 19
checkbox input "true"
click at [832, 448] on div "ZK play_arrow pause 12:50 + Add competency keyboard_arrow_right Yeah , that one…" at bounding box center [666, 425] width 505 height 88
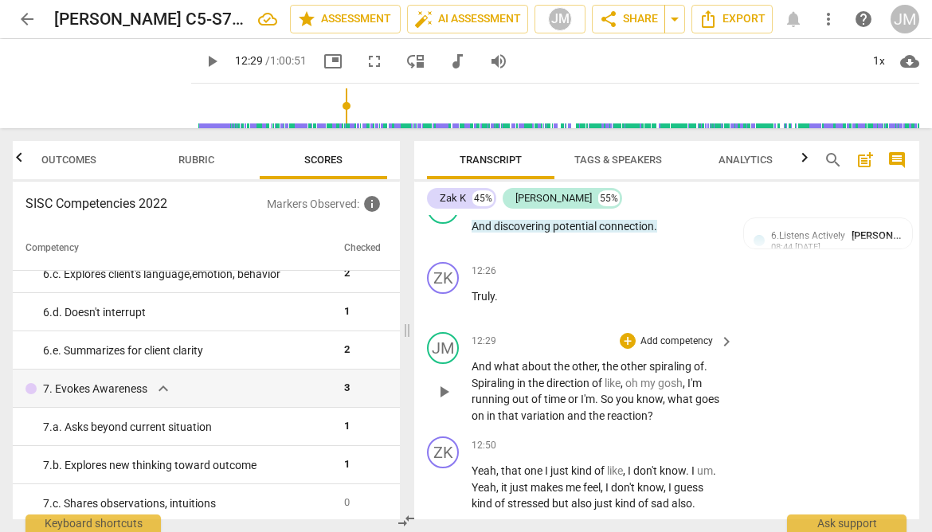
scroll to position [5087, 0]
click at [202, 58] on span "play_arrow" at bounding box center [211, 61] width 19 height 19
click at [478, 385] on span "Spiraling" at bounding box center [493, 384] width 45 height 13
click at [720, 365] on p "And what about the other , the other spiraling of . Spiraling in the direction …" at bounding box center [598, 392] width 254 height 65
type input "761"
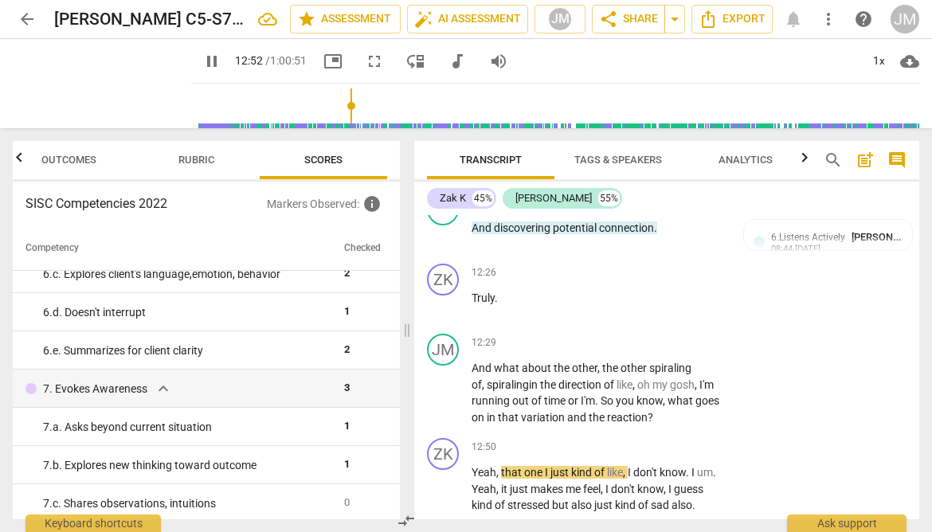
click at [202, 61] on span "pause" at bounding box center [211, 61] width 19 height 19
type input "772"
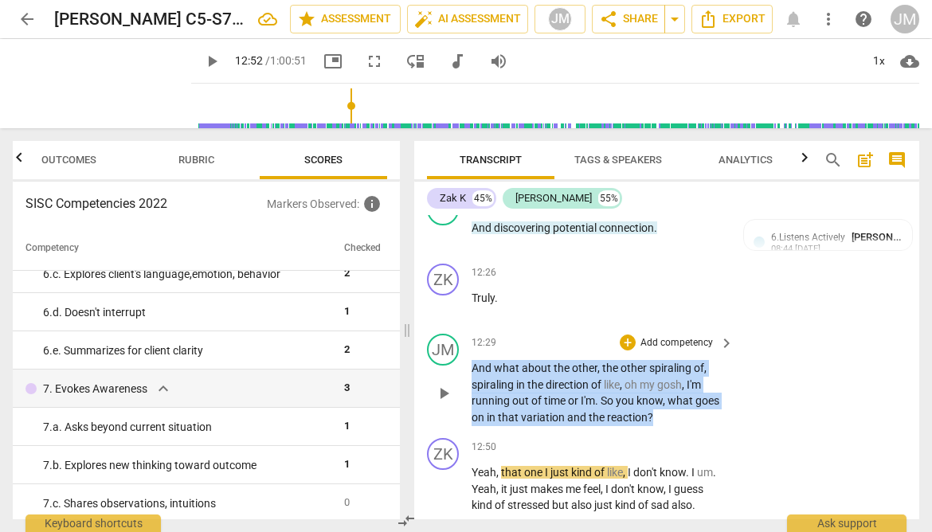
drag, startPoint x: 674, startPoint y: 418, endPoint x: 463, endPoint y: 366, distance: 217.2
click at [463, 366] on div "JM play_arrow pause 12:29 + Add competency keyboard_arrow_right And what about …" at bounding box center [666, 379] width 505 height 104
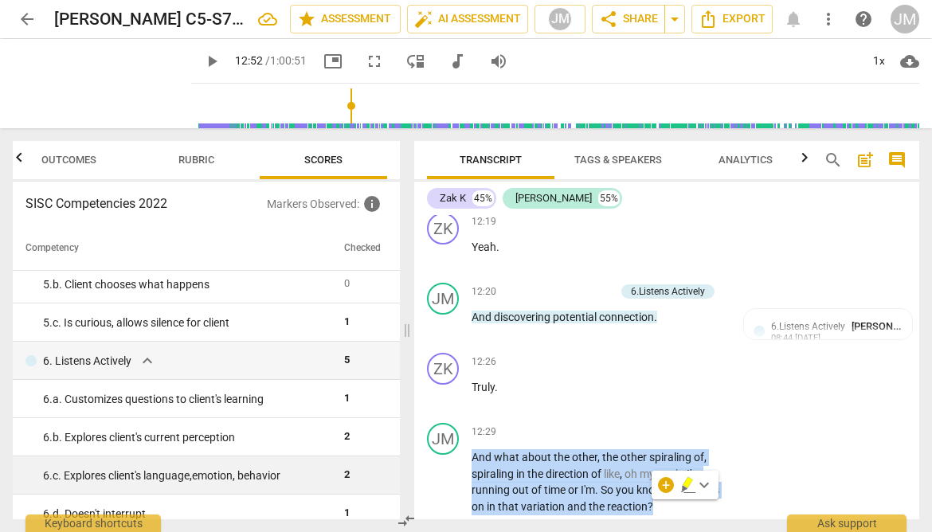
scroll to position [467, 0]
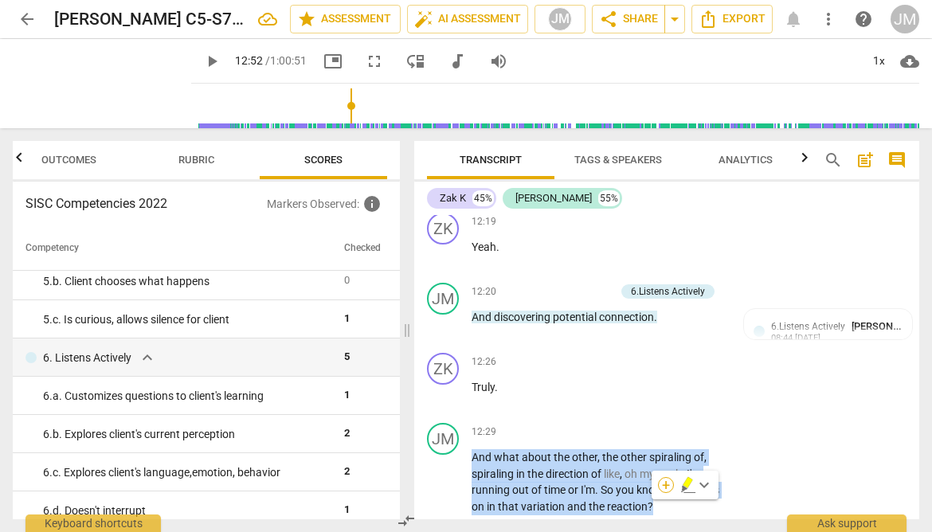
click at [664, 481] on div "+" at bounding box center [666, 485] width 16 height 16
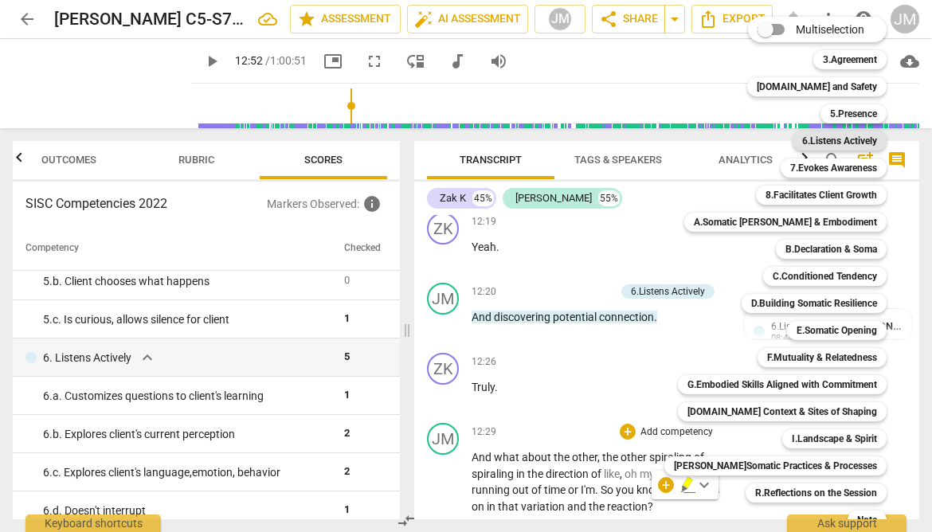
click at [818, 143] on b "6.Listens Actively" at bounding box center [839, 140] width 75 height 19
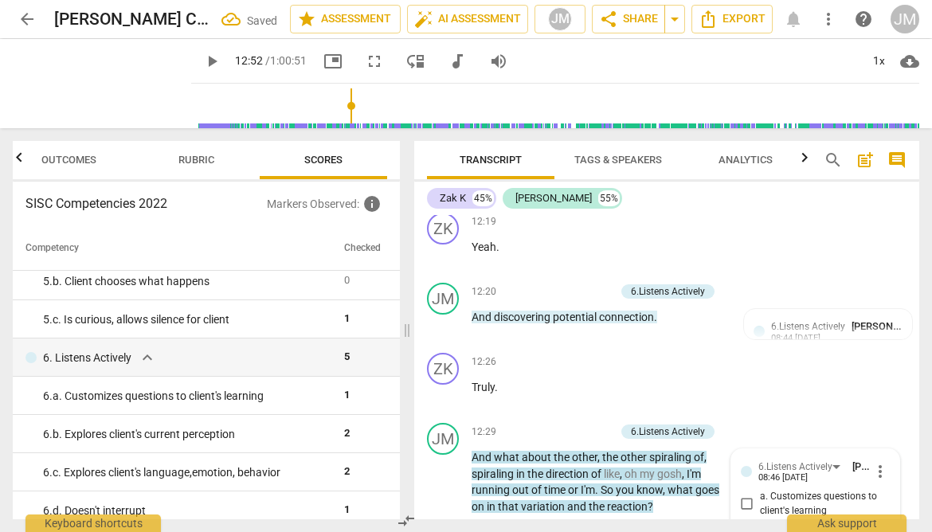
scroll to position [5277, 0]
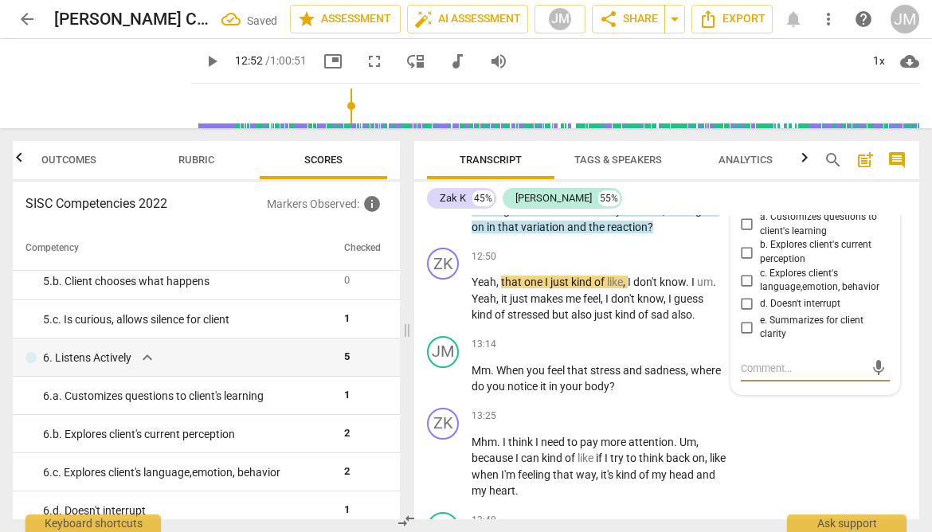
click at [744, 252] on input "b. Explores client's current perception" at bounding box center [746, 252] width 25 height 19
checkbox input "true"
click at [766, 436] on div "ZK play_arrow pause 13:25 + Add competency keyboard_arrow_right Mhm . I think I…" at bounding box center [666, 453] width 505 height 104
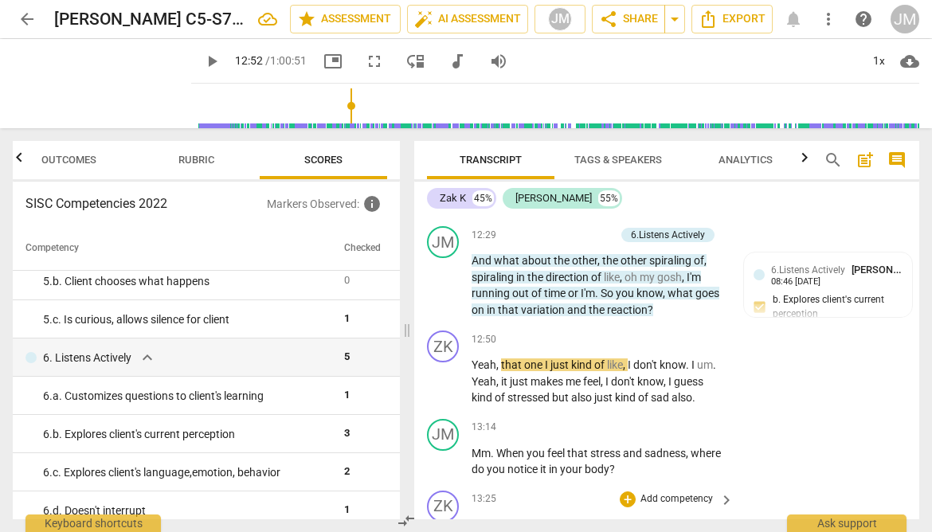
scroll to position [5193, 0]
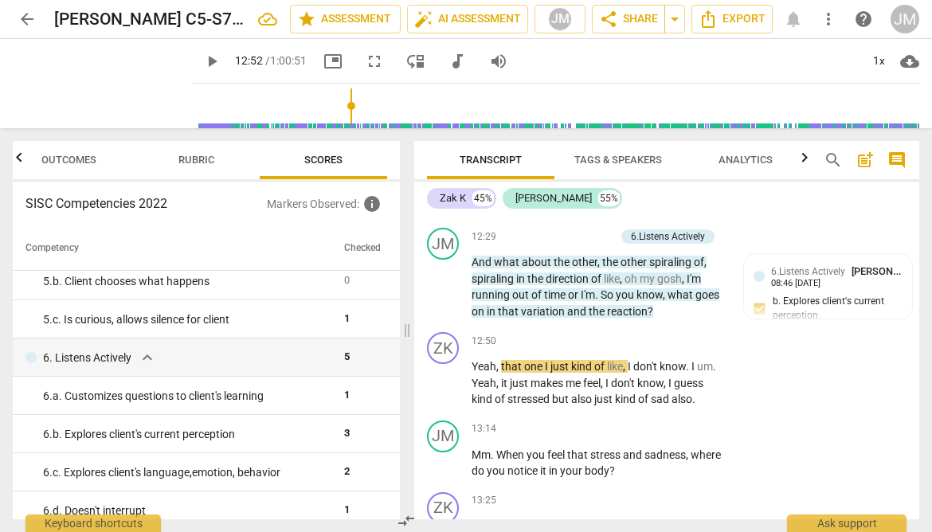
click at [202, 63] on span "play_arrow" at bounding box center [211, 61] width 19 height 19
click at [202, 62] on span "pause" at bounding box center [211, 61] width 19 height 19
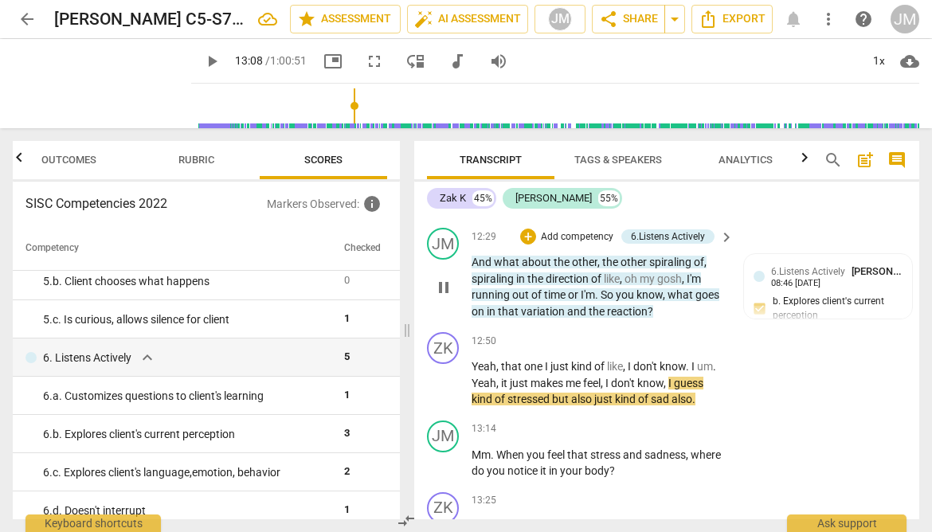
type input "789"
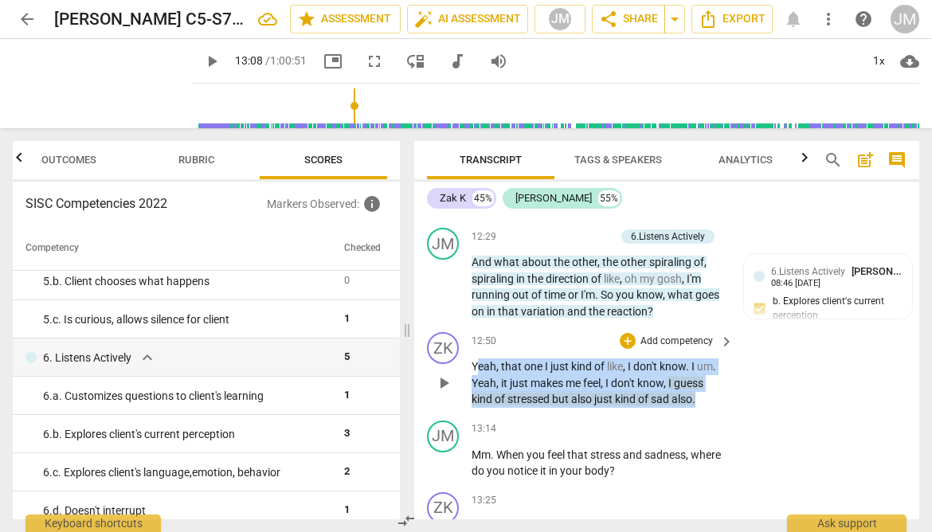
drag, startPoint x: 475, startPoint y: 361, endPoint x: 633, endPoint y: 408, distance: 165.3
click at [633, 408] on div "ZK play_arrow pause 12:50 + Add competency keyboard_arrow_right Yeah , that one…" at bounding box center [666, 370] width 505 height 88
click at [713, 379] on div "+" at bounding box center [713, 377] width 16 height 16
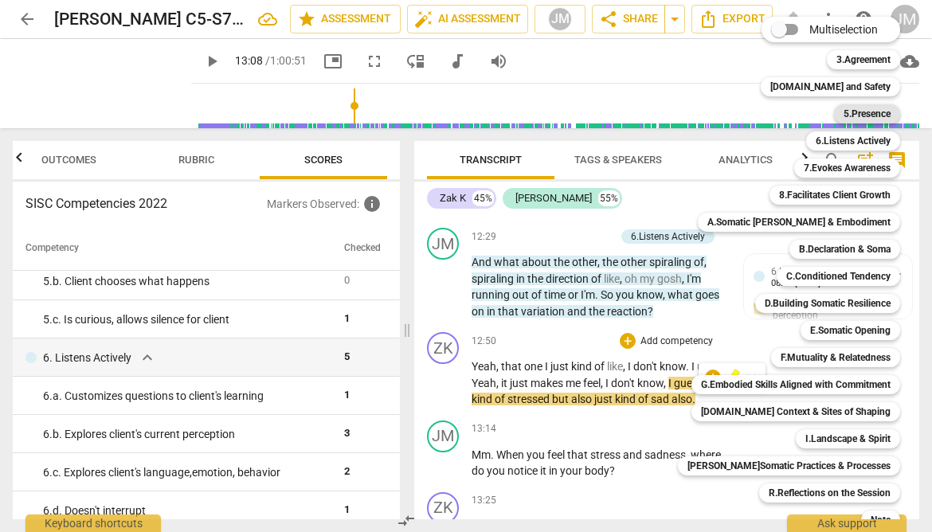
click at [843, 108] on b "5.Presence" at bounding box center [866, 113] width 47 height 19
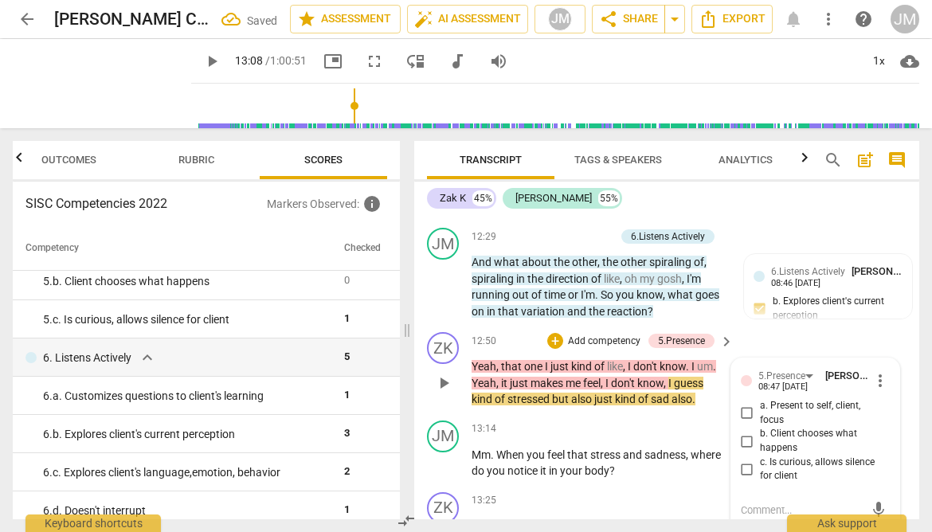
click at [742, 466] on input "c. Is curious, allows silence for client" at bounding box center [746, 468] width 25 height 19
checkbox input "true"
click at [789, 218] on div "ZK play_arrow pause 12:26 + Add competency keyboard_arrow_right Truly ." at bounding box center [666, 186] width 505 height 70
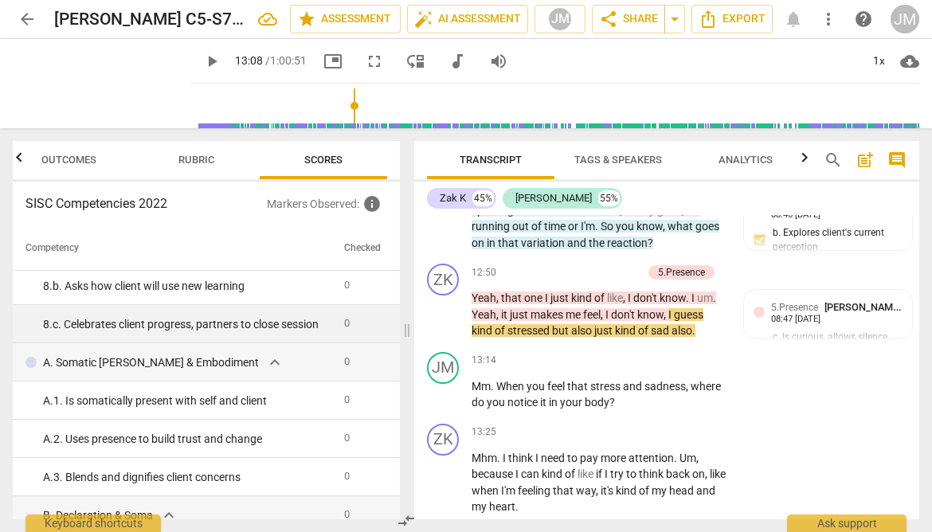
scroll to position [1076, 0]
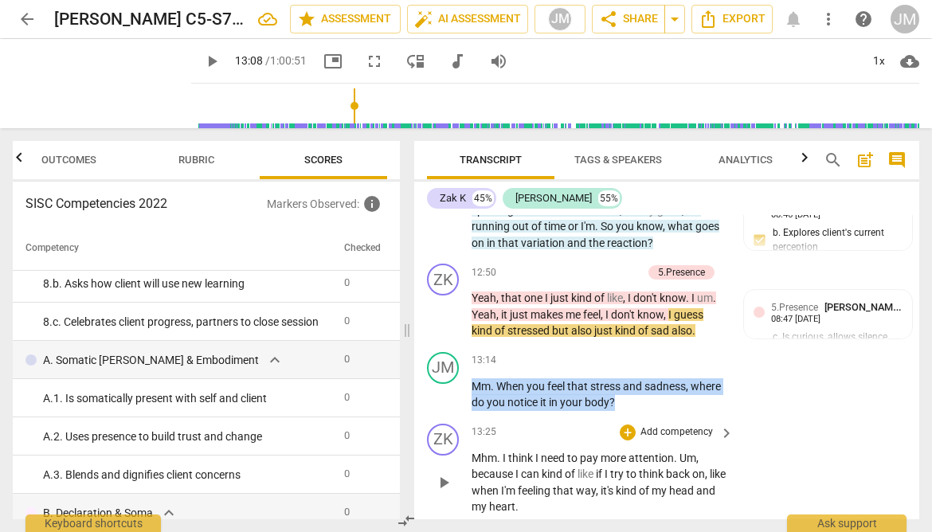
drag, startPoint x: 471, startPoint y: 388, endPoint x: 661, endPoint y: 415, distance: 192.2
click at [661, 415] on div "ZK play_arrow pause 00:04 + Add competency keyboard_arrow_right Um , yeah , I w…" at bounding box center [666, 367] width 505 height 304
click at [661, 382] on div "+" at bounding box center [662, 381] width 16 height 16
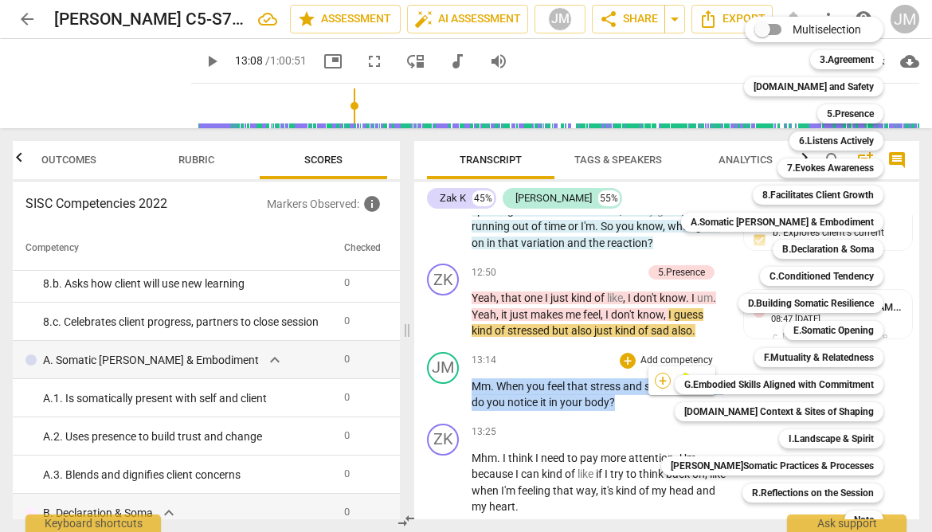
click at [674, 382] on div "G.Embodied Skills Aligned with Commitment" at bounding box center [778, 384] width 209 height 19
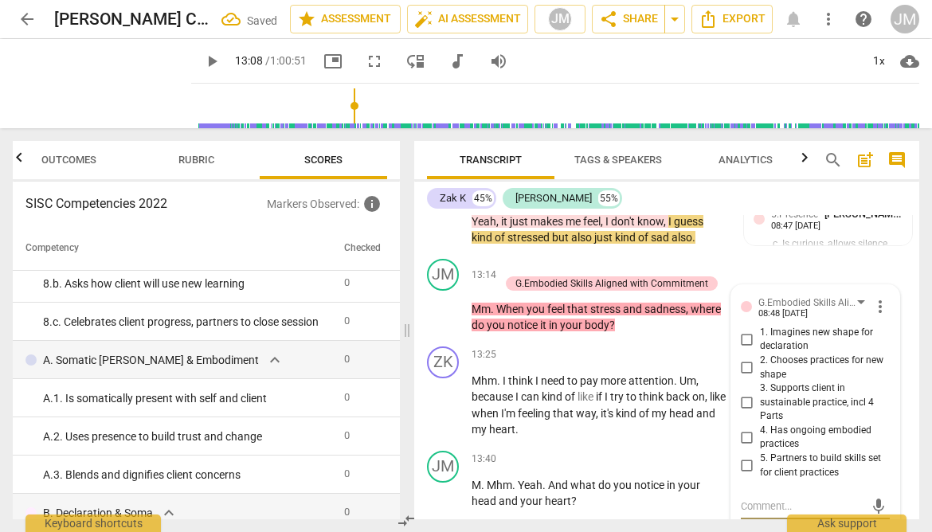
scroll to position [5355, 0]
click at [873, 306] on span "more_vert" at bounding box center [879, 305] width 19 height 19
click at [883, 328] on li "Delete" at bounding box center [890, 334] width 55 height 30
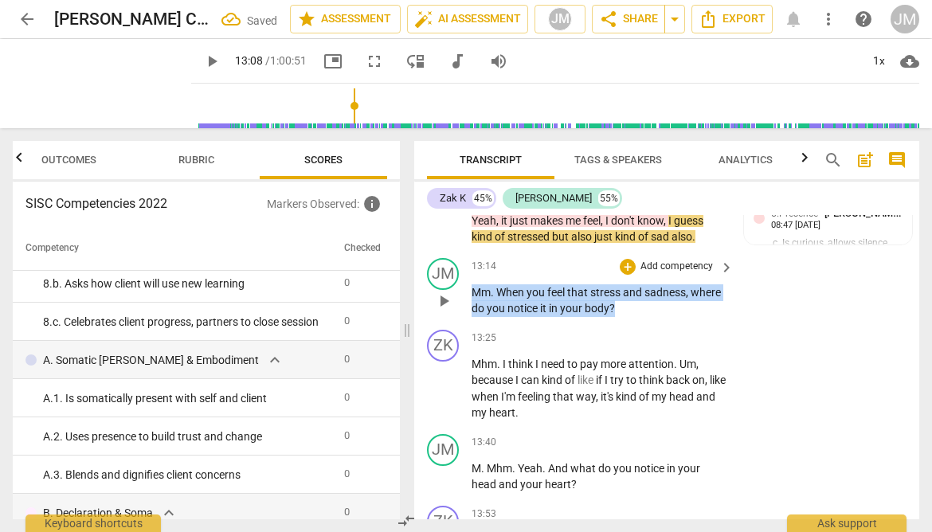
drag, startPoint x: 473, startPoint y: 290, endPoint x: 681, endPoint y: 308, distance: 208.6
click at [681, 308] on p "Mm . When you feel that stress and sadness , where do you notice it in your bod…" at bounding box center [598, 300] width 254 height 33
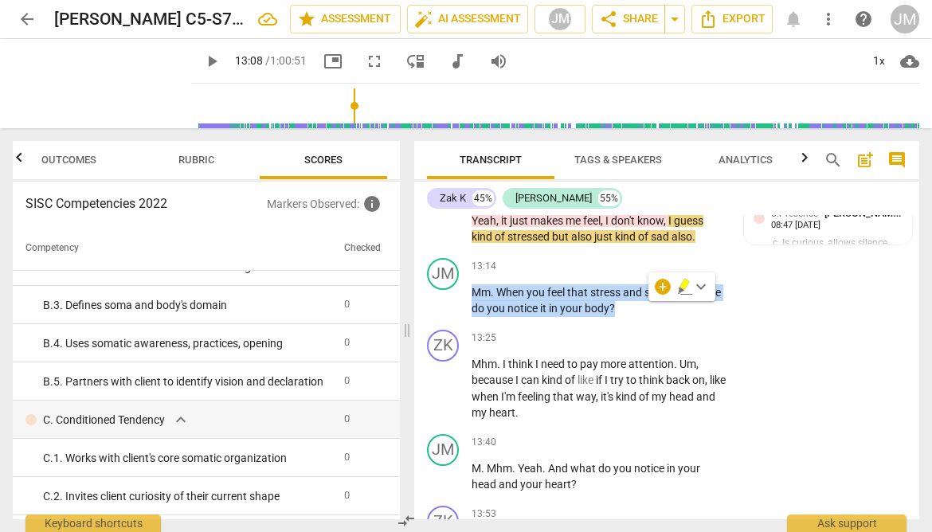
scroll to position [1400, 0]
click at [658, 284] on div "+" at bounding box center [662, 287] width 16 height 16
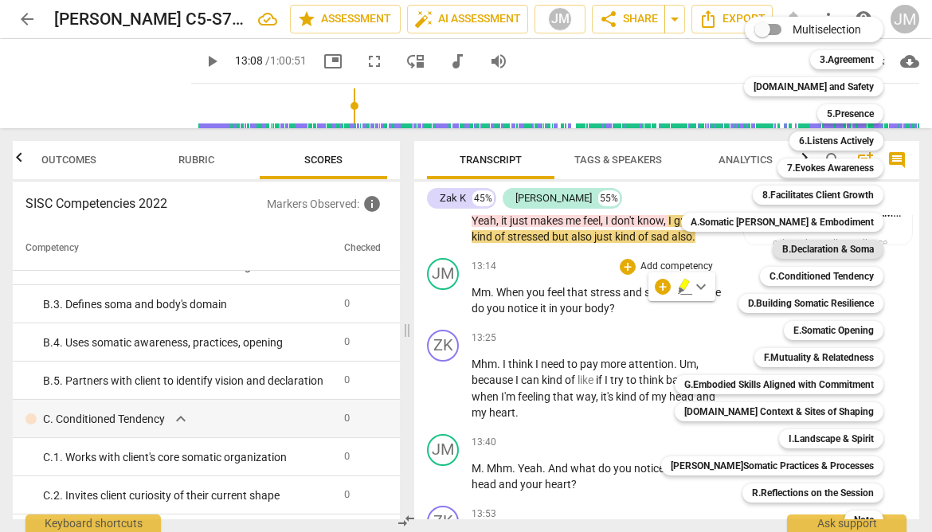
click at [798, 240] on b "B.Declaration & Soma" at bounding box center [828, 249] width 92 height 19
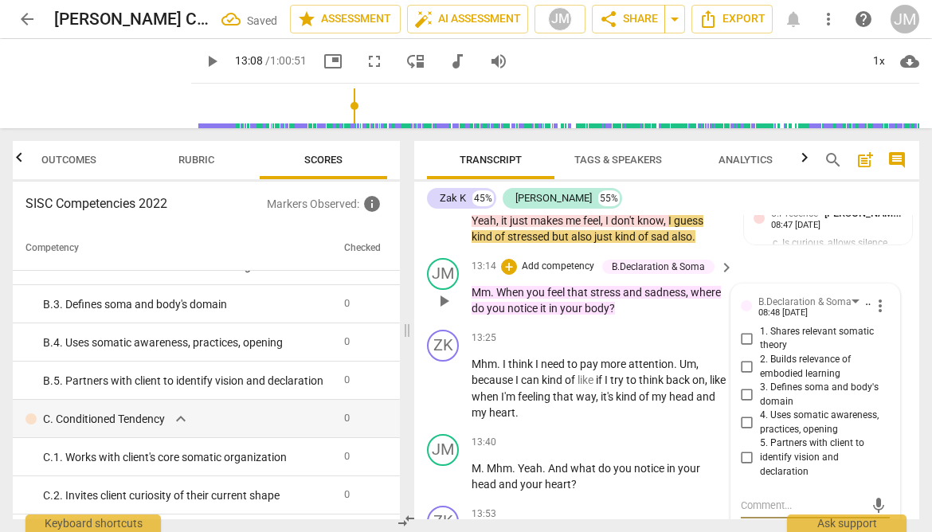
click at [745, 420] on input "4. Uses somatic awareness, practices, opening" at bounding box center [746, 422] width 25 height 19
checkbox input "true"
click at [747, 261] on div "JM play_arrow pause 13:14 + Add competency B.Declaration & Soma keyboard_arrow_…" at bounding box center [666, 288] width 505 height 72
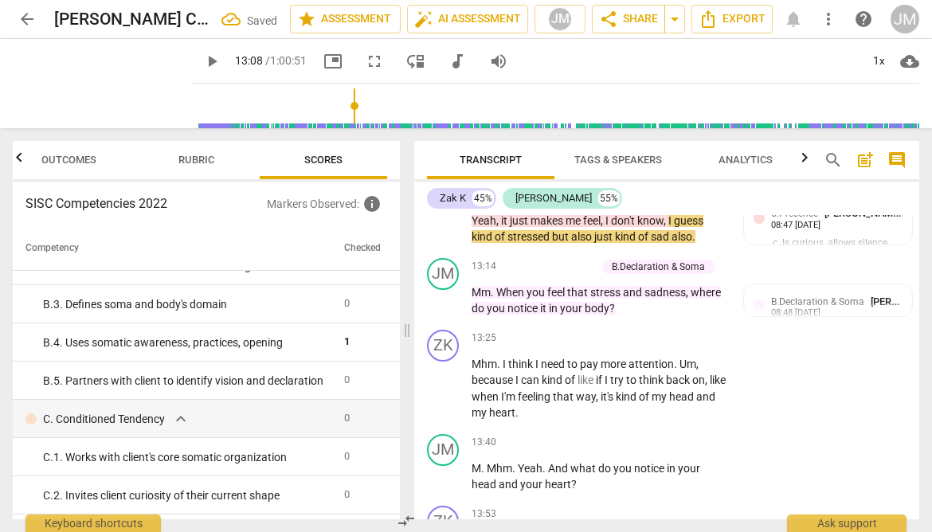
click at [202, 64] on span "play_arrow" at bounding box center [211, 61] width 19 height 19
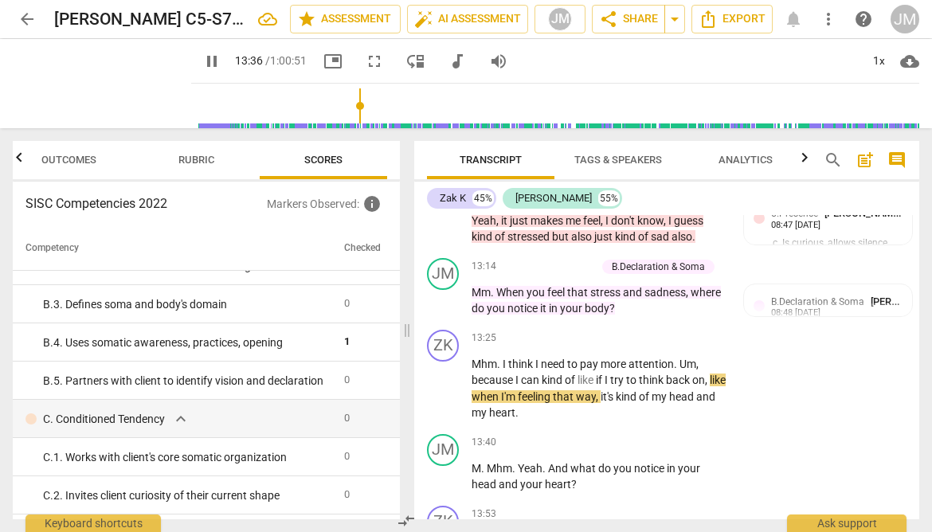
click at [202, 53] on span "pause" at bounding box center [211, 61] width 19 height 19
type input "817"
